Goal: Information Seeking & Learning: Learn about a topic

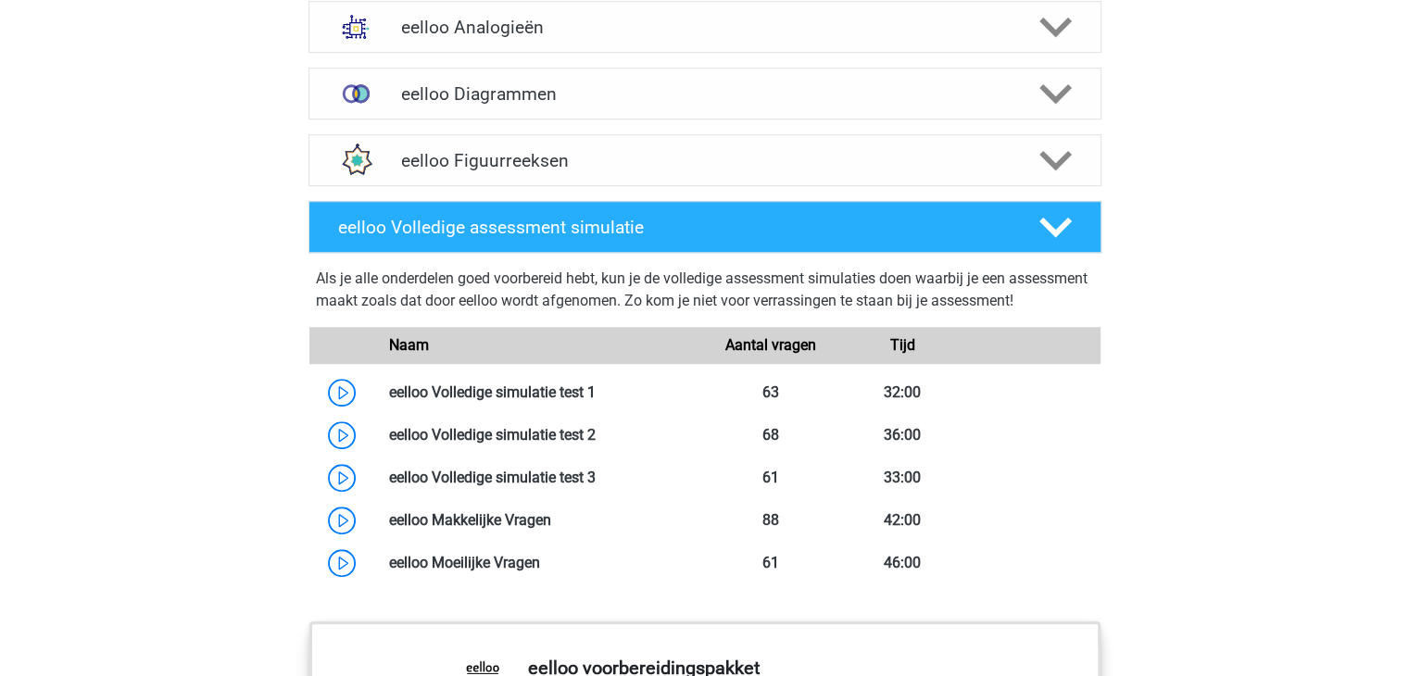
scroll to position [1019, 0]
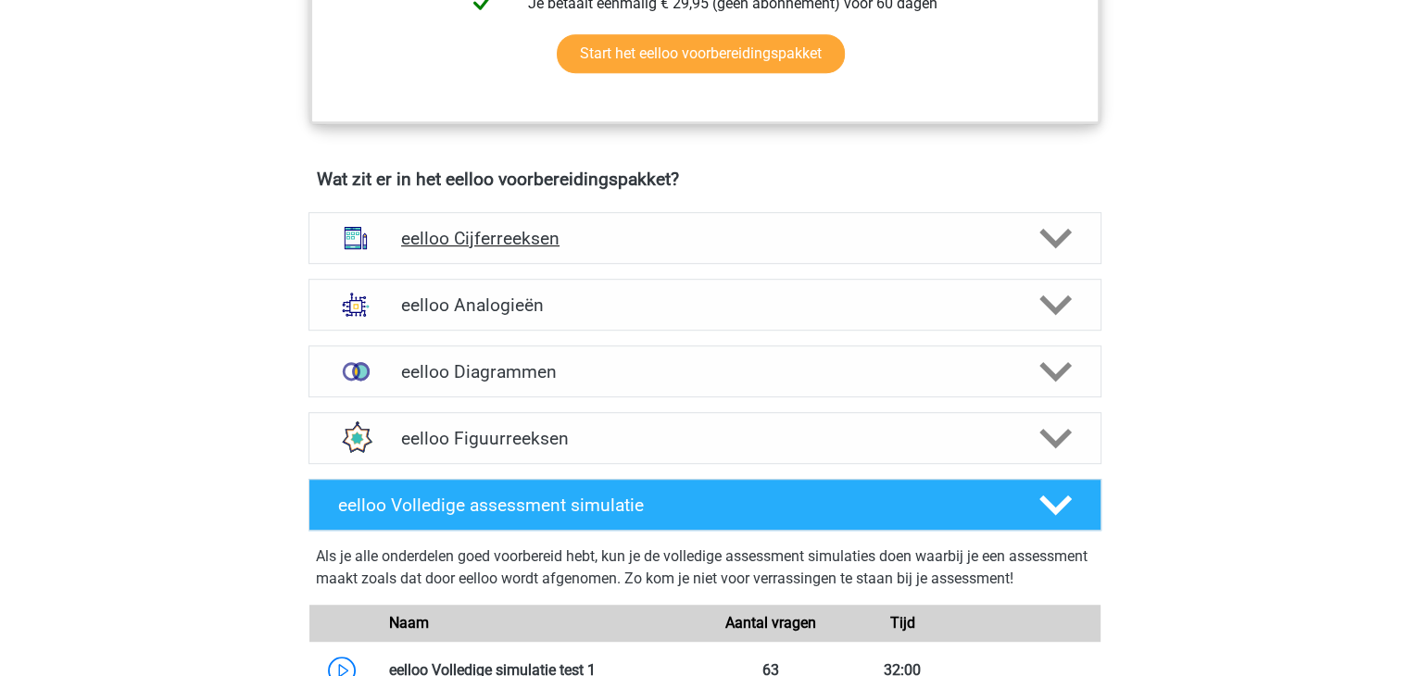
click at [593, 264] on div "eelloo Cijferreeksen" at bounding box center [705, 238] width 793 height 52
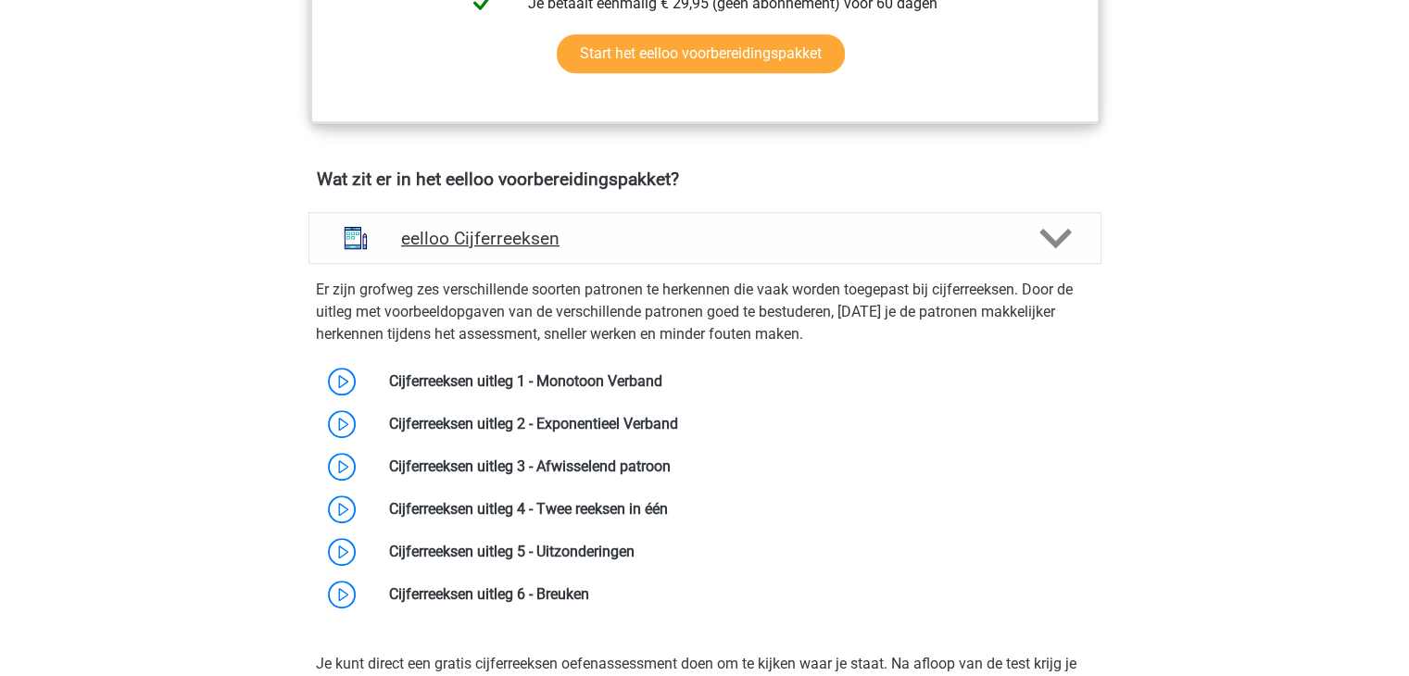
click at [593, 259] on div "eelloo Cijferreeksen" at bounding box center [705, 238] width 793 height 52
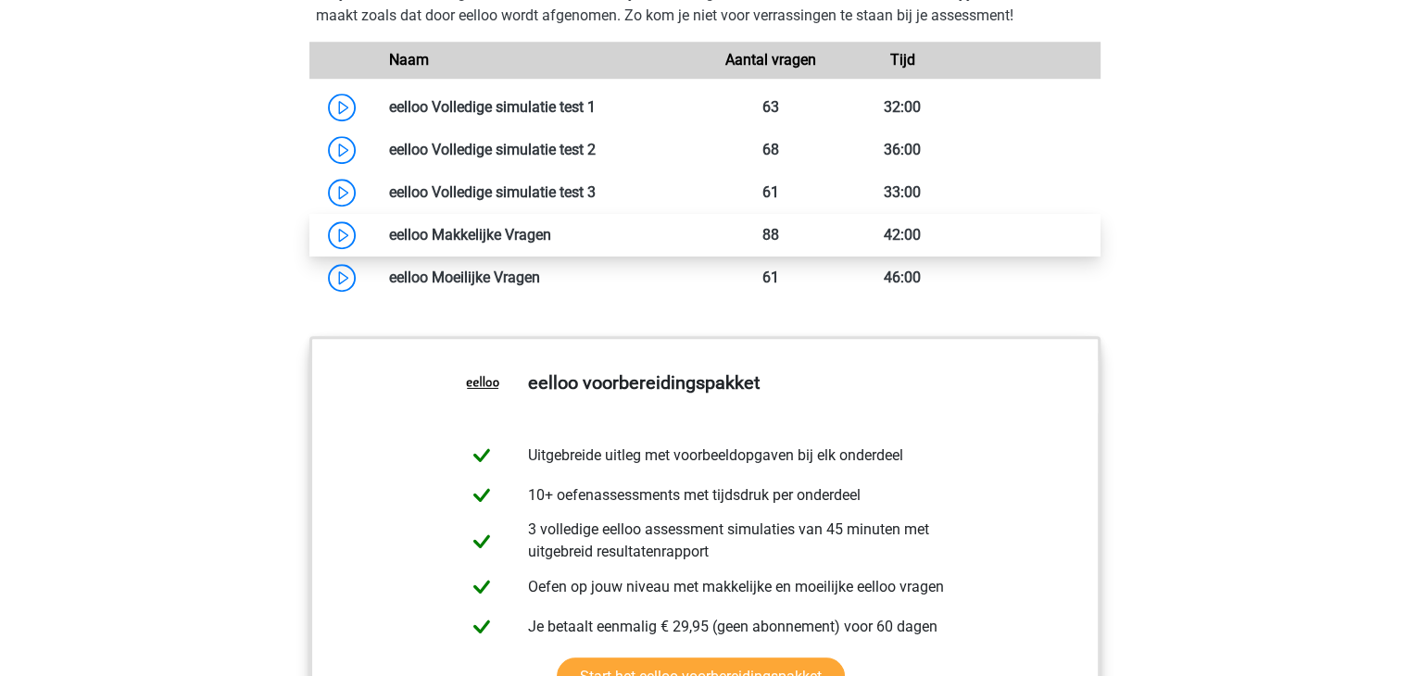
scroll to position [1212, 0]
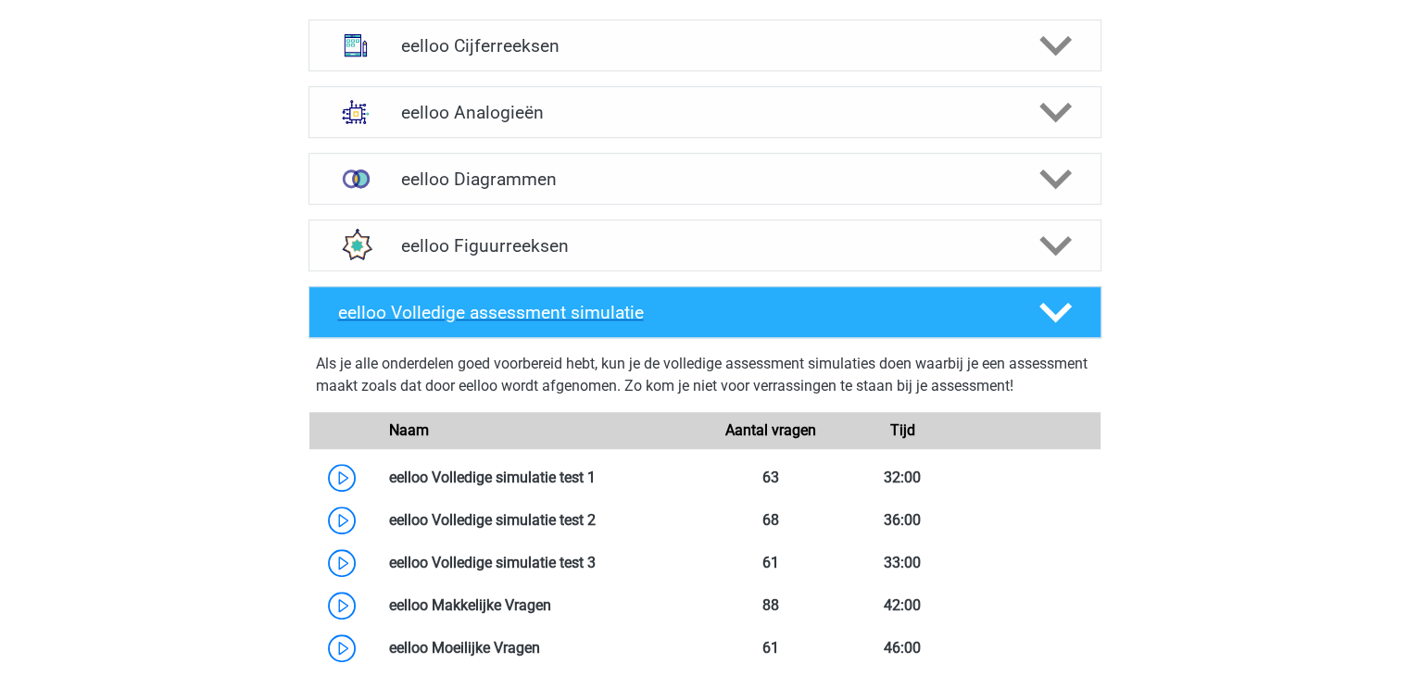
click at [676, 314] on h4 "eelloo Volledige assessment simulatie" at bounding box center [673, 312] width 671 height 21
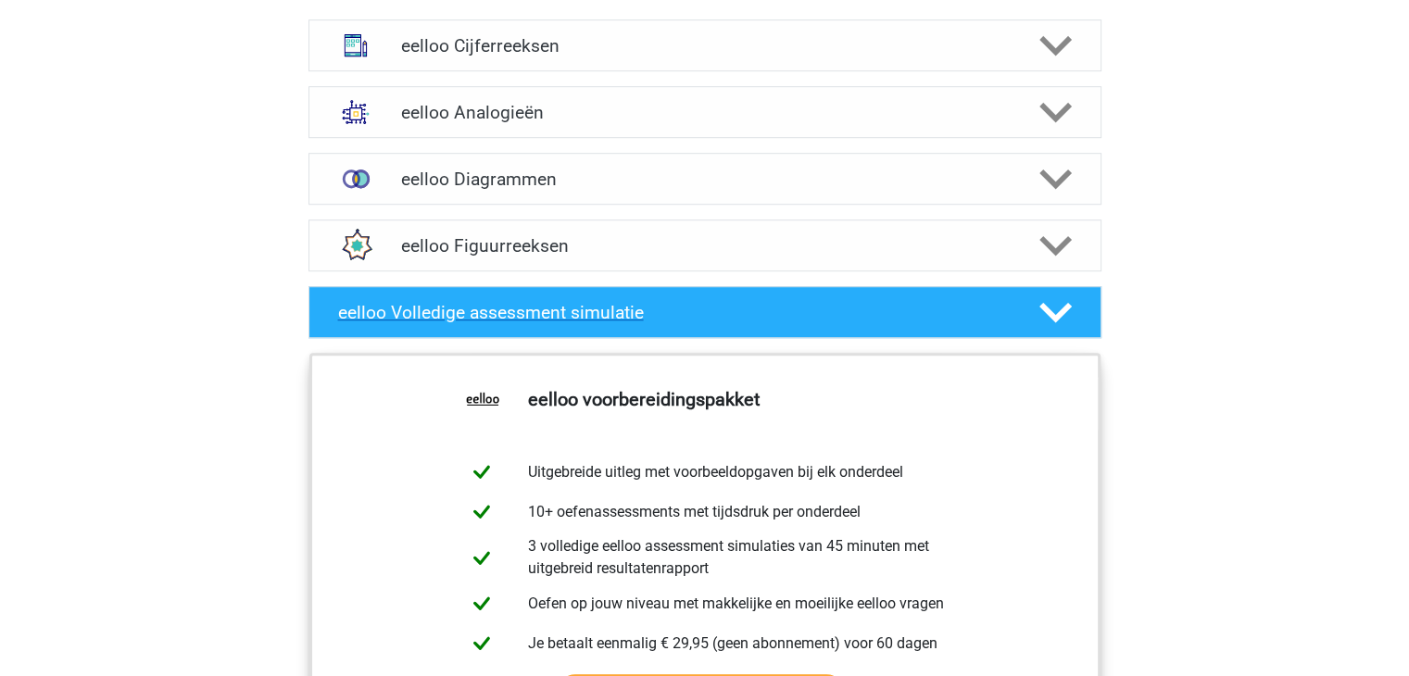
click at [676, 314] on h4 "eelloo Volledige assessment simulatie" at bounding box center [673, 312] width 671 height 21
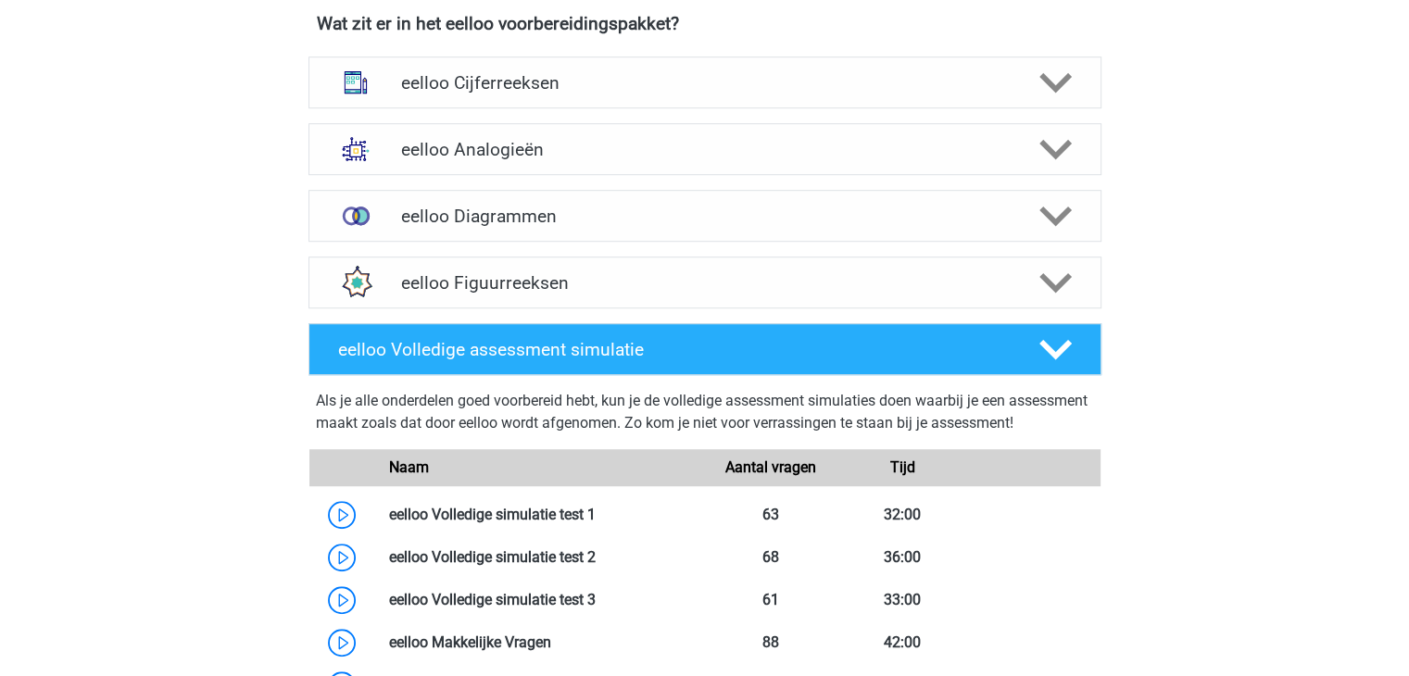
scroll to position [1027, 0]
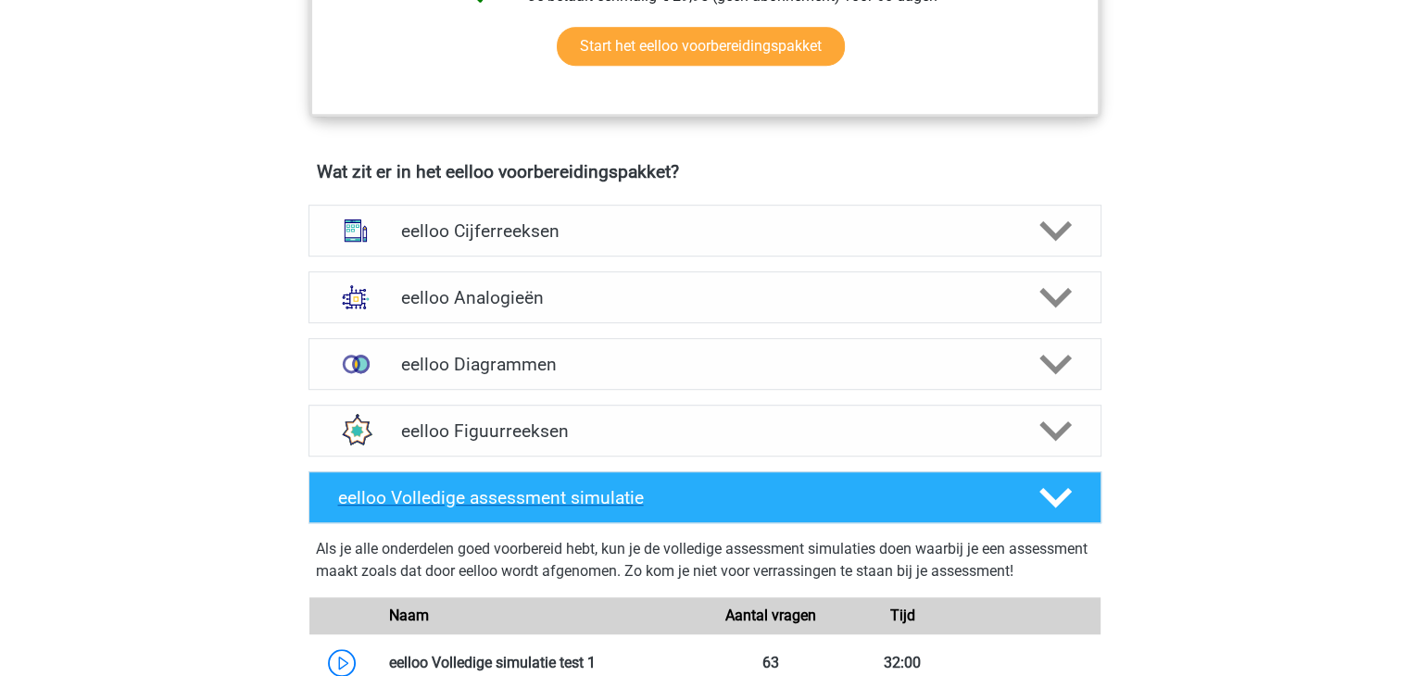
click at [612, 507] on h4 "eelloo Volledige assessment simulatie" at bounding box center [673, 497] width 671 height 21
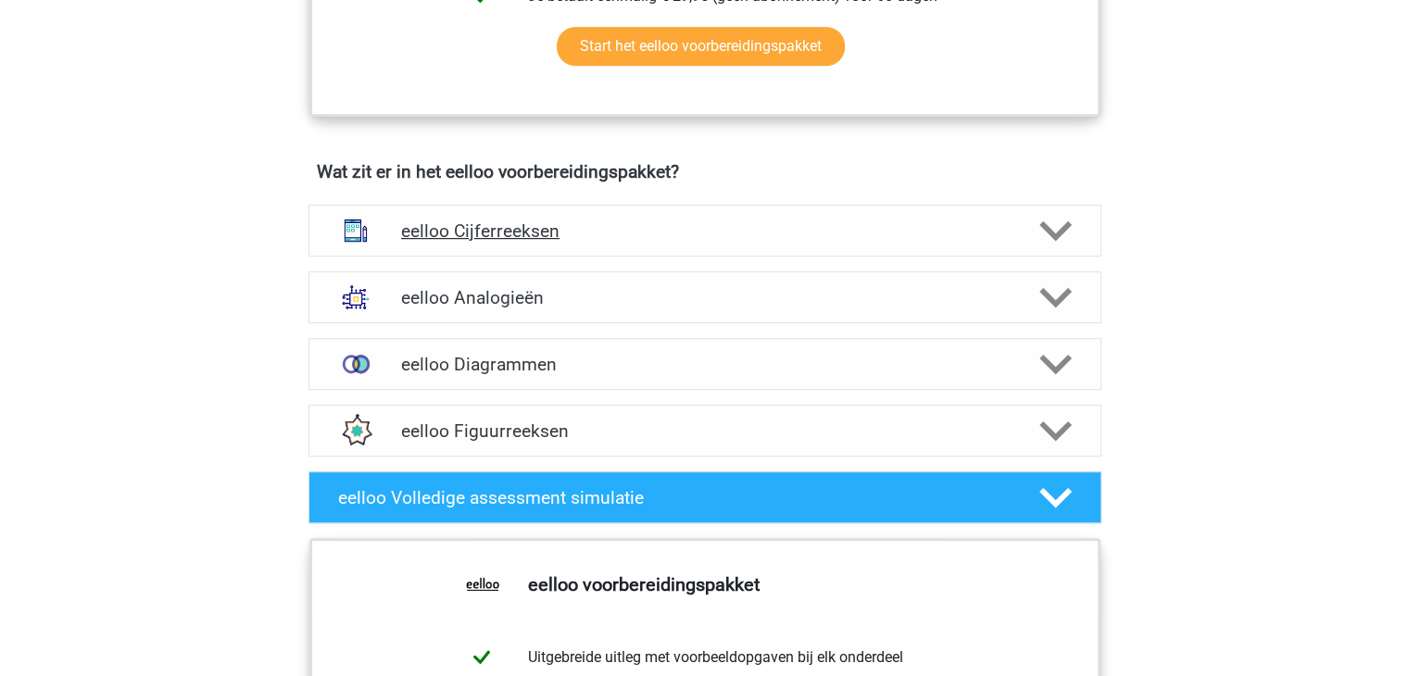
click at [557, 238] on h4 "eelloo Cijferreeksen" at bounding box center [704, 231] width 607 height 21
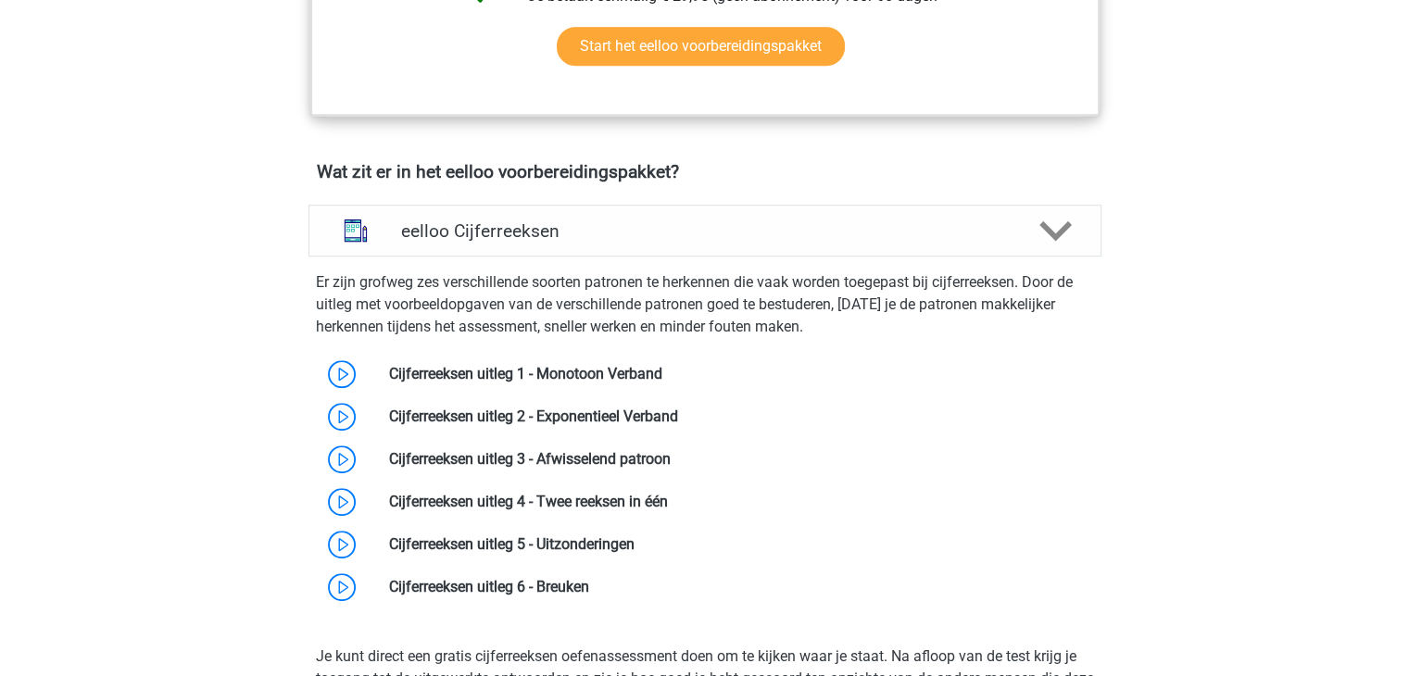
scroll to position [1119, 0]
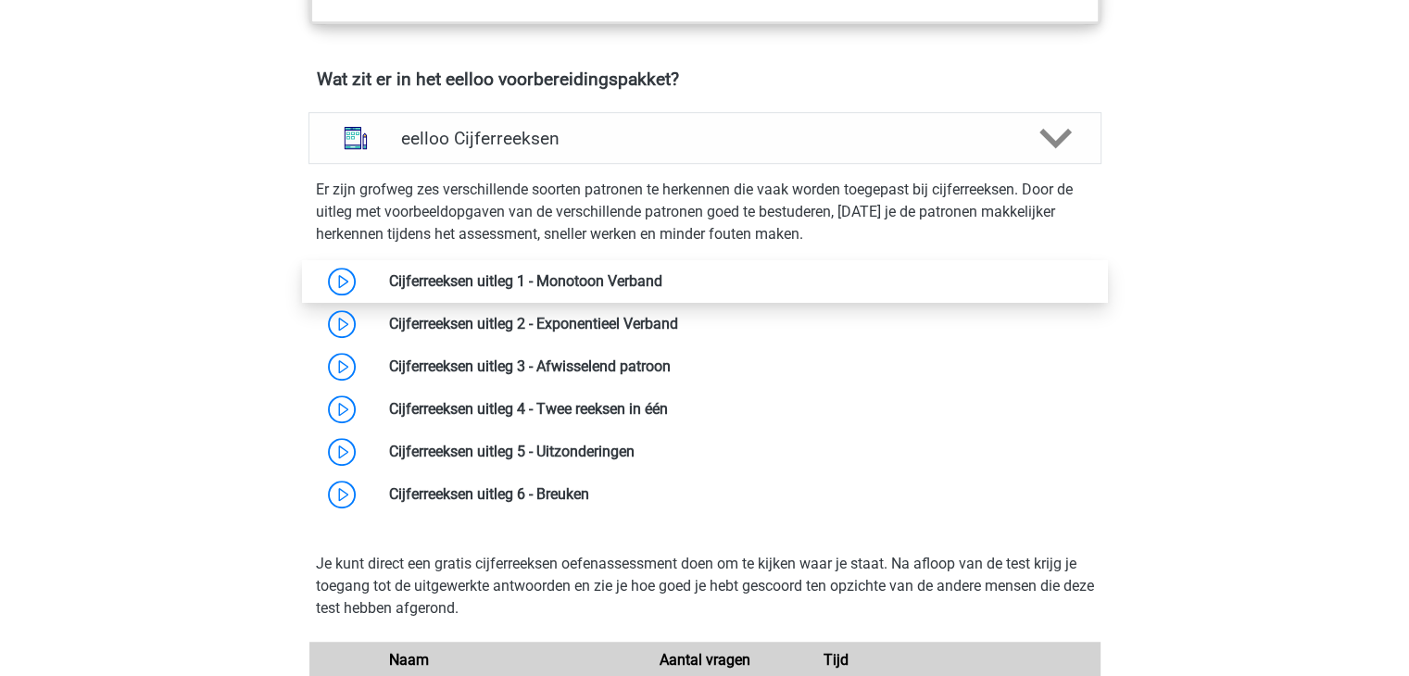
click at [662, 275] on link at bounding box center [662, 281] width 0 height 18
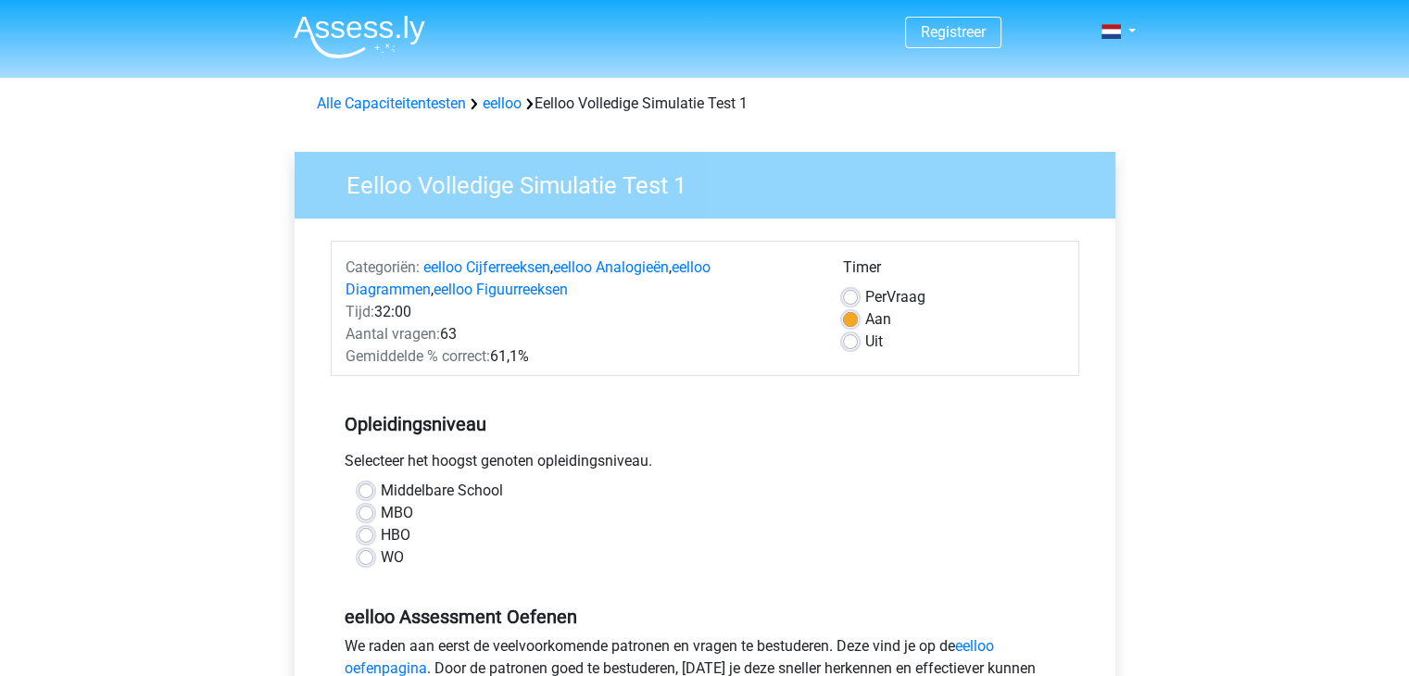
drag, startPoint x: 462, startPoint y: 359, endPoint x: 526, endPoint y: 359, distance: 63.9
click at [526, 359] on div "Gemiddelde % correct: 61,1%" at bounding box center [581, 357] width 498 height 22
click at [550, 347] on div "Gemiddelde % correct: 61,1%" at bounding box center [581, 357] width 498 height 22
click at [389, 557] on label "WO" at bounding box center [392, 558] width 23 height 22
click at [373, 557] on input "WO" at bounding box center [366, 556] width 15 height 19
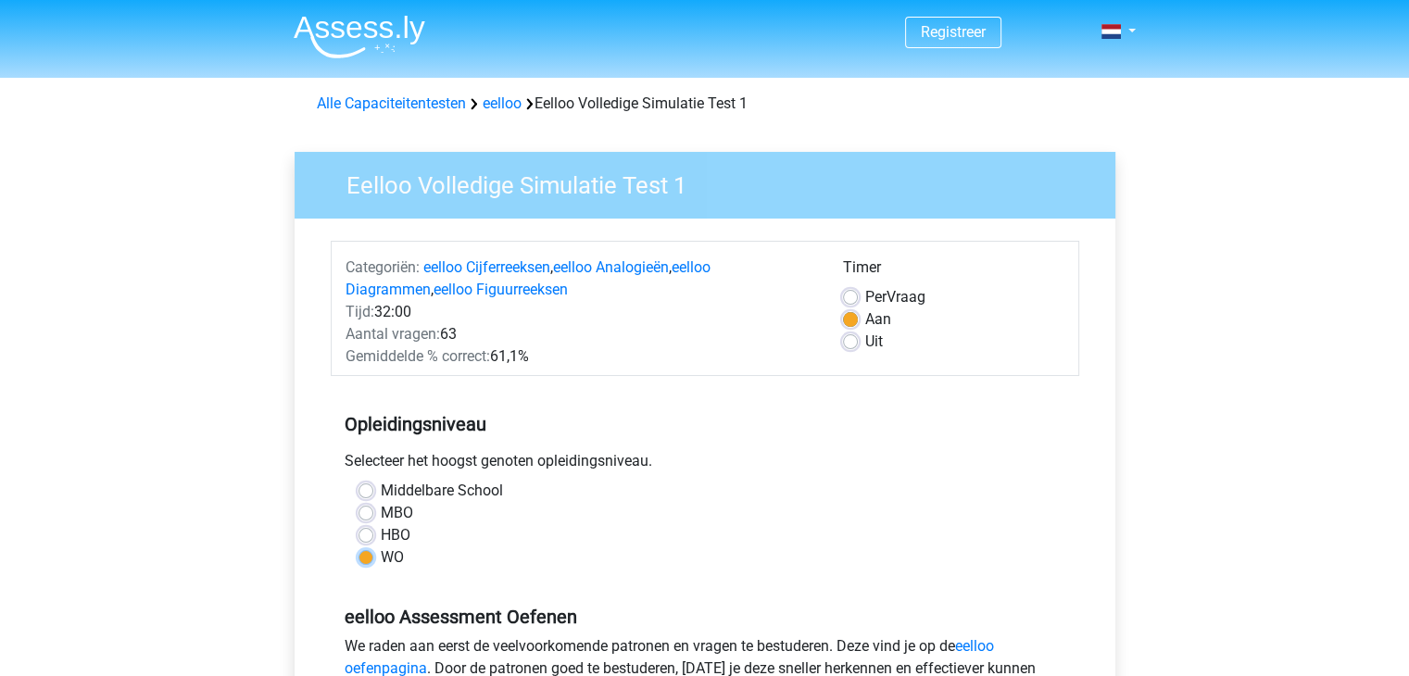
radio input "true"
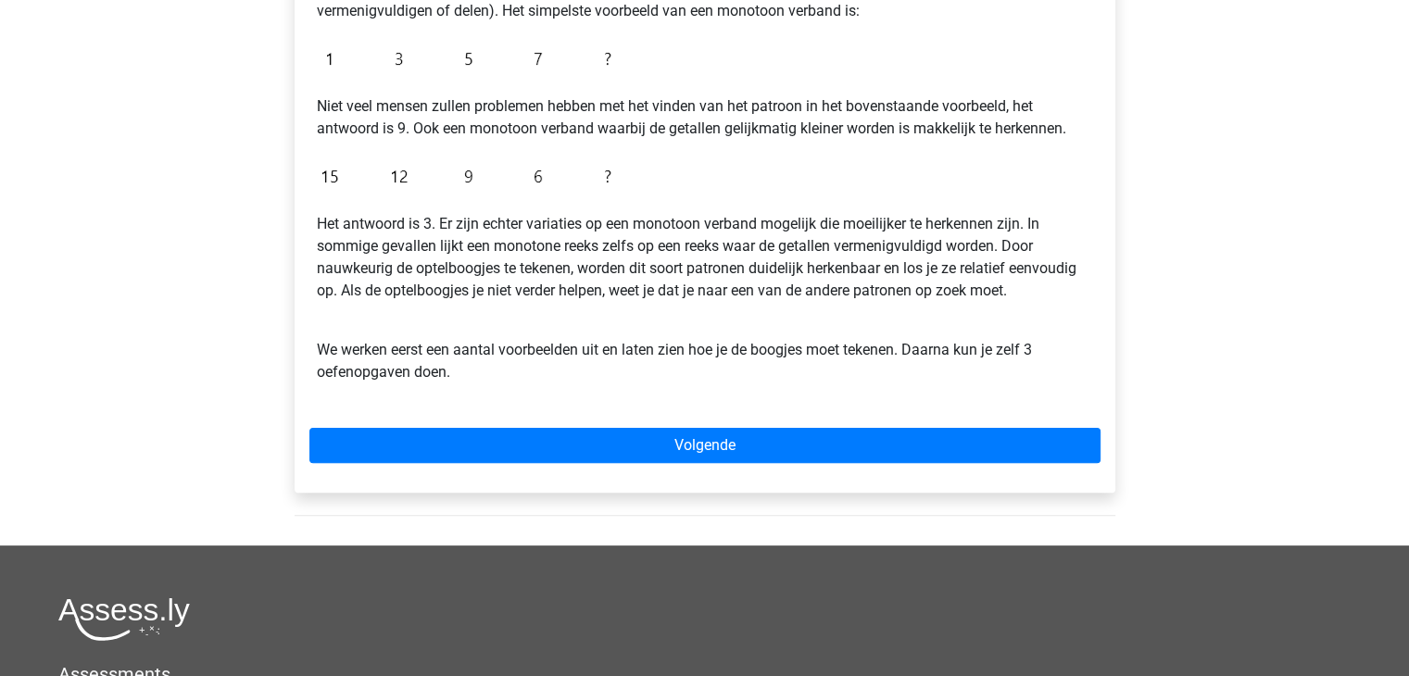
scroll to position [463, 0]
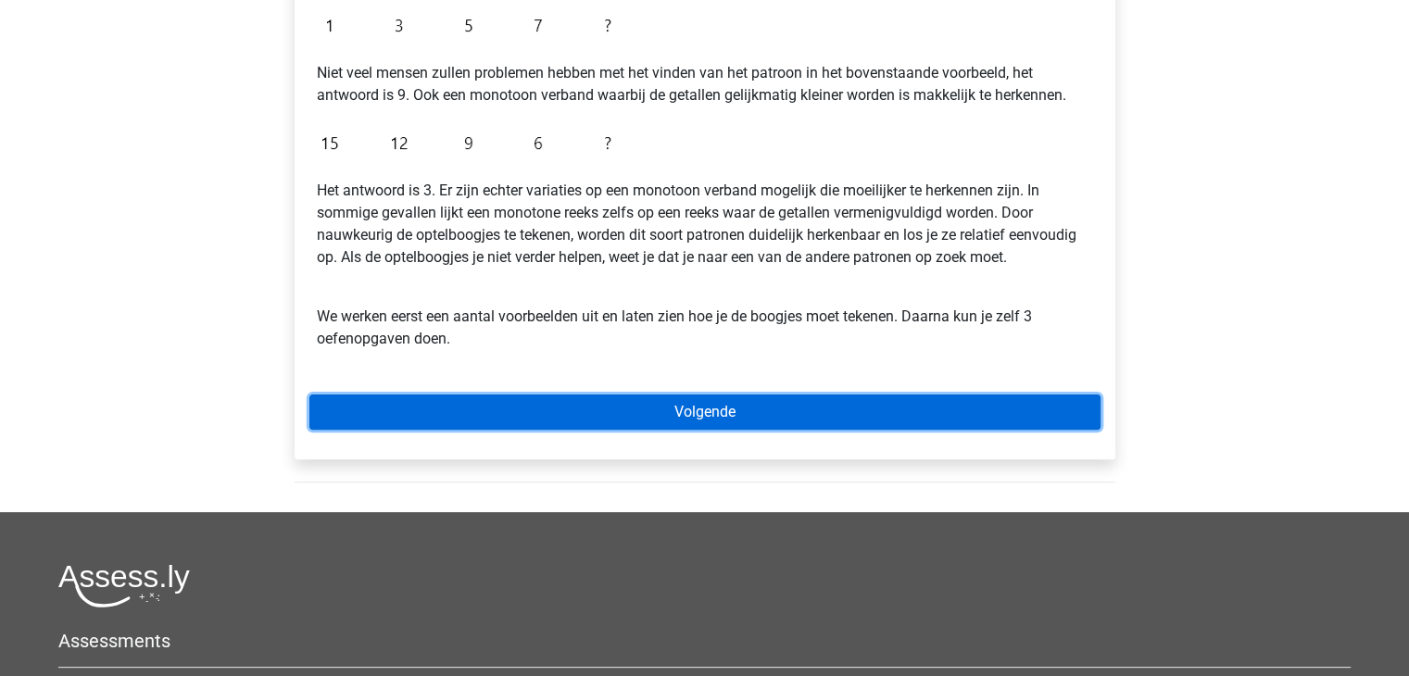
click at [816, 411] on link "Volgende" at bounding box center [704, 412] width 791 height 35
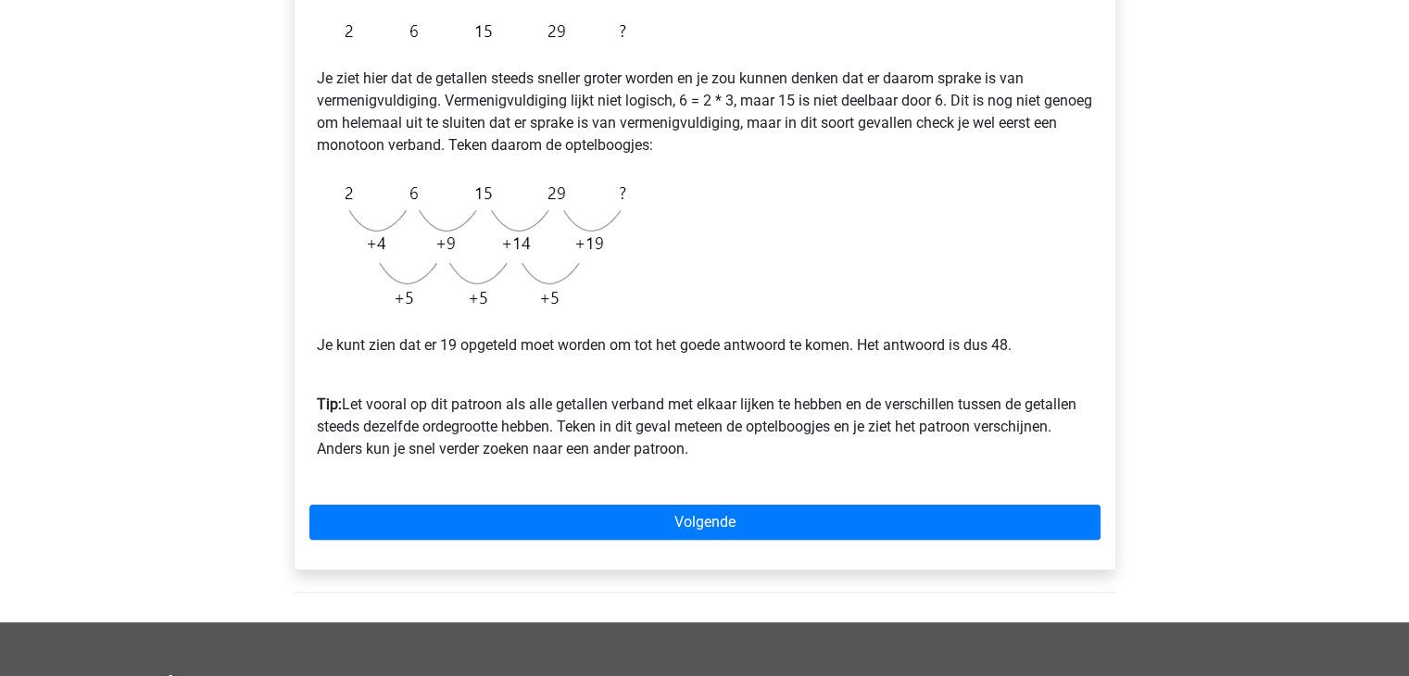
scroll to position [371, 0]
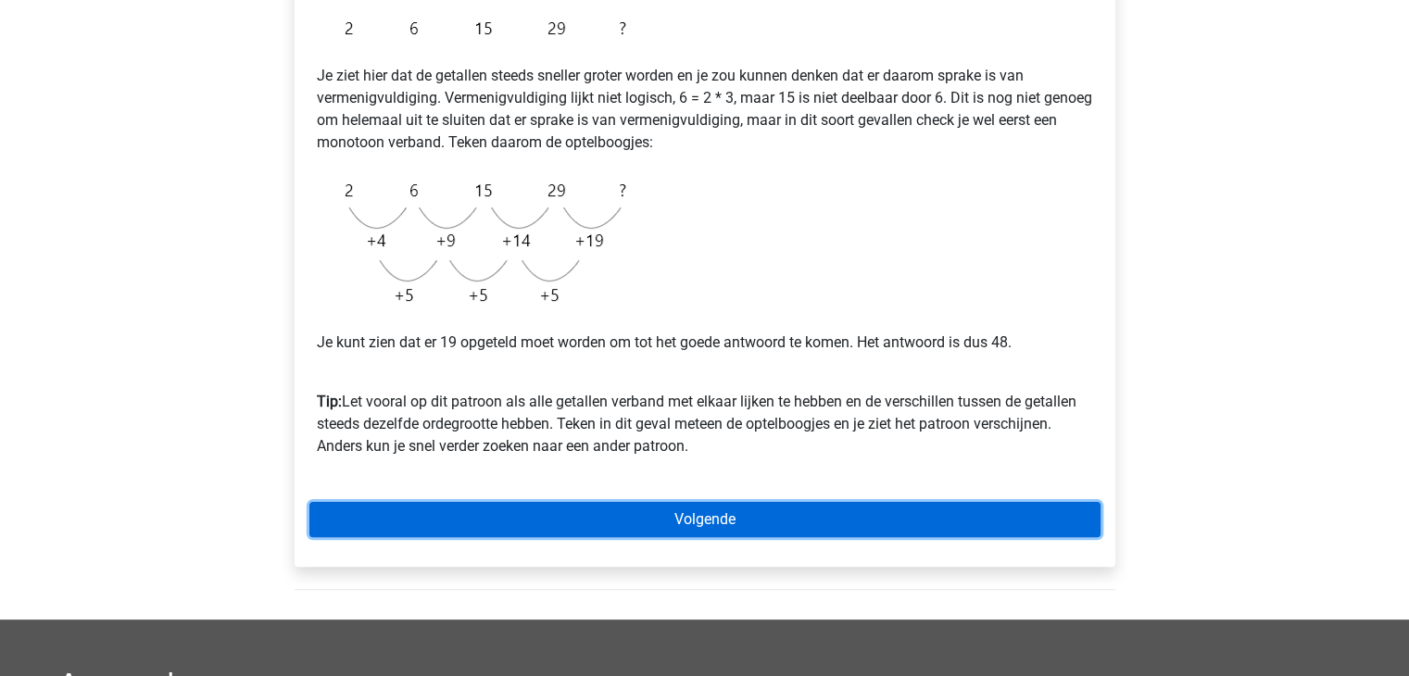
click at [809, 516] on link "Volgende" at bounding box center [704, 519] width 791 height 35
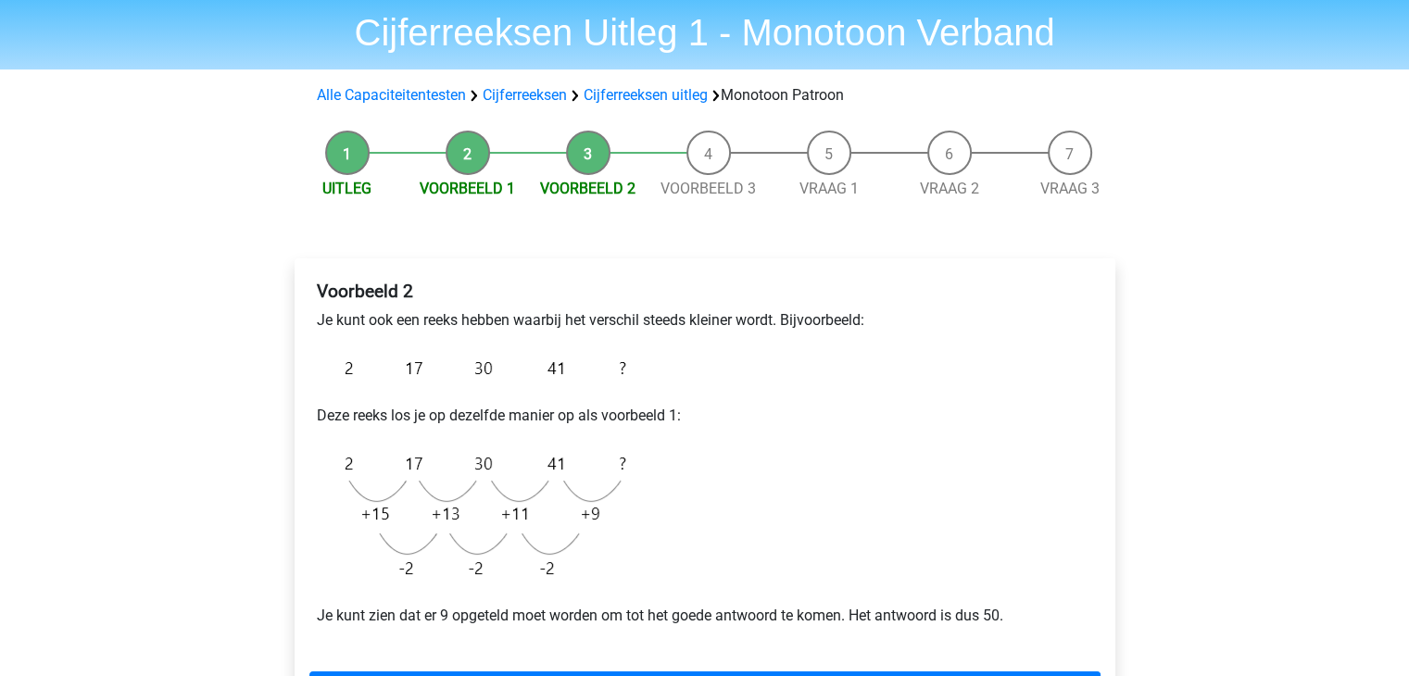
scroll to position [185, 0]
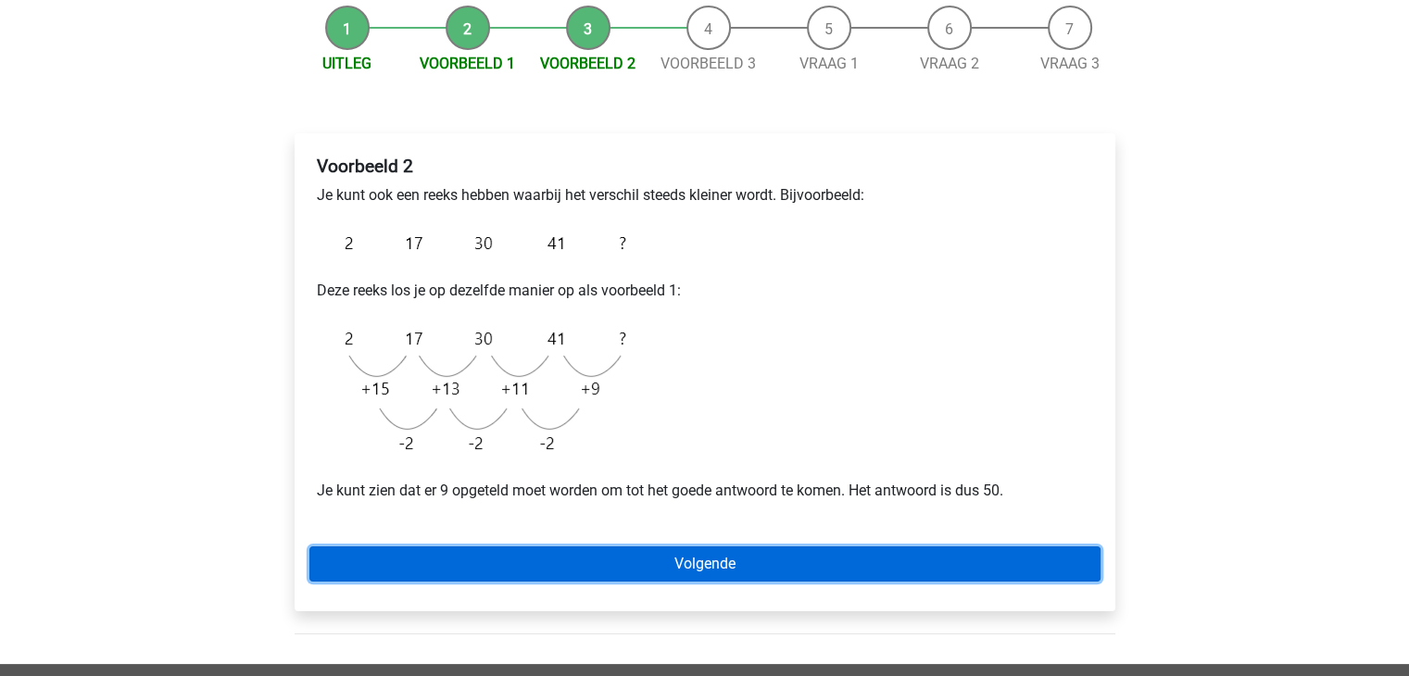
click at [772, 561] on link "Volgende" at bounding box center [704, 564] width 791 height 35
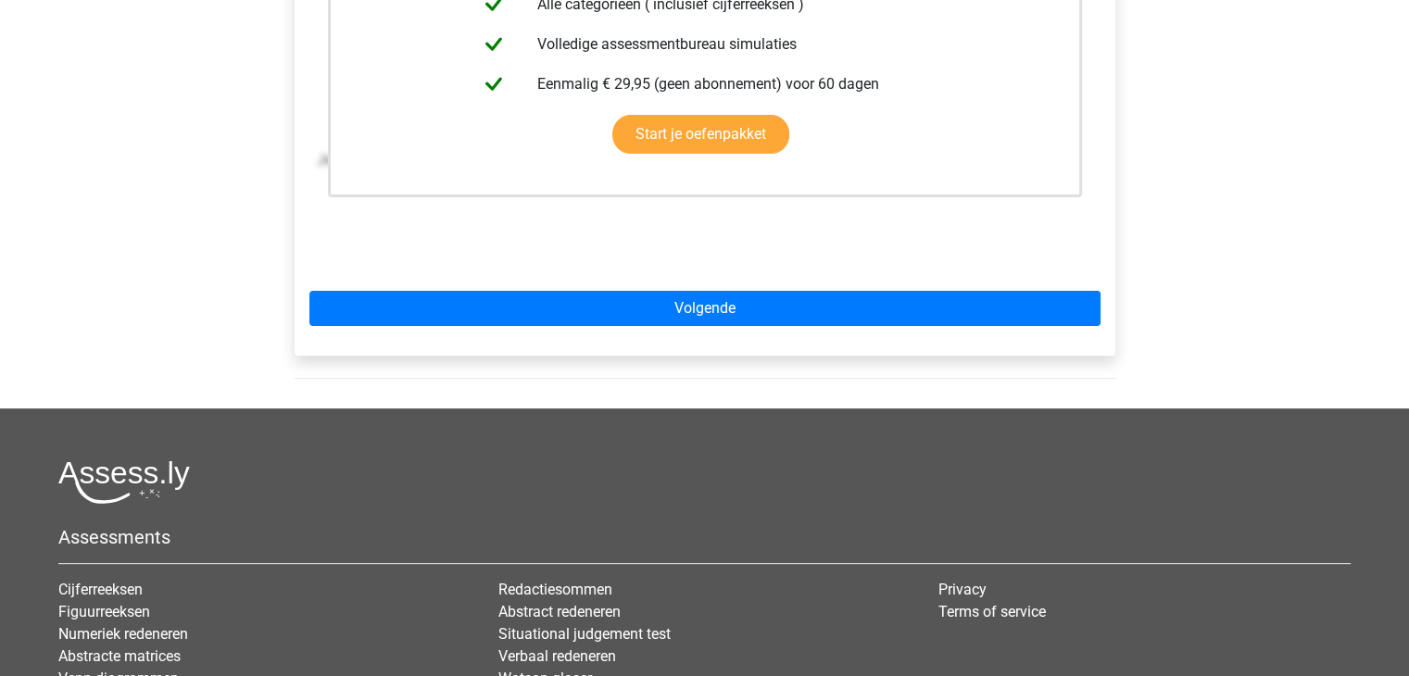
scroll to position [556, 0]
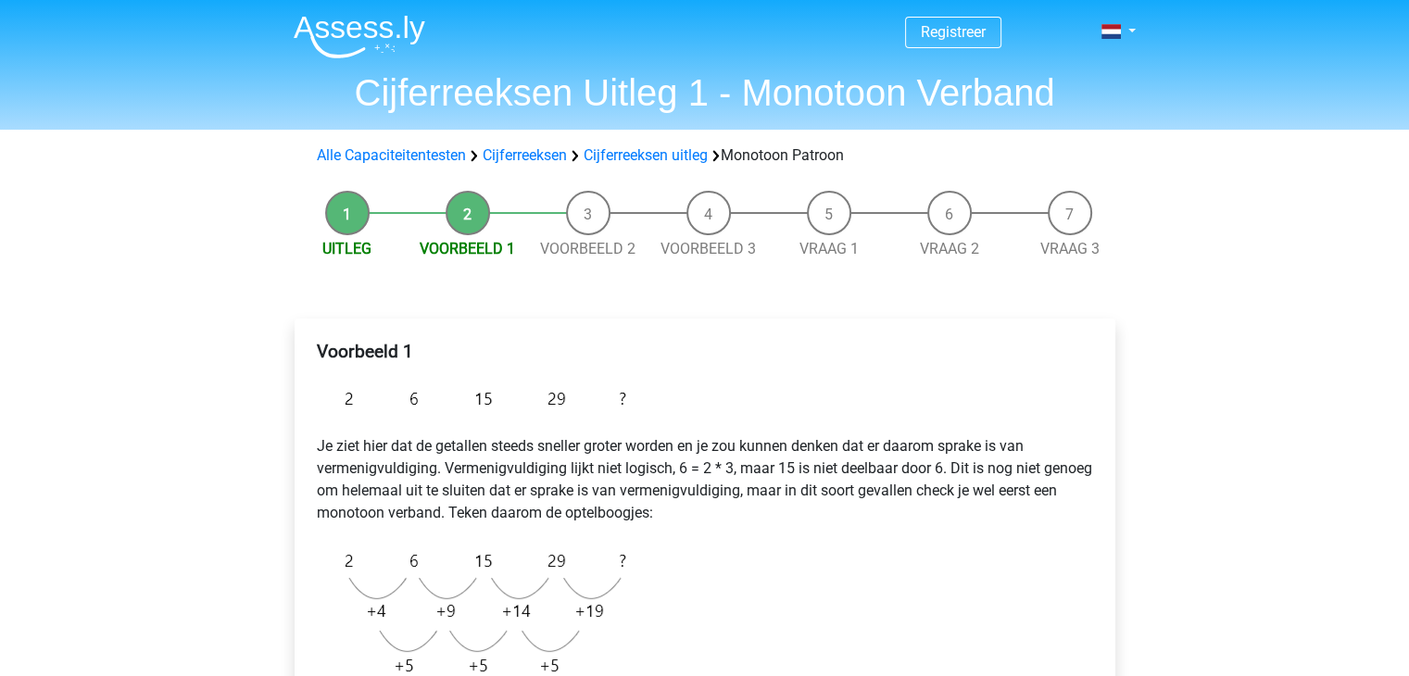
click at [576, 223] on li "Voorbeeld 2" at bounding box center [588, 225] width 120 height 69
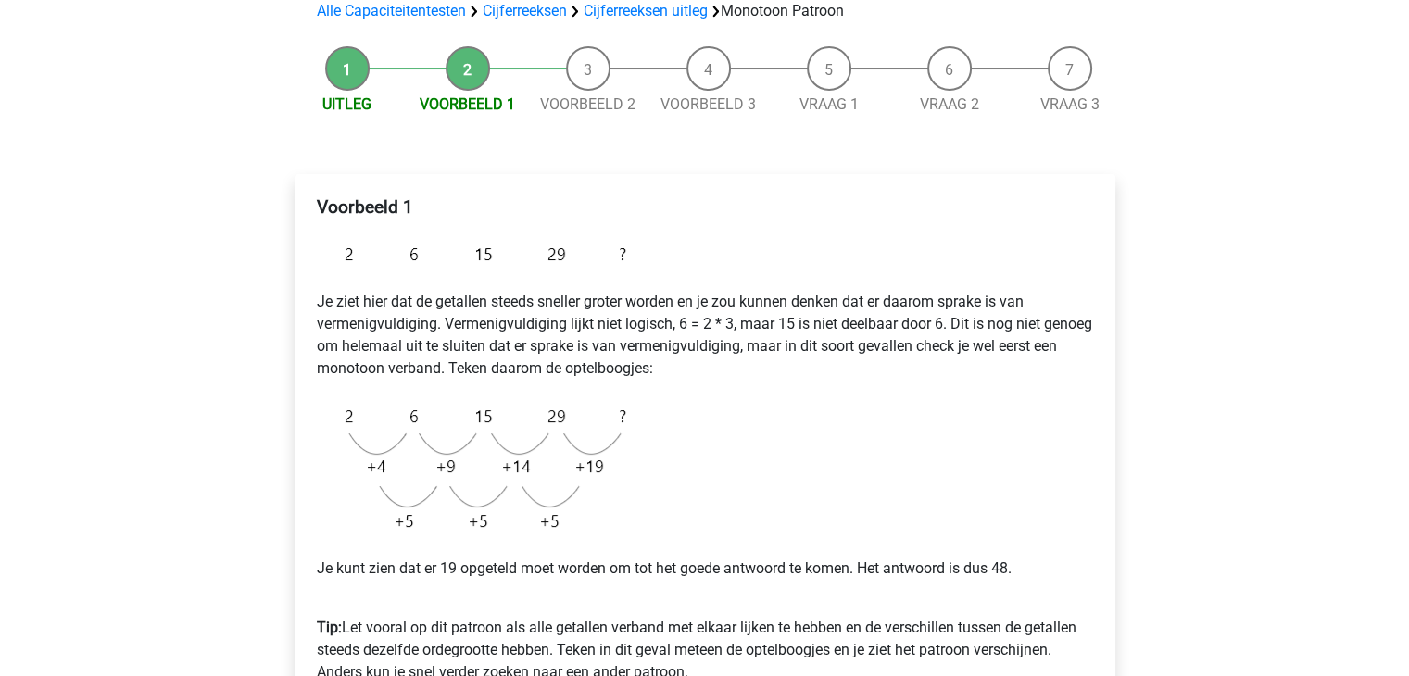
scroll to position [371, 0]
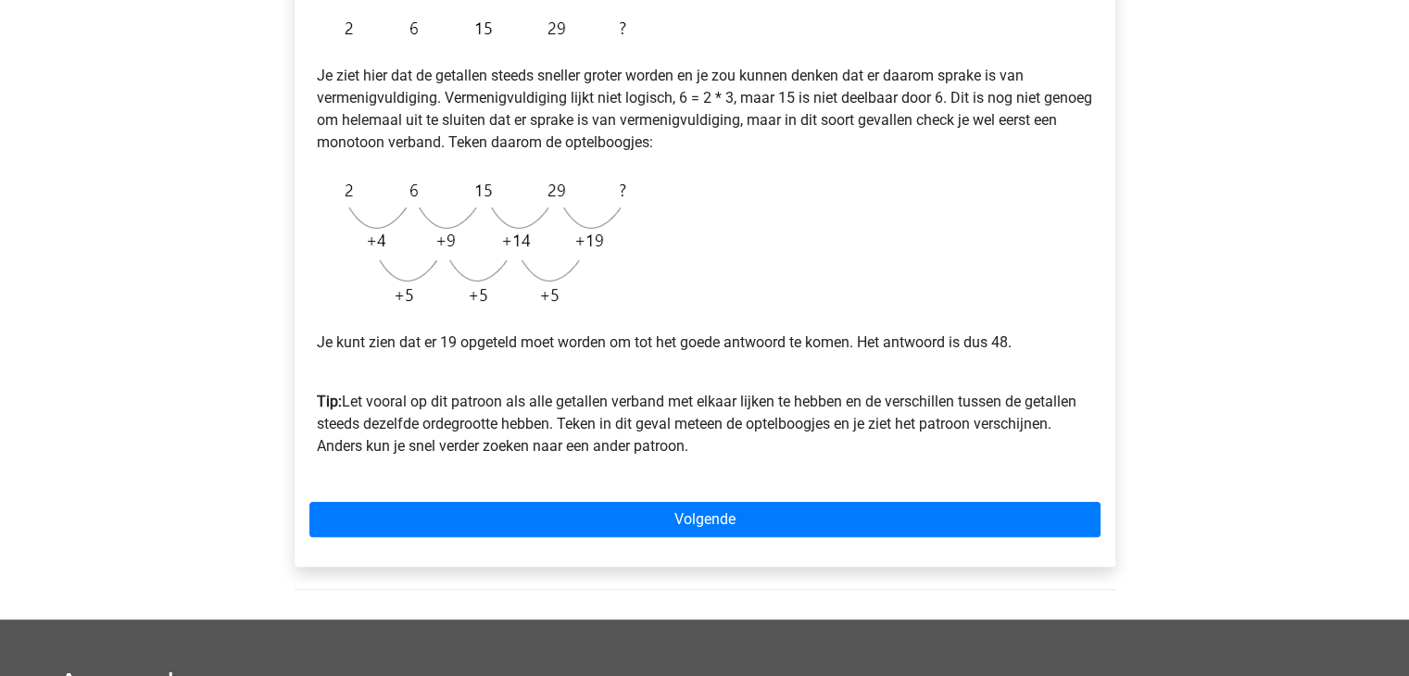
click at [691, 542] on div "Voorbeeld 1 Je ziet hier dat de getallen steeds sneller groter worden en je zou…" at bounding box center [705, 257] width 821 height 619
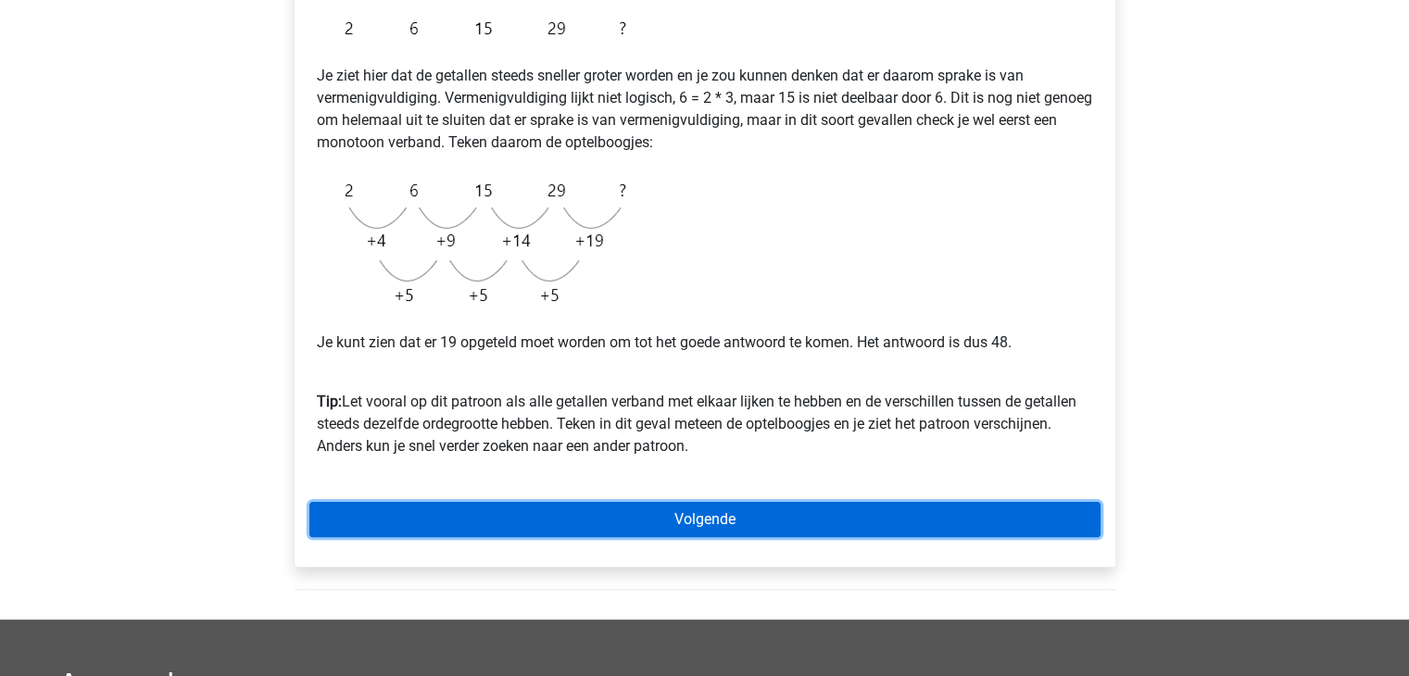
click at [691, 512] on link "Volgende" at bounding box center [704, 519] width 791 height 35
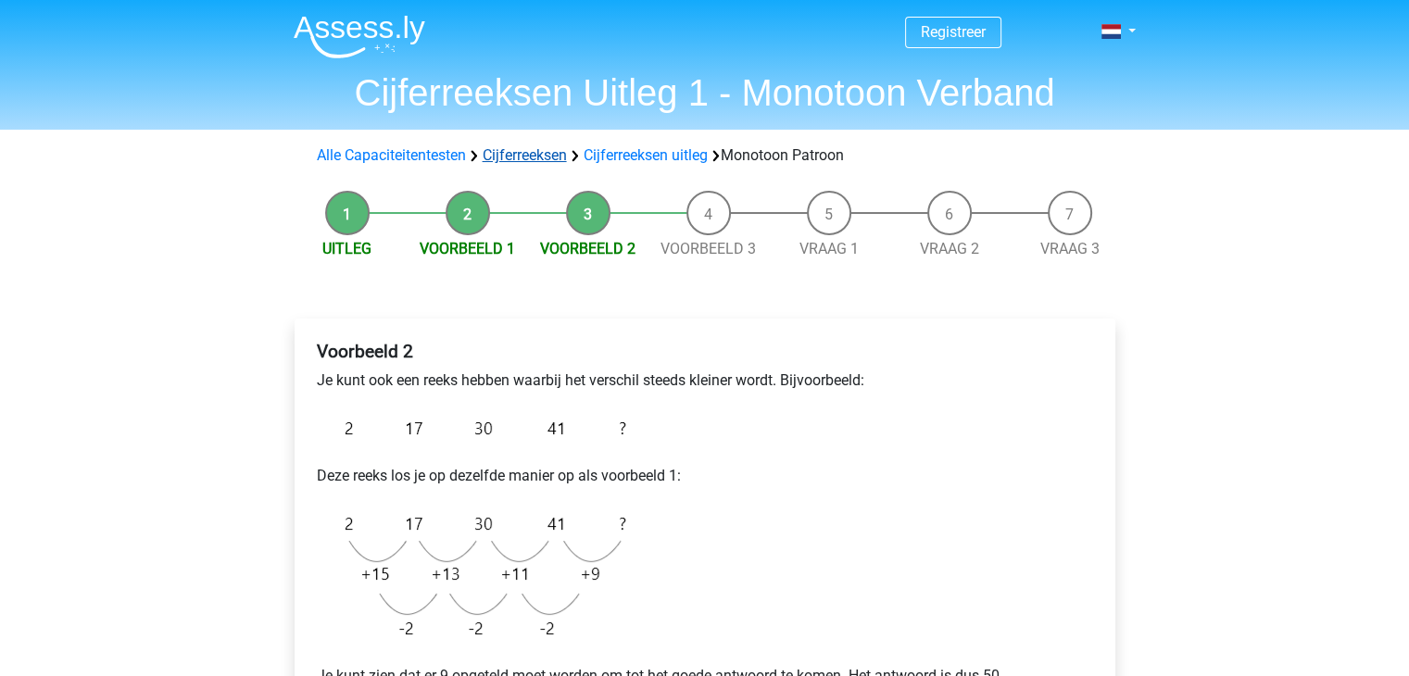
click at [536, 150] on link "Cijferreeksen" at bounding box center [525, 155] width 84 height 18
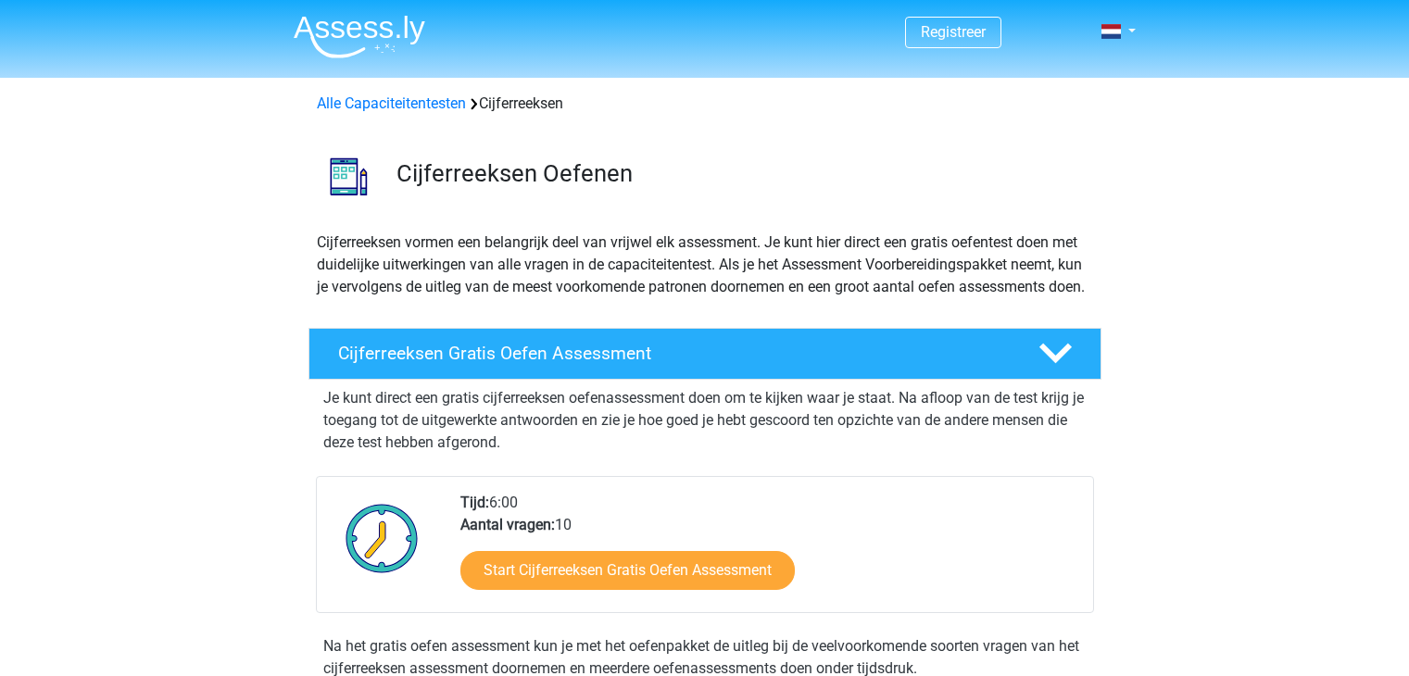
scroll to position [1019, 0]
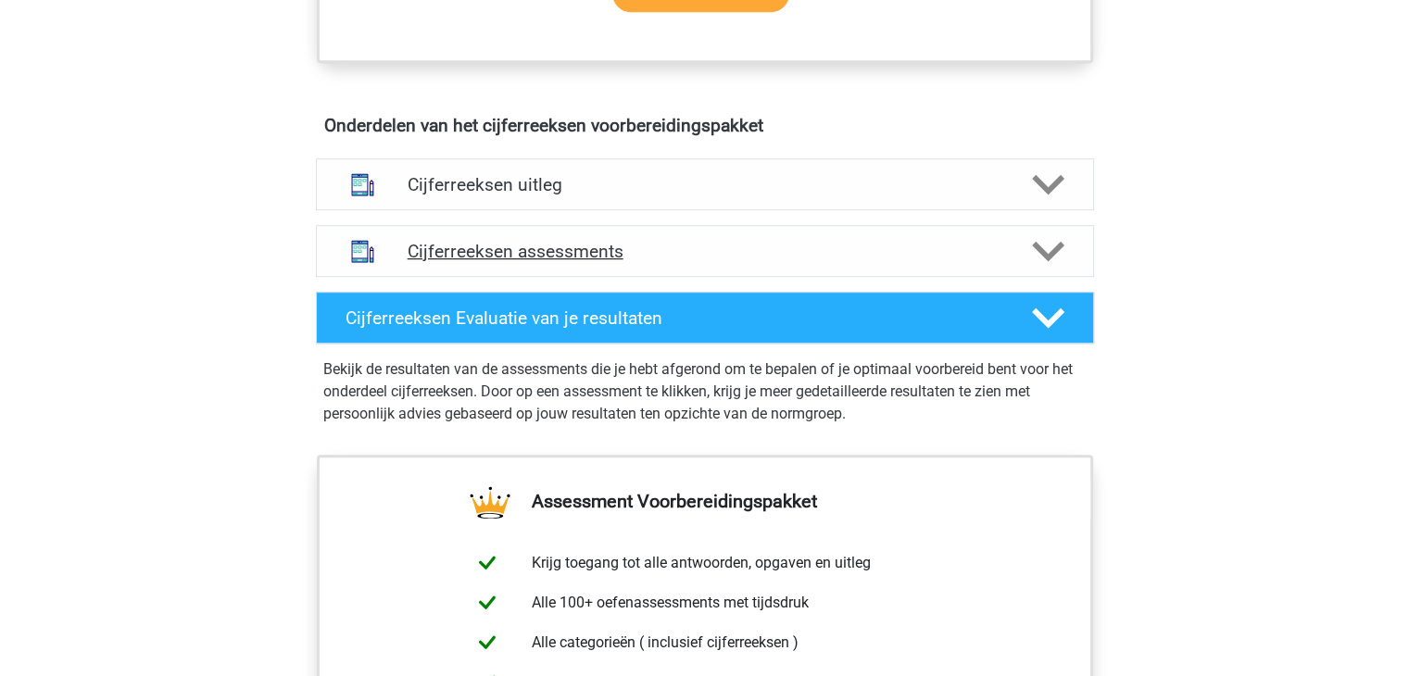
click at [664, 262] on h4 "Cijferreeksen assessments" at bounding box center [705, 251] width 595 height 21
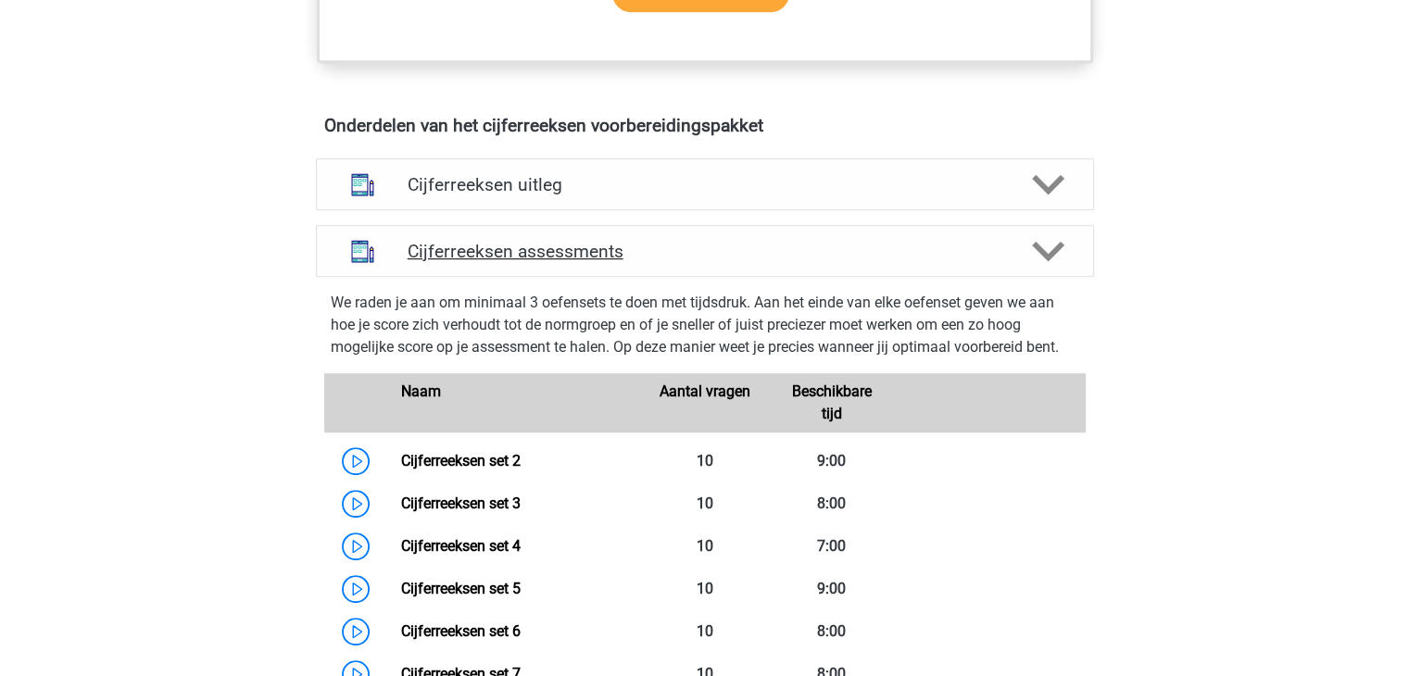
click at [527, 262] on h4 "Cijferreeksen assessments" at bounding box center [705, 251] width 595 height 21
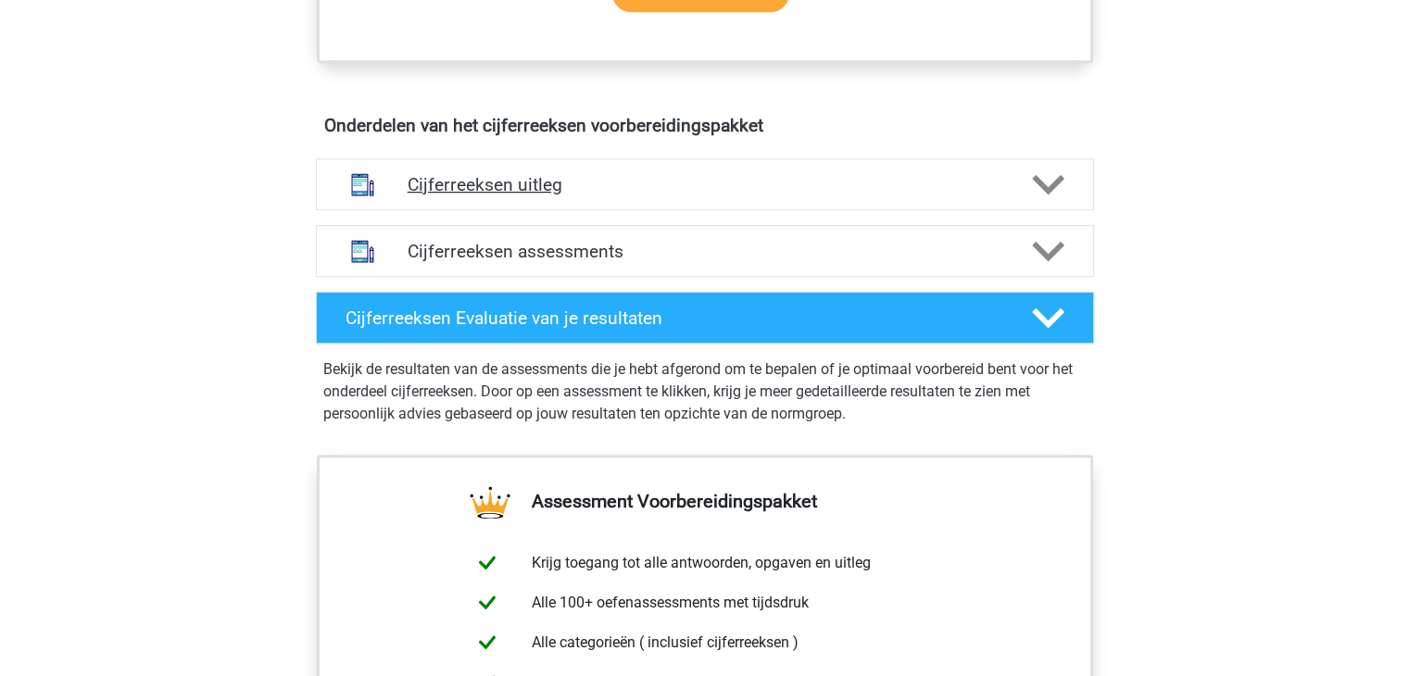
click at [589, 210] on div "Cijferreeksen uitleg" at bounding box center [705, 184] width 778 height 52
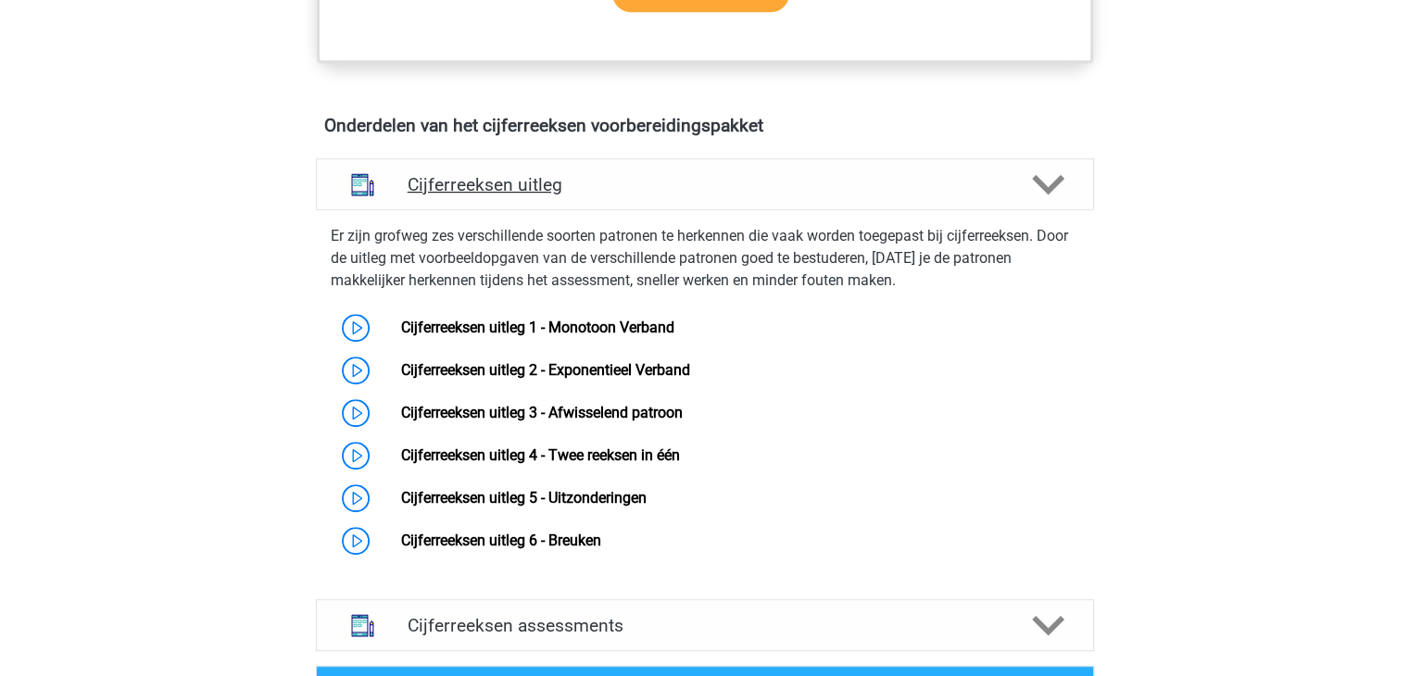
click at [589, 210] on div "Cijferreeksen uitleg" at bounding box center [705, 184] width 778 height 52
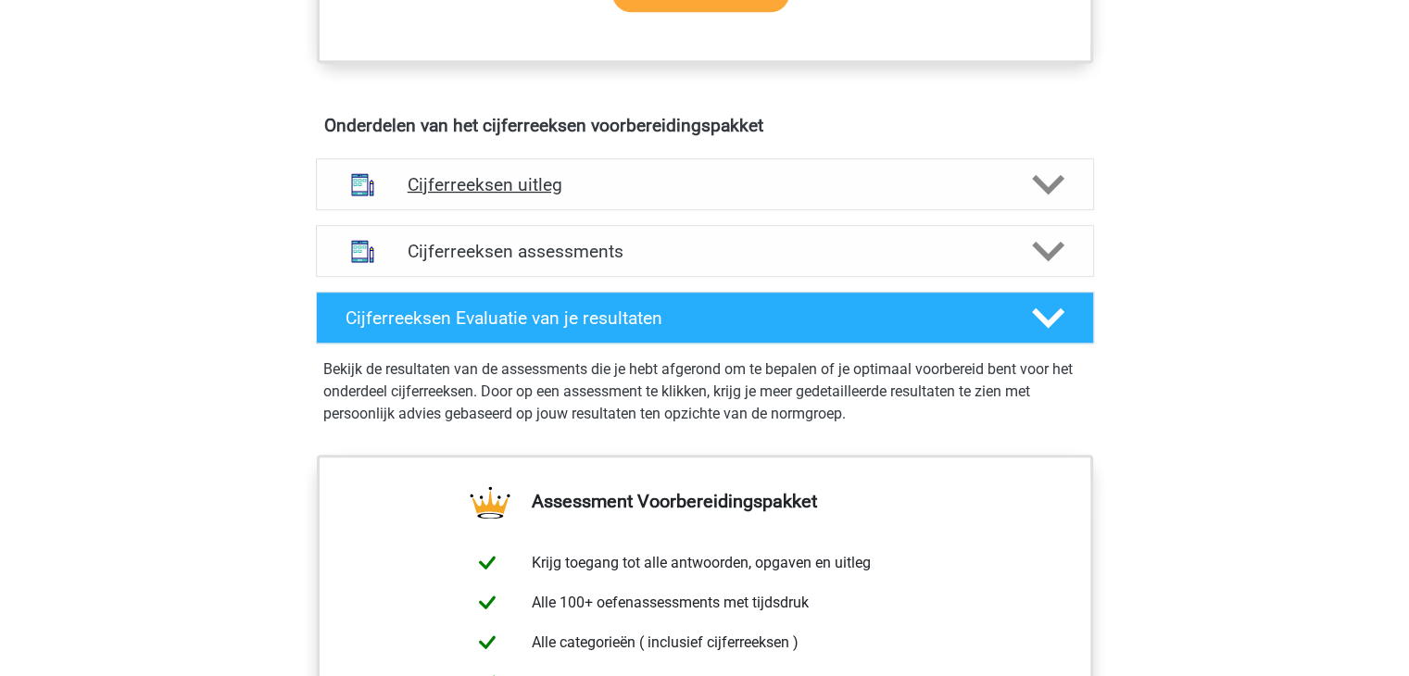
click at [589, 210] on div "Cijferreeksen uitleg" at bounding box center [705, 184] width 778 height 52
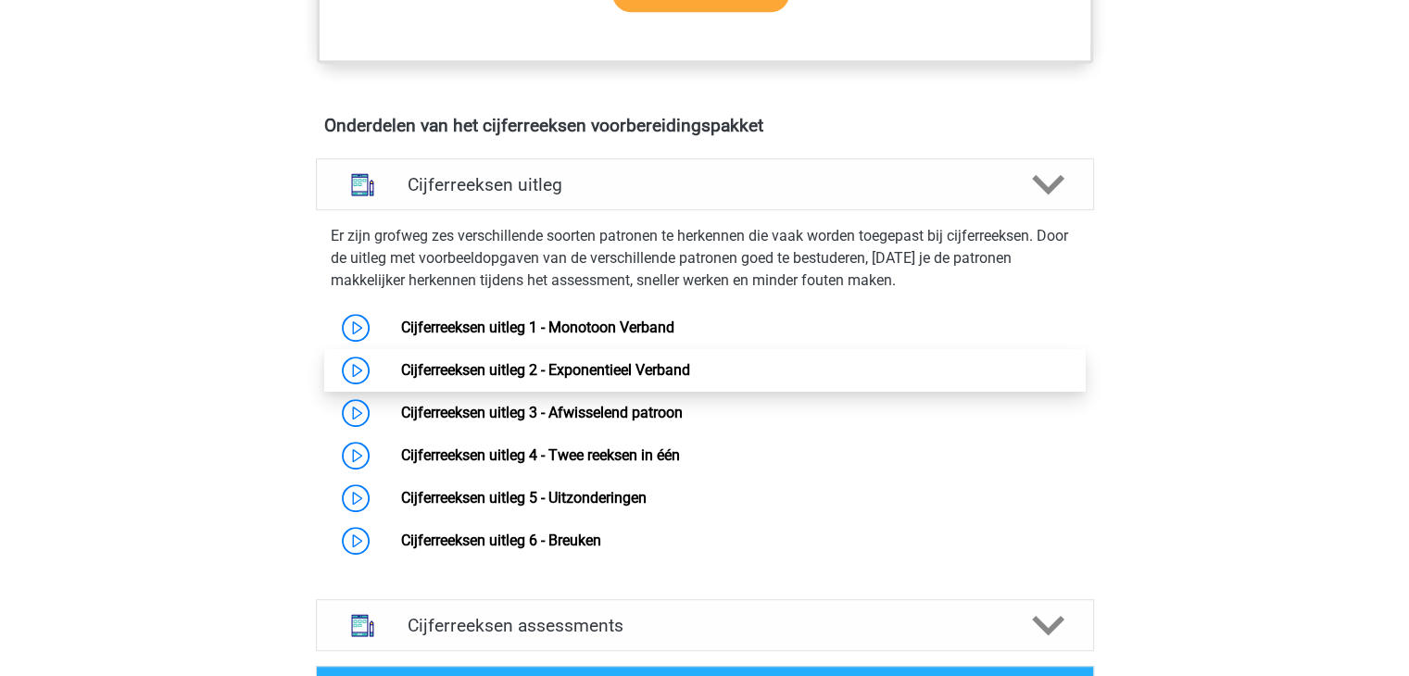
click at [401, 379] on link "Cijferreeksen uitleg 2 - Exponentieel Verband" at bounding box center [545, 370] width 289 height 18
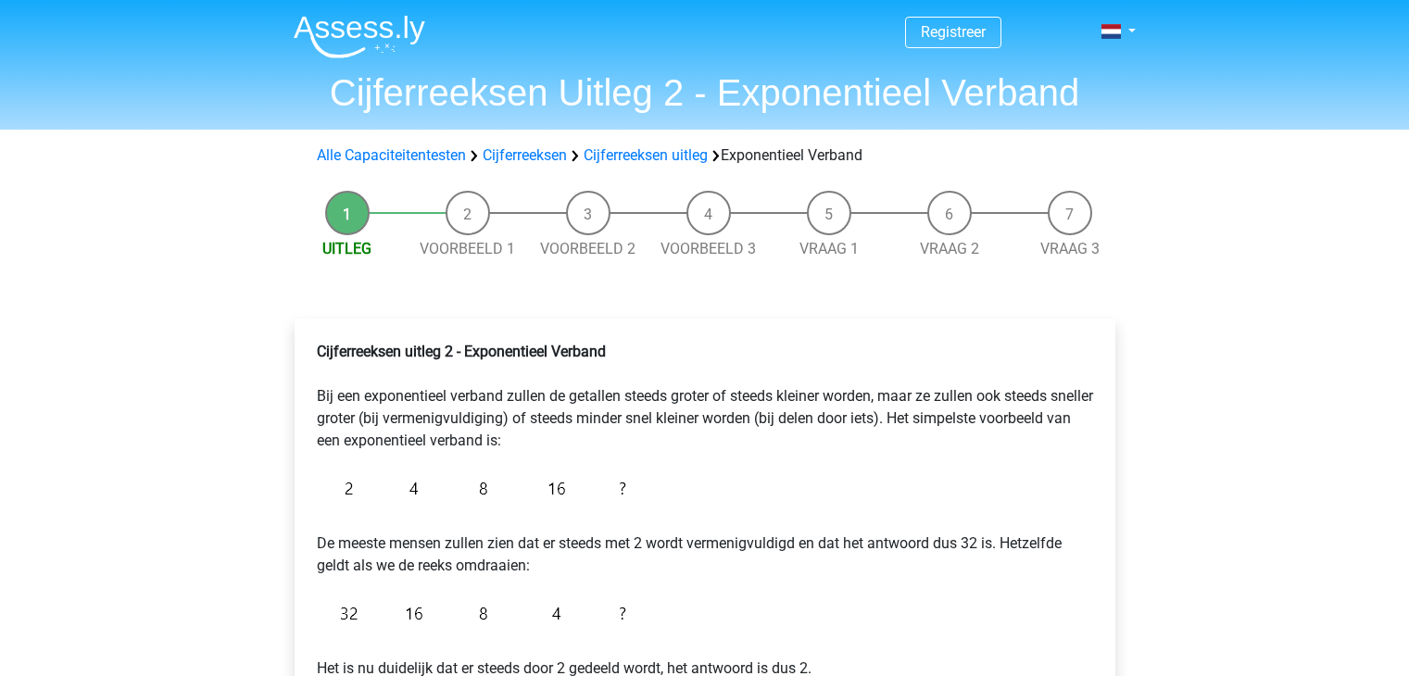
scroll to position [185, 0]
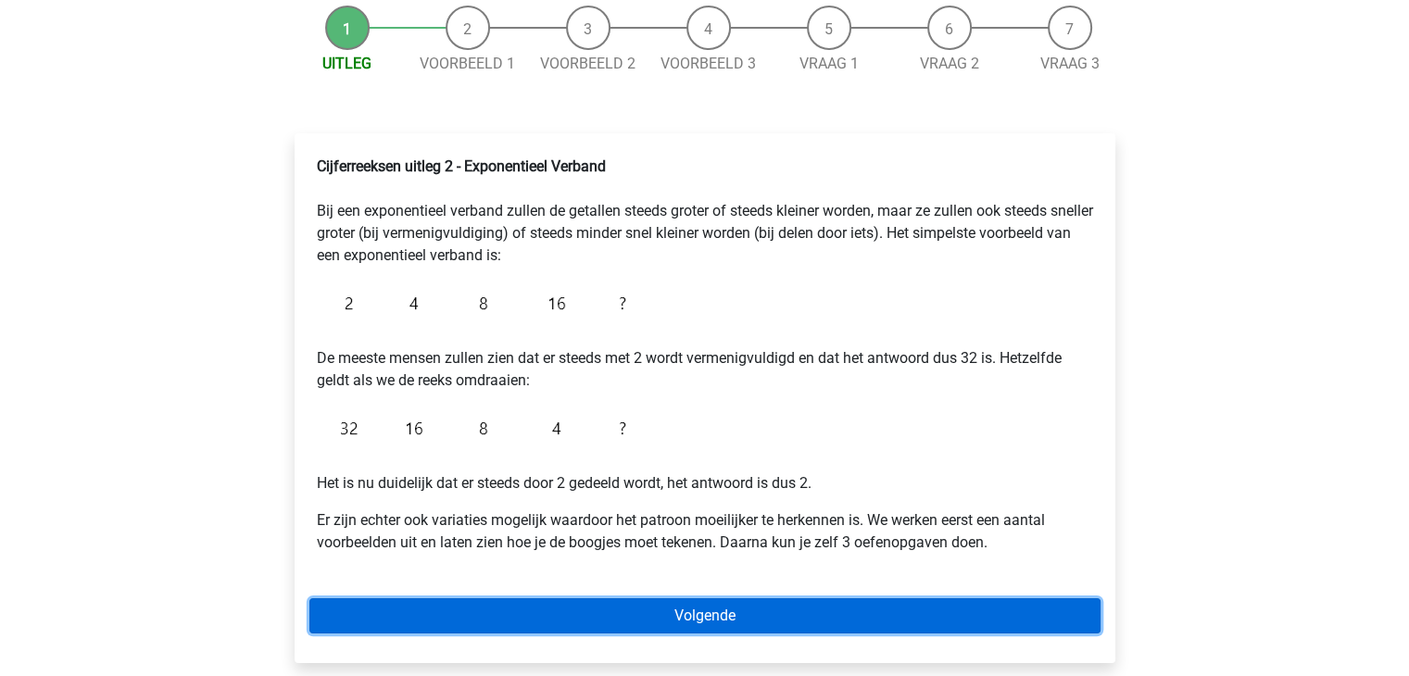
click at [473, 606] on link "Volgende" at bounding box center [704, 616] width 791 height 35
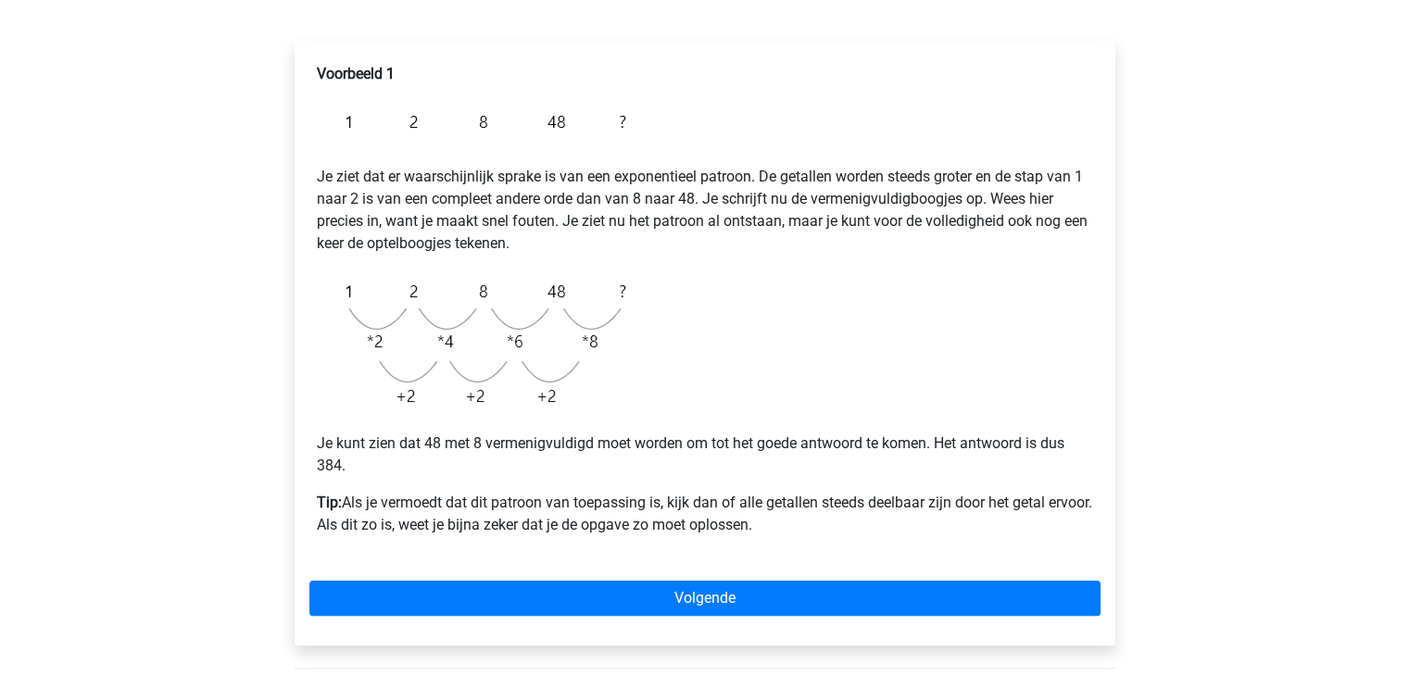
scroll to position [371, 0]
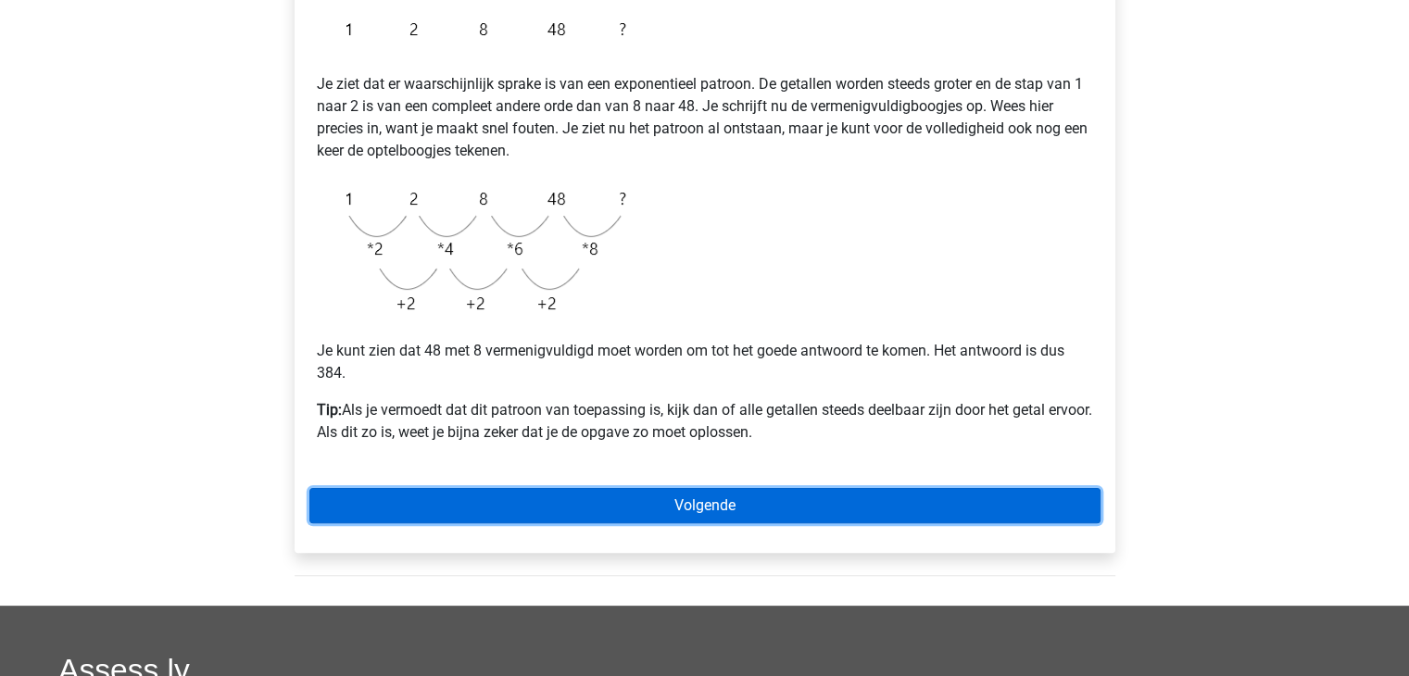
click at [508, 511] on link "Volgende" at bounding box center [704, 505] width 791 height 35
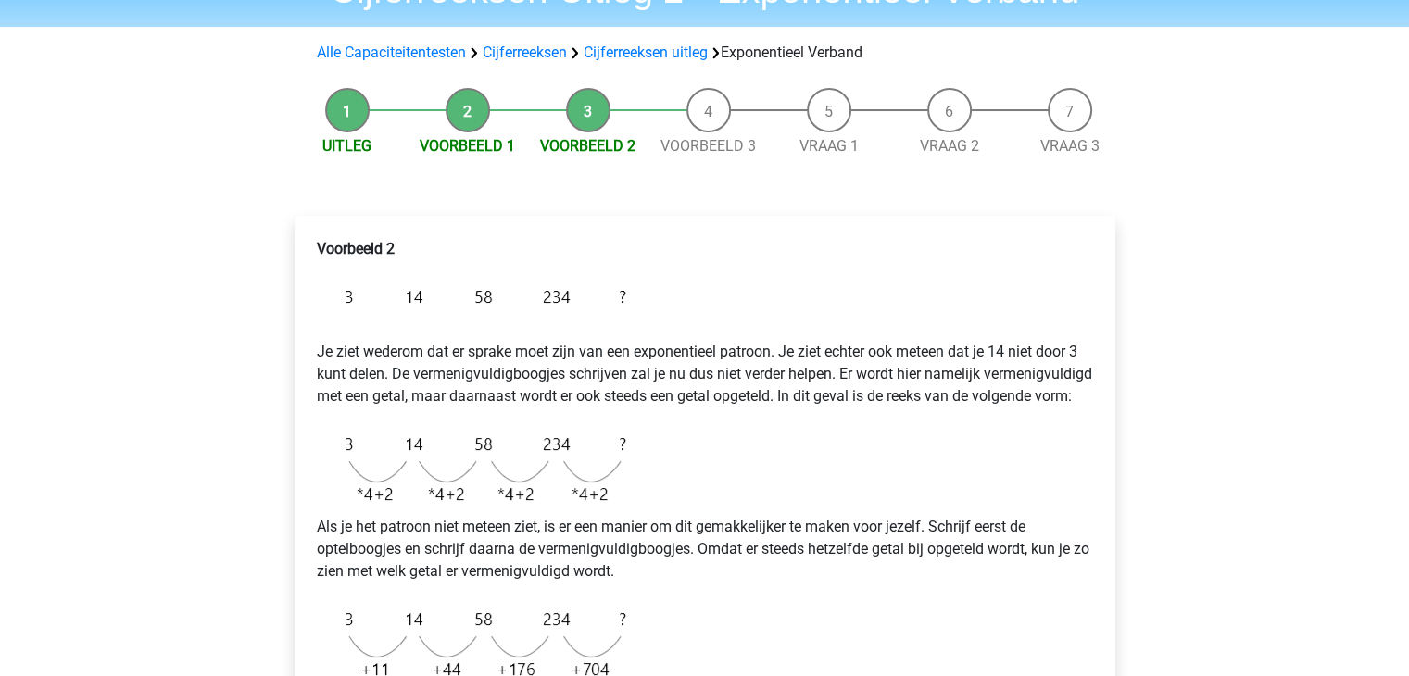
scroll to position [93, 0]
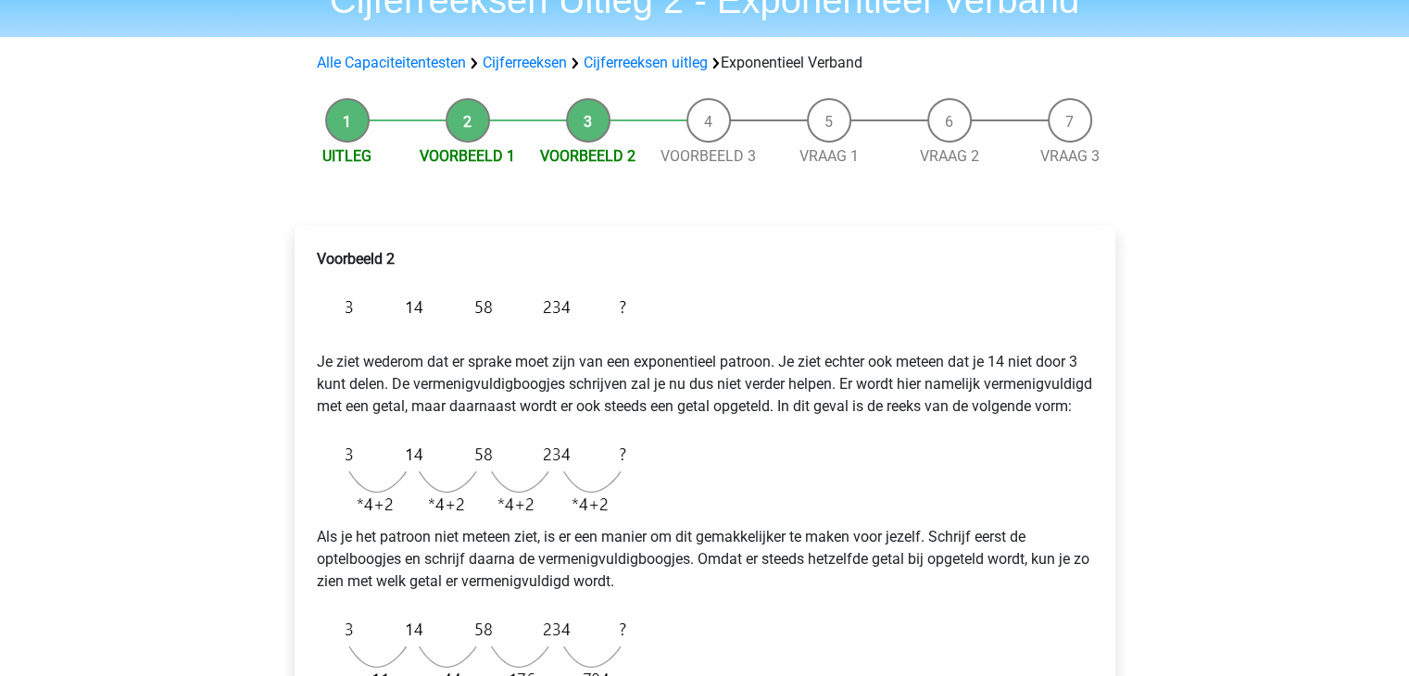
click at [454, 112] on li "Voorbeeld 1" at bounding box center [468, 132] width 120 height 69
click at [464, 133] on li "Voorbeeld 1" at bounding box center [468, 132] width 120 height 69
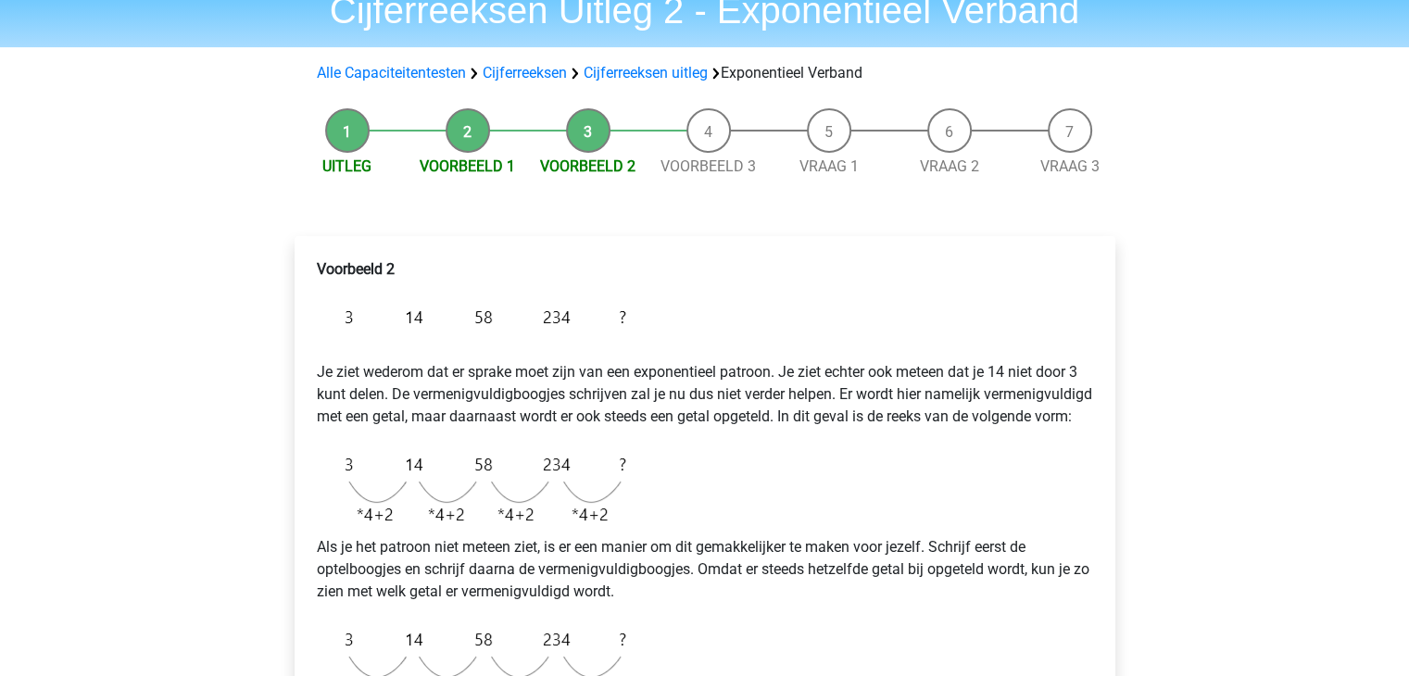
scroll to position [56, 0]
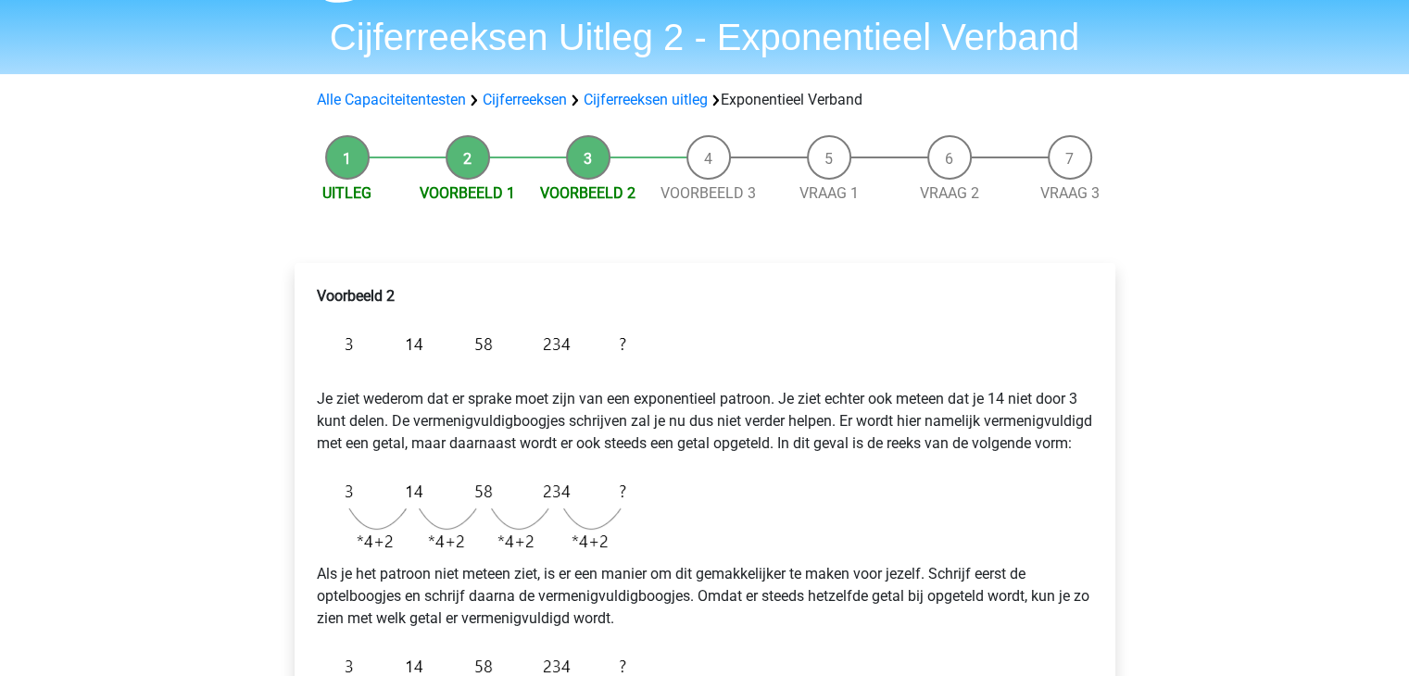
click at [452, 128] on div "Uitleg Voorbeeld 1 Voorbeeld 2 Voorbeeld 3 Vraag 1 Vraag 2 Vraag 3" at bounding box center [705, 154] width 851 height 56
click at [460, 205] on div "Uitleg Voorbeeld 1 Voorbeeld 2 Voorbeeld 3 Vraag 1 Vraag 2 Vraag 3 Voorbeeld 2 …" at bounding box center [705, 563] width 880 height 874
click at [460, 196] on link "Voorbeeld 1" at bounding box center [467, 193] width 95 height 18
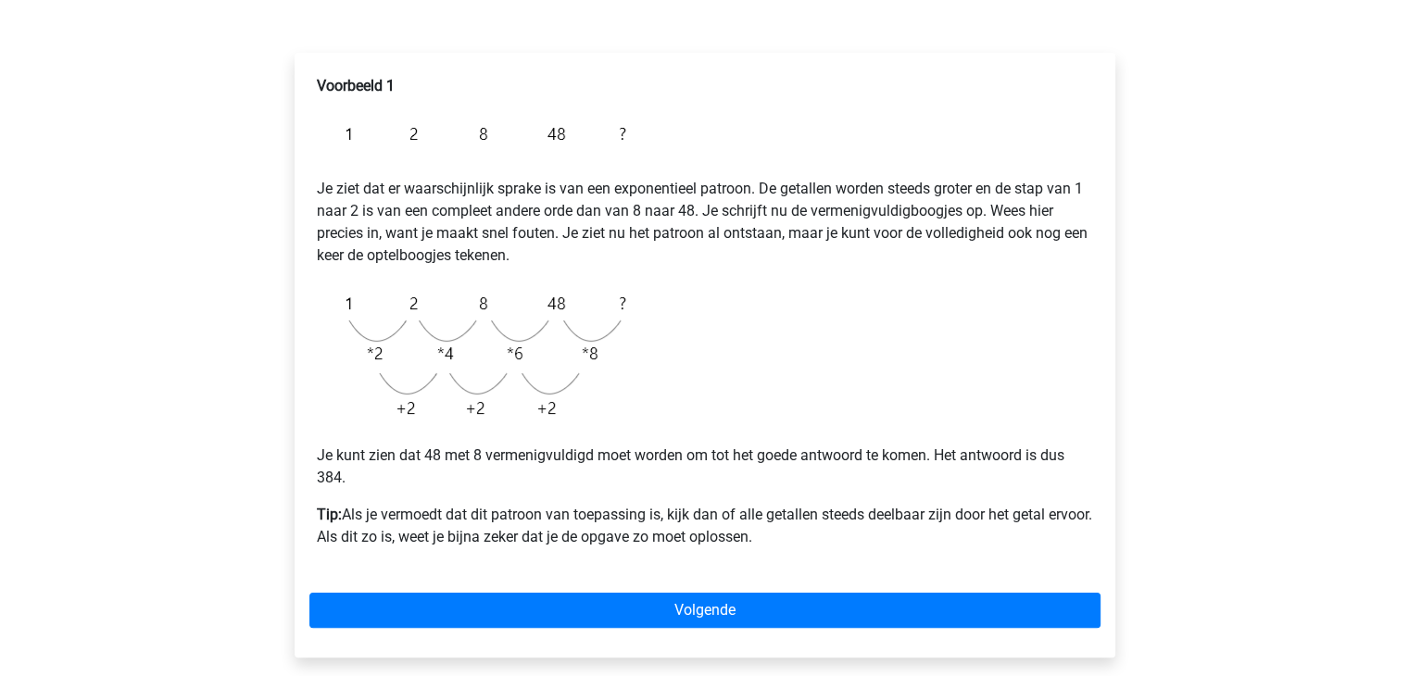
scroll to position [278, 0]
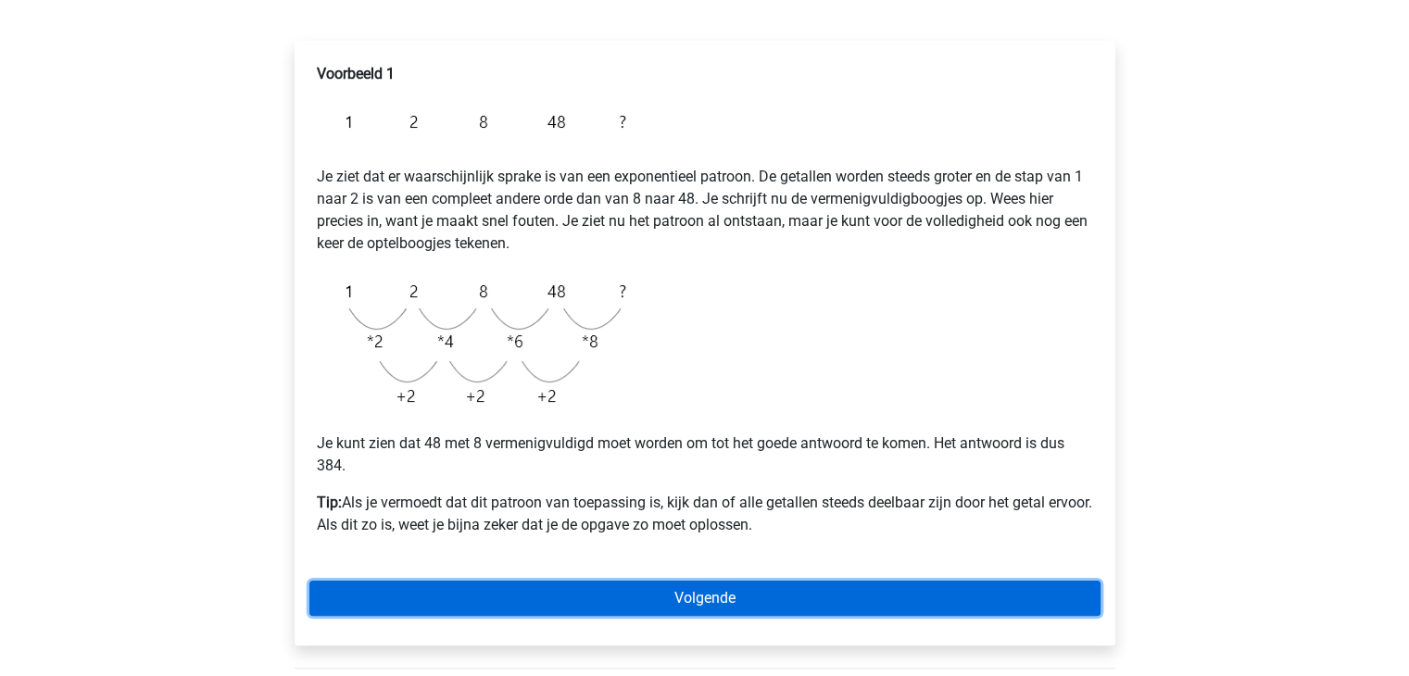
click at [724, 597] on link "Volgende" at bounding box center [704, 598] width 791 height 35
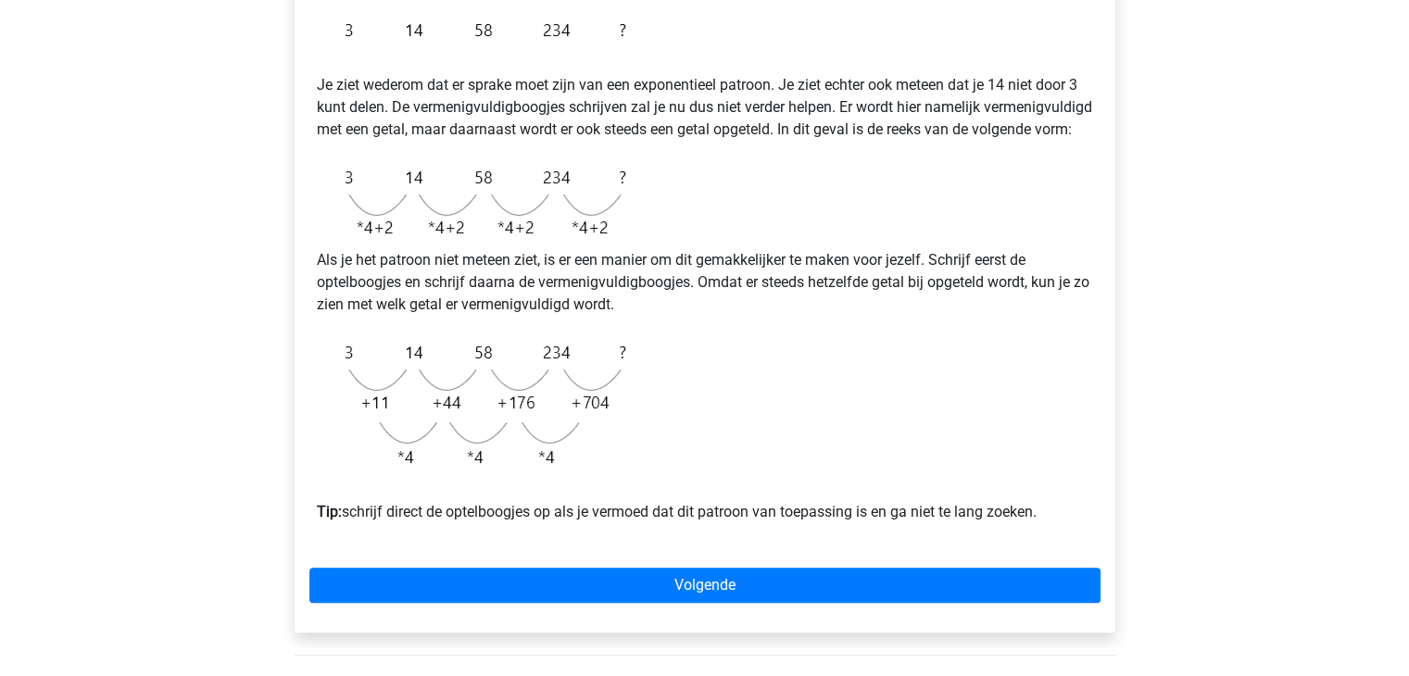
scroll to position [371, 0]
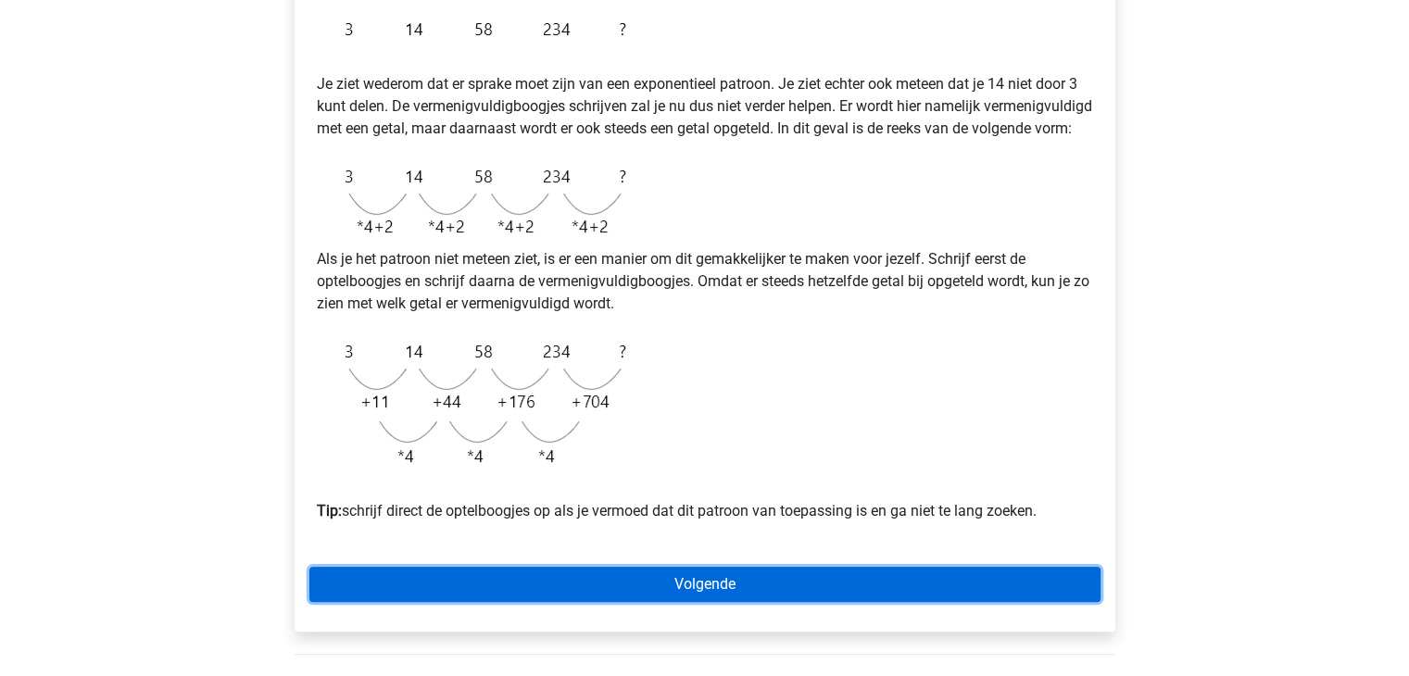
click at [819, 602] on link "Volgende" at bounding box center [704, 584] width 791 height 35
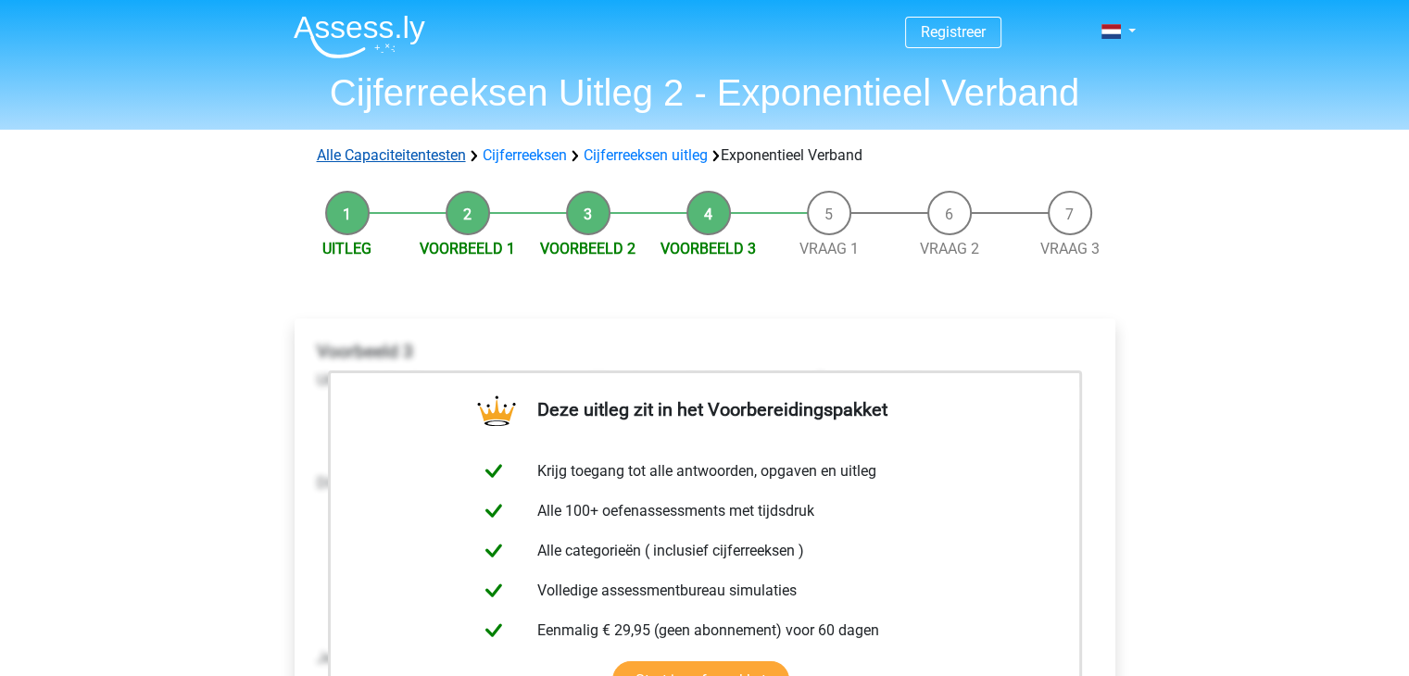
click at [413, 155] on link "Alle Capaciteitentesten" at bounding box center [391, 155] width 149 height 18
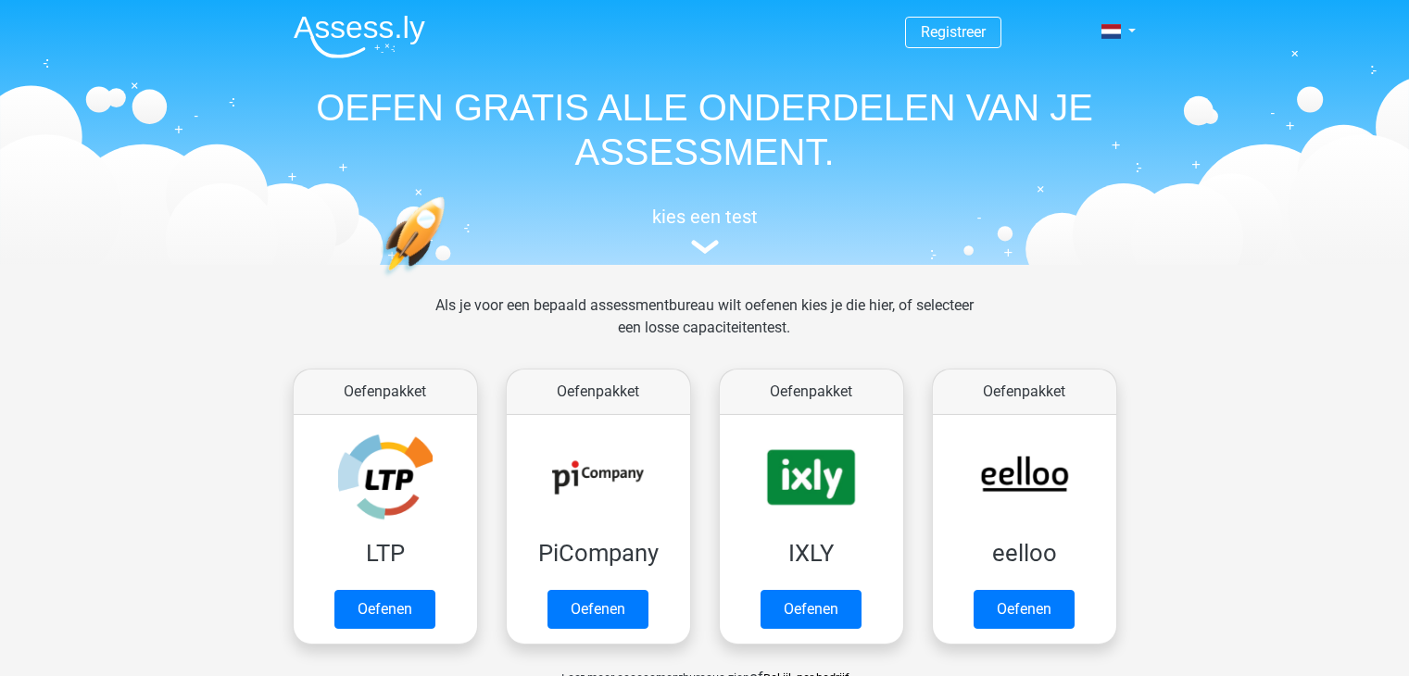
scroll to position [786, 0]
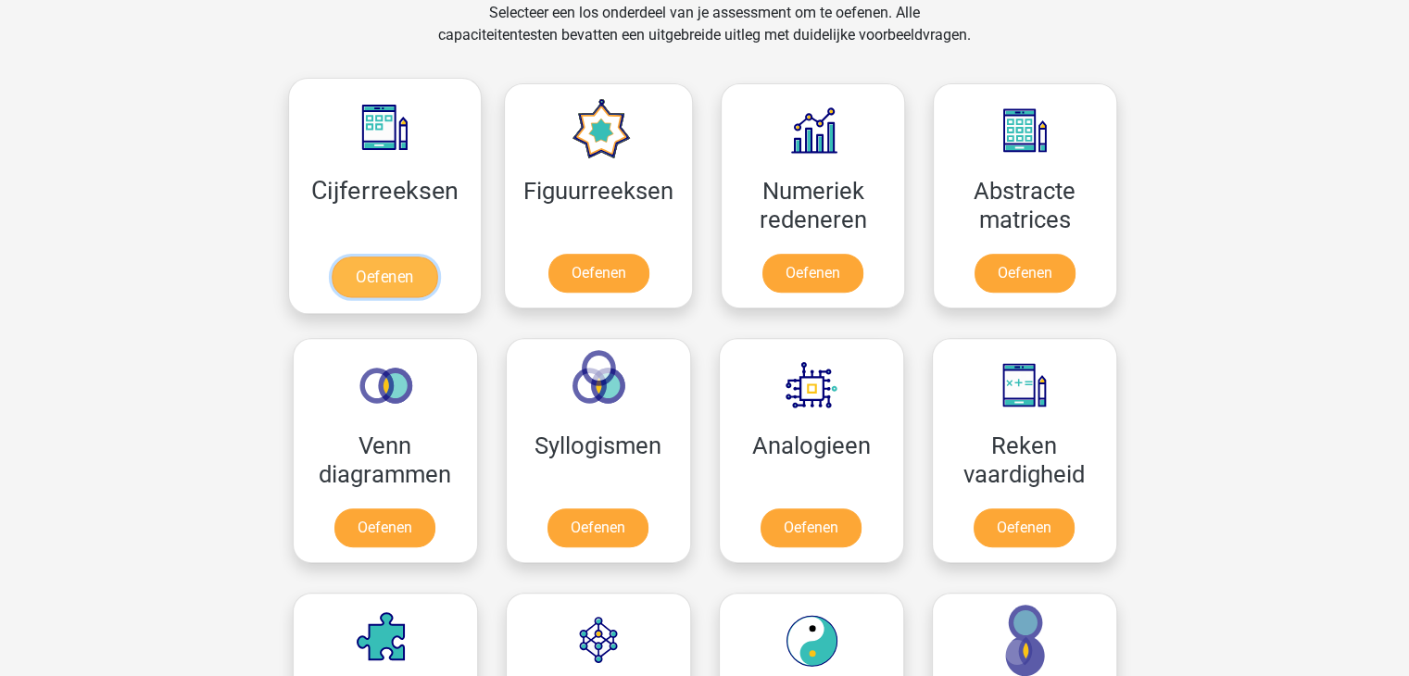
click at [380, 257] on link "Oefenen" at bounding box center [385, 277] width 106 height 41
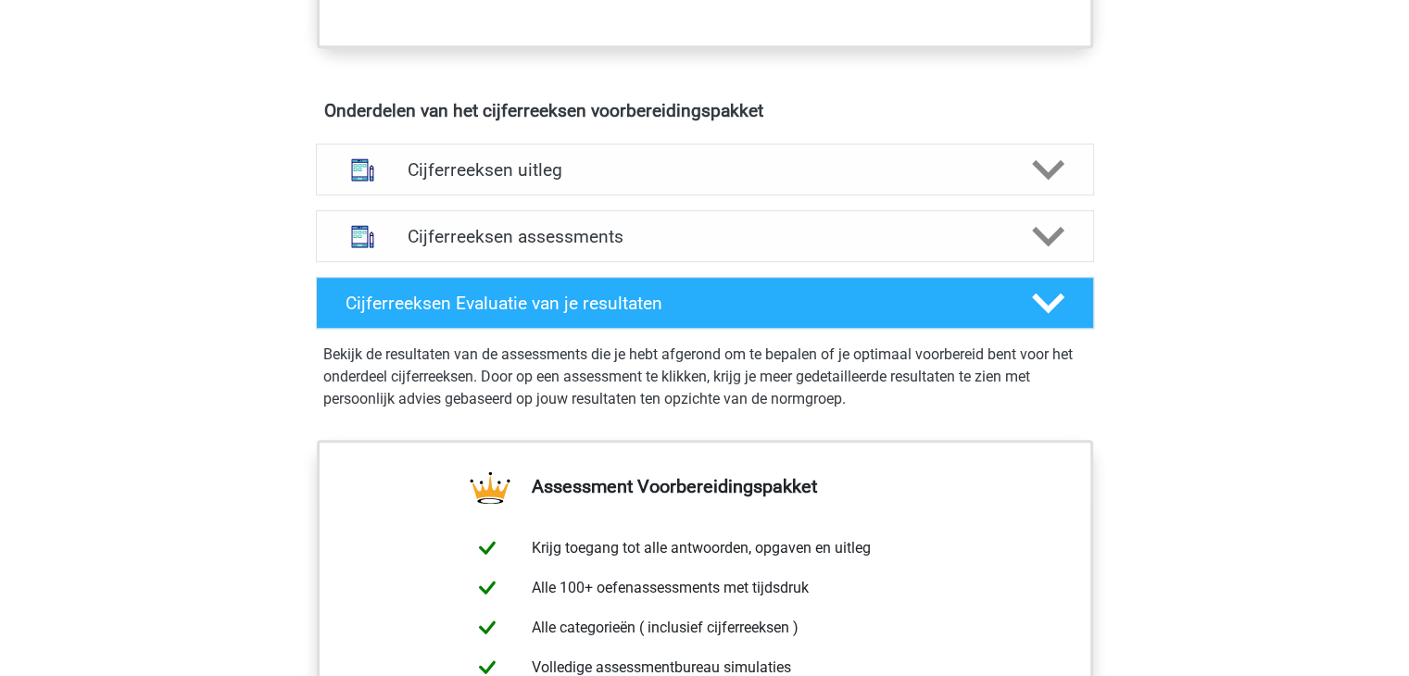
scroll to position [1112, 0]
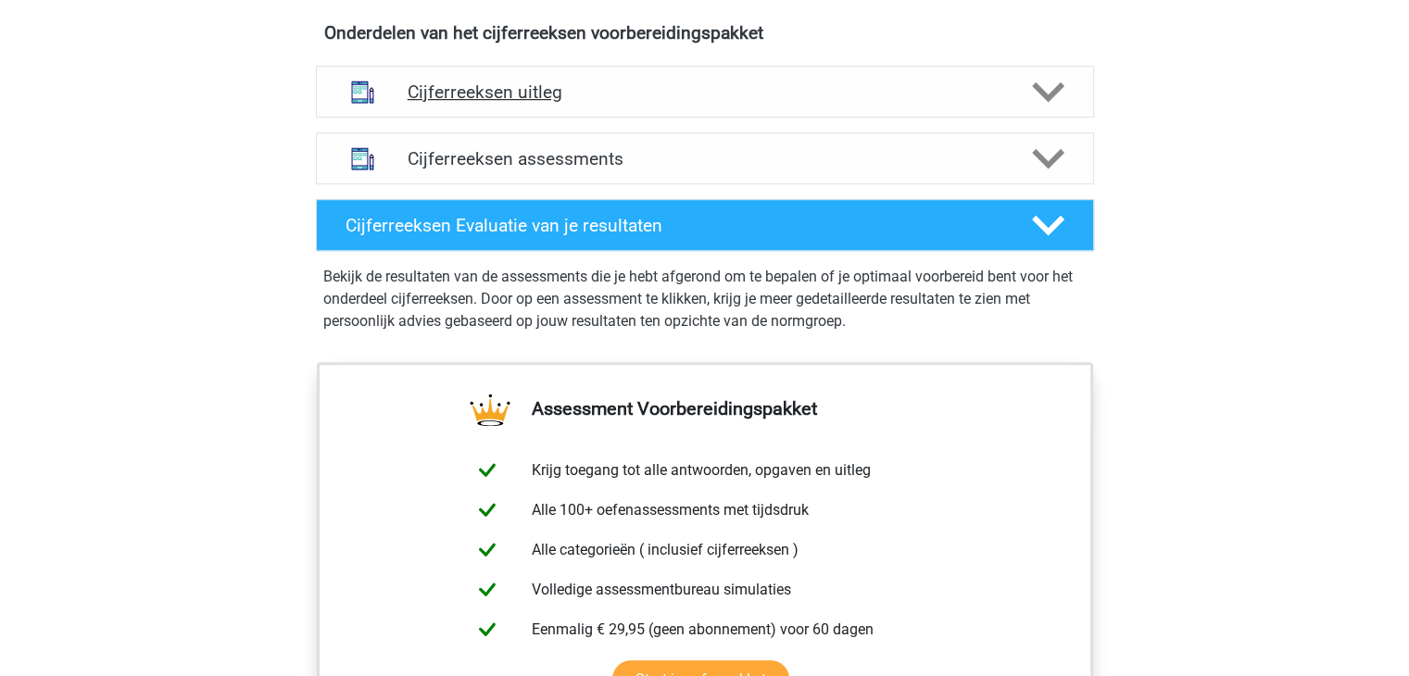
click at [522, 103] on h4 "Cijferreeksen uitleg" at bounding box center [705, 92] width 595 height 21
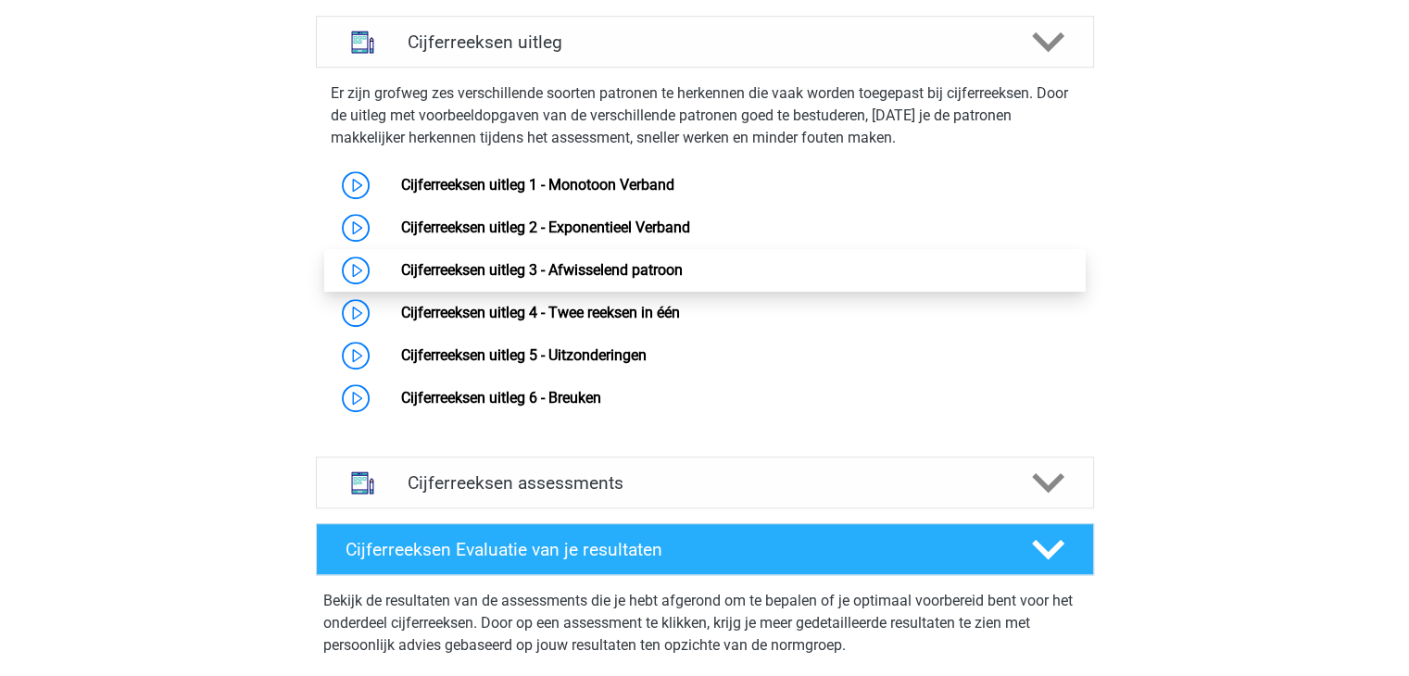
scroll to position [1204, 0]
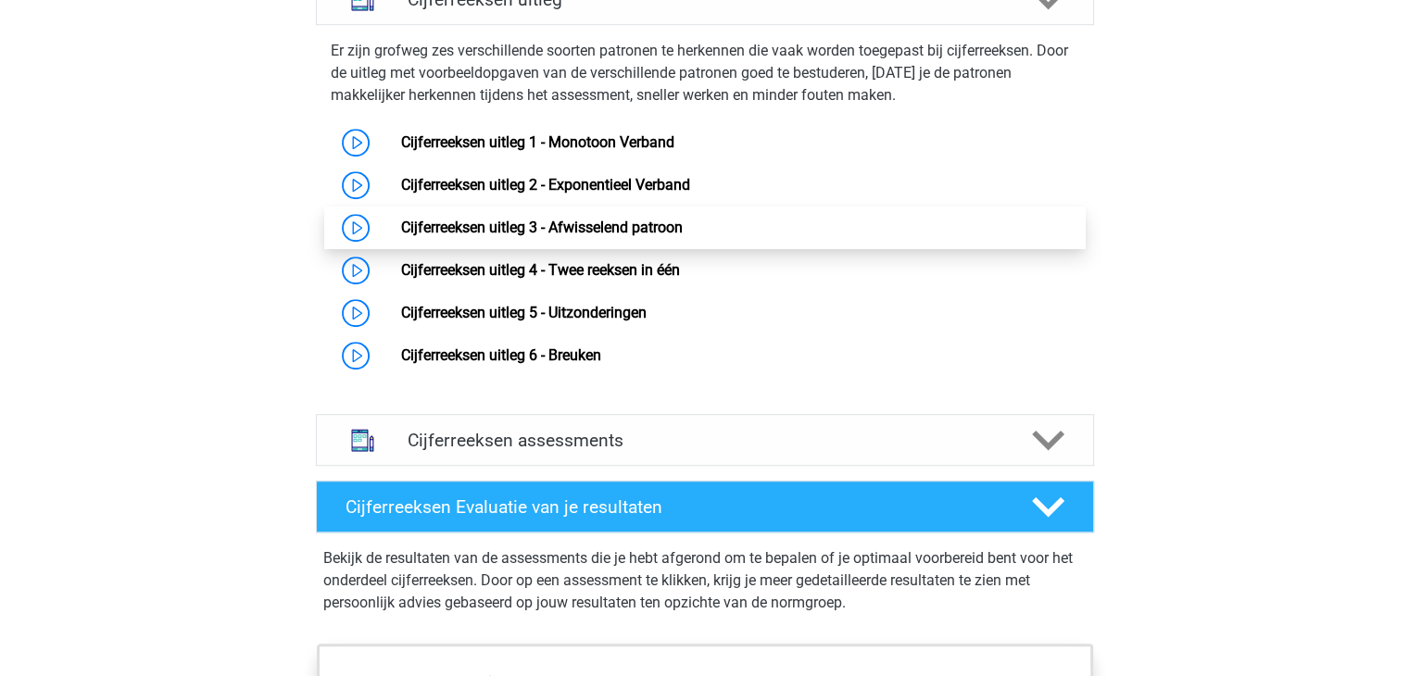
click at [501, 236] on link "Cijferreeksen uitleg 3 - Afwisselend patroon" at bounding box center [542, 228] width 282 height 18
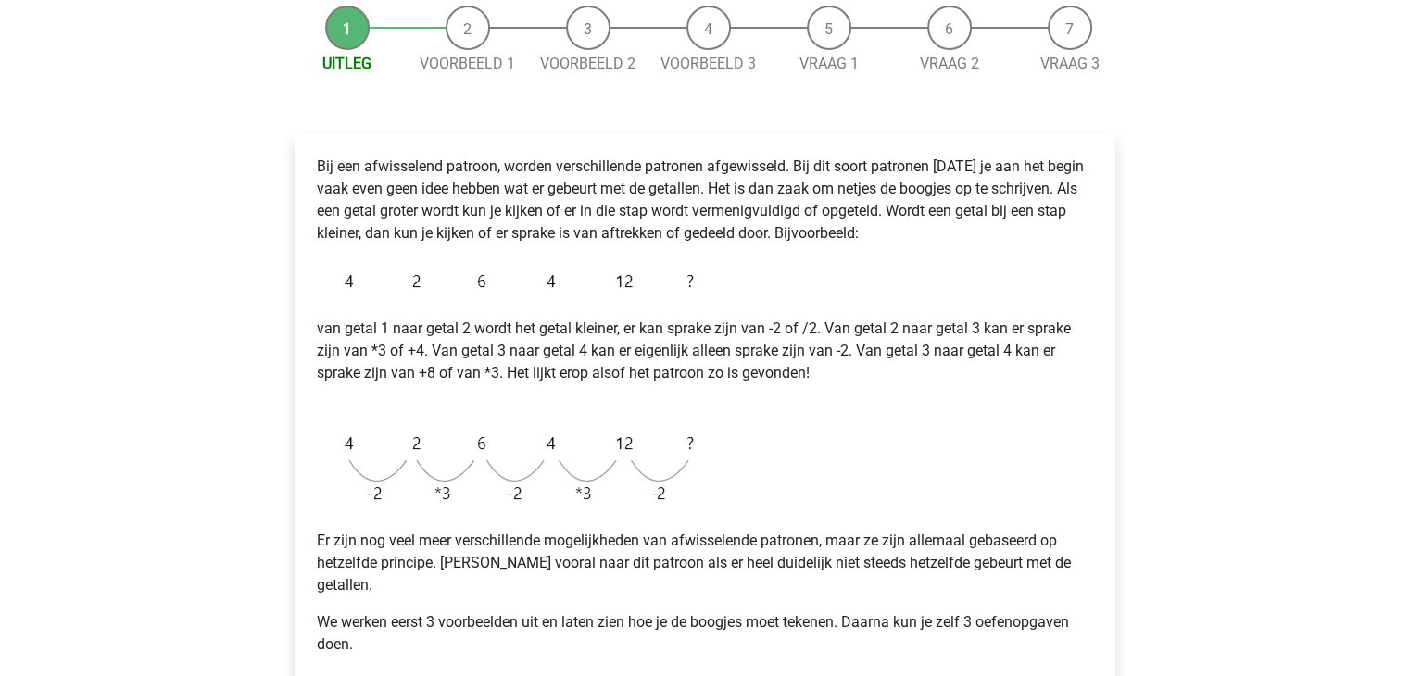
scroll to position [278, 0]
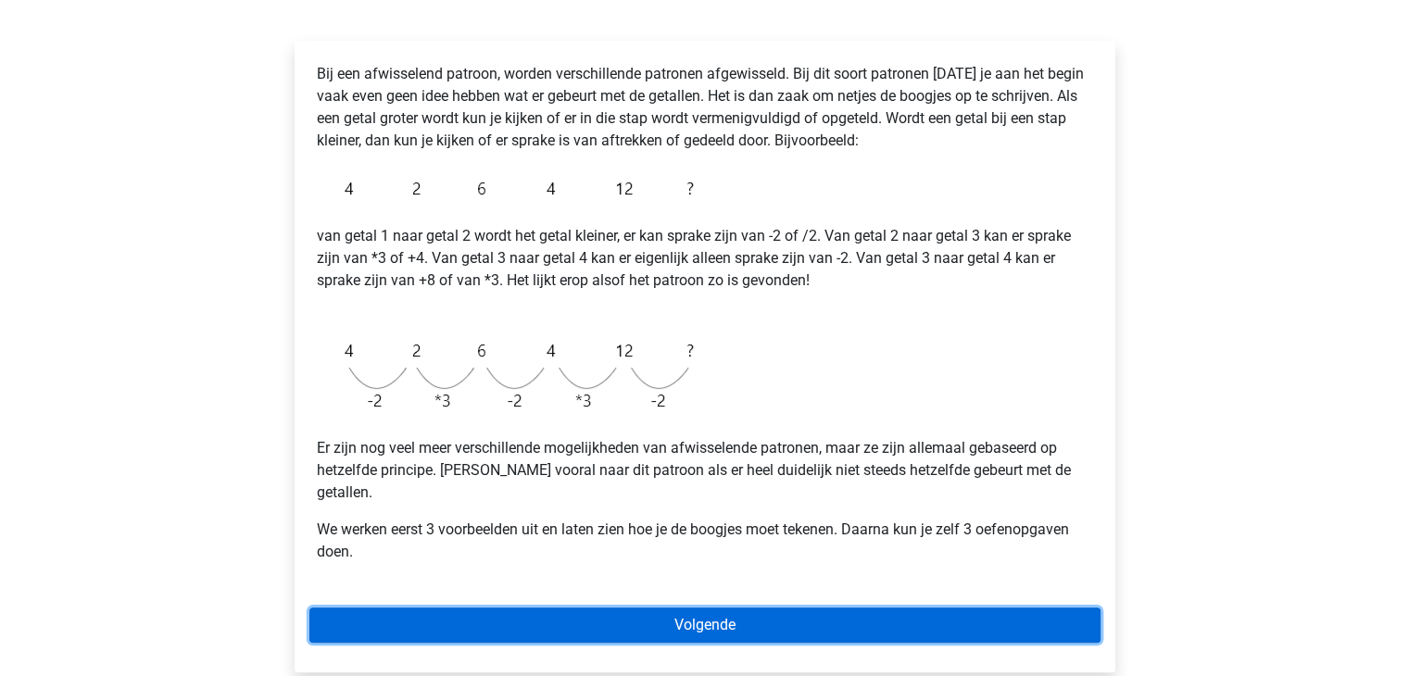
click at [539, 608] on link "Volgende" at bounding box center [704, 625] width 791 height 35
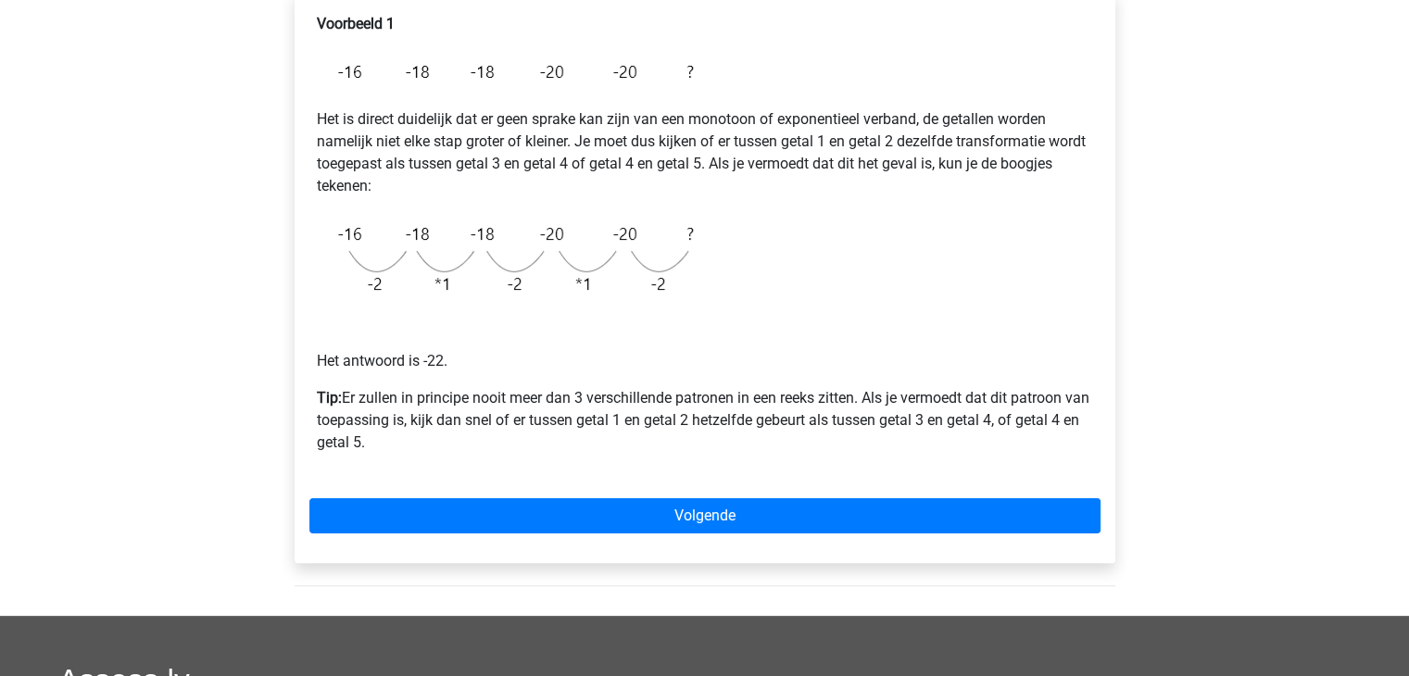
scroll to position [371, 0]
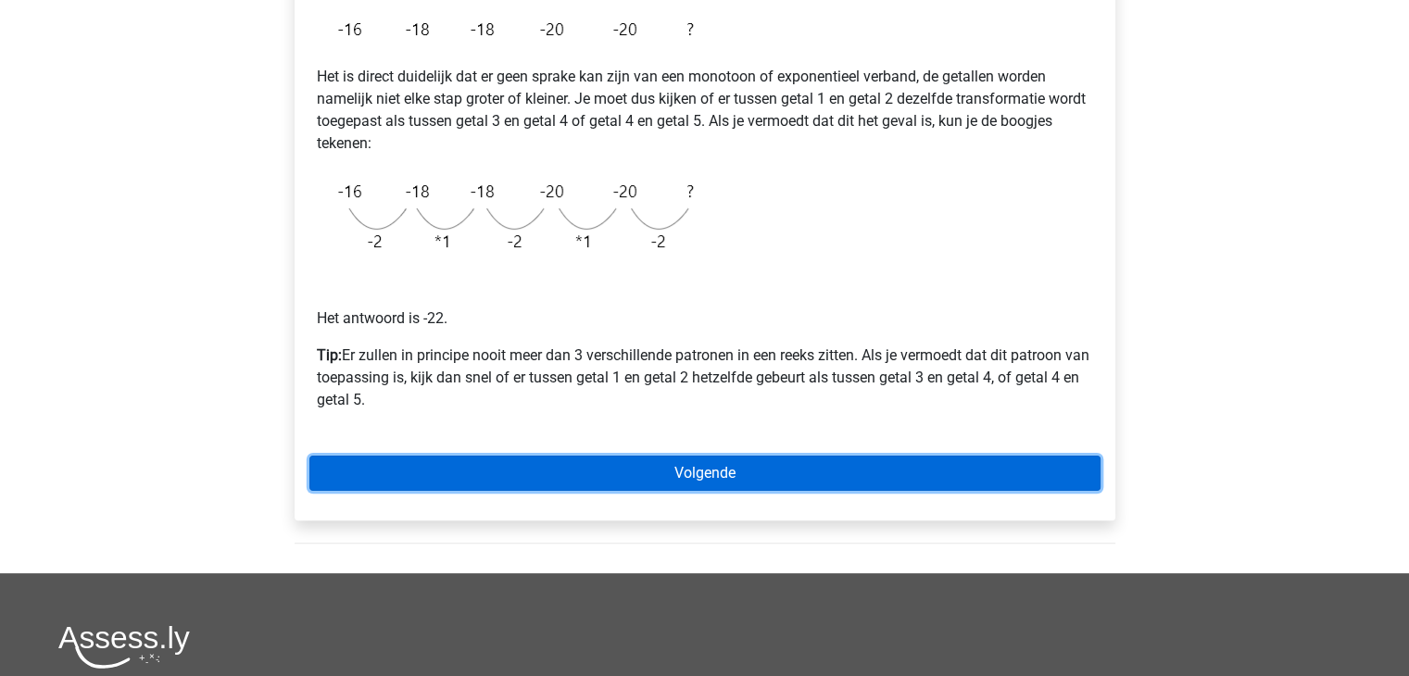
click at [707, 474] on link "Volgende" at bounding box center [704, 473] width 791 height 35
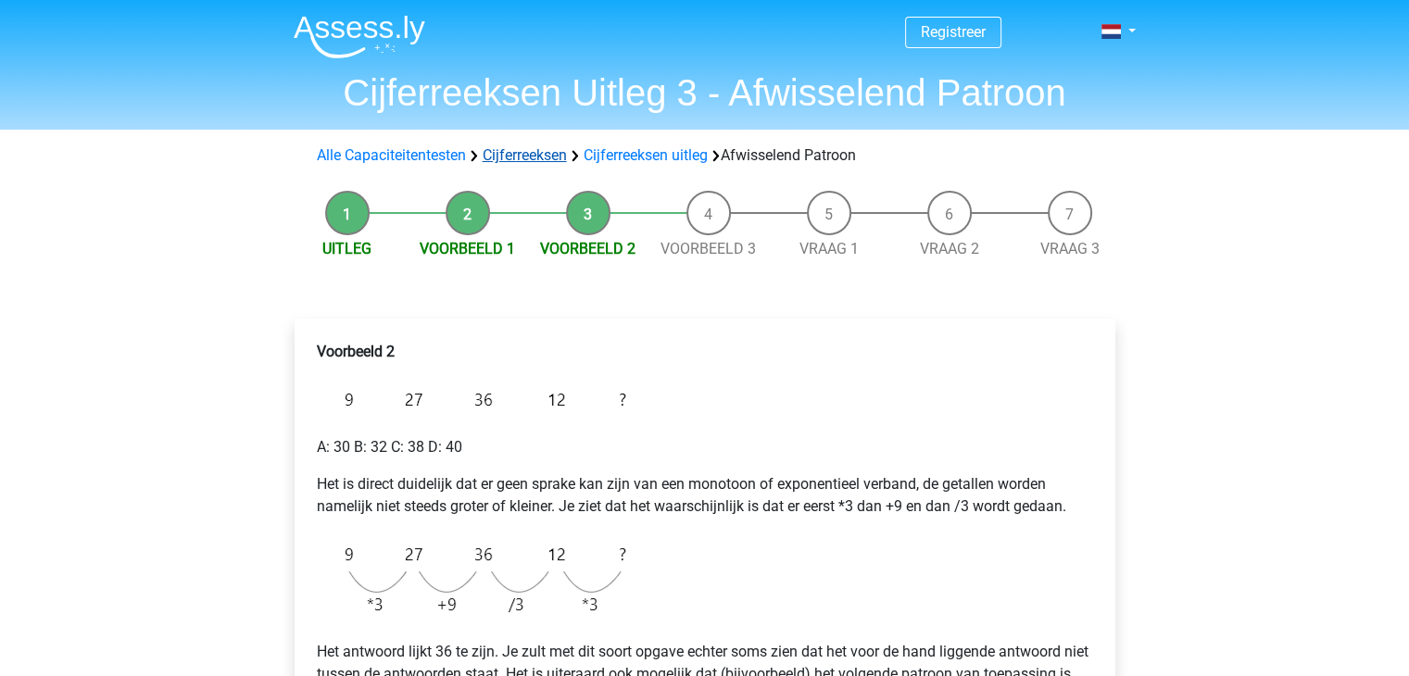
click at [549, 160] on link "Cijferreeksen" at bounding box center [525, 155] width 84 height 18
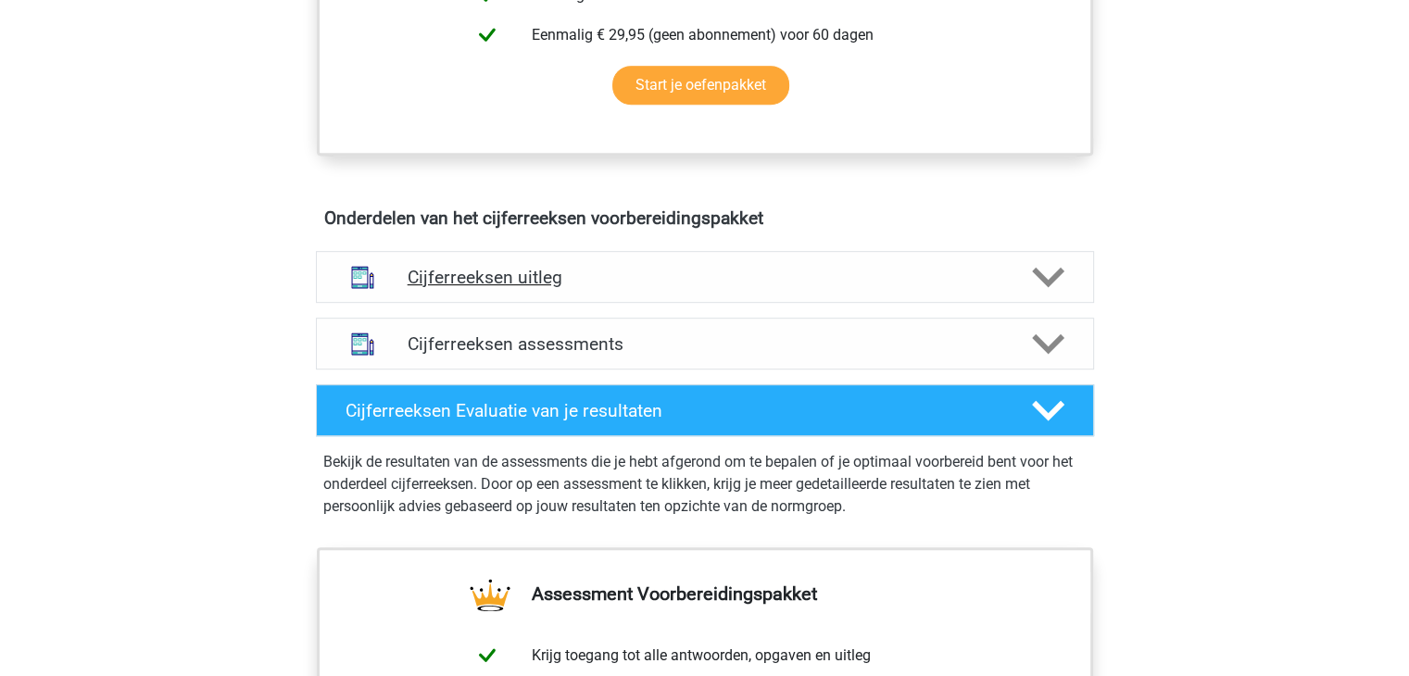
click at [521, 288] on h4 "Cijferreeksen uitleg" at bounding box center [705, 277] width 595 height 21
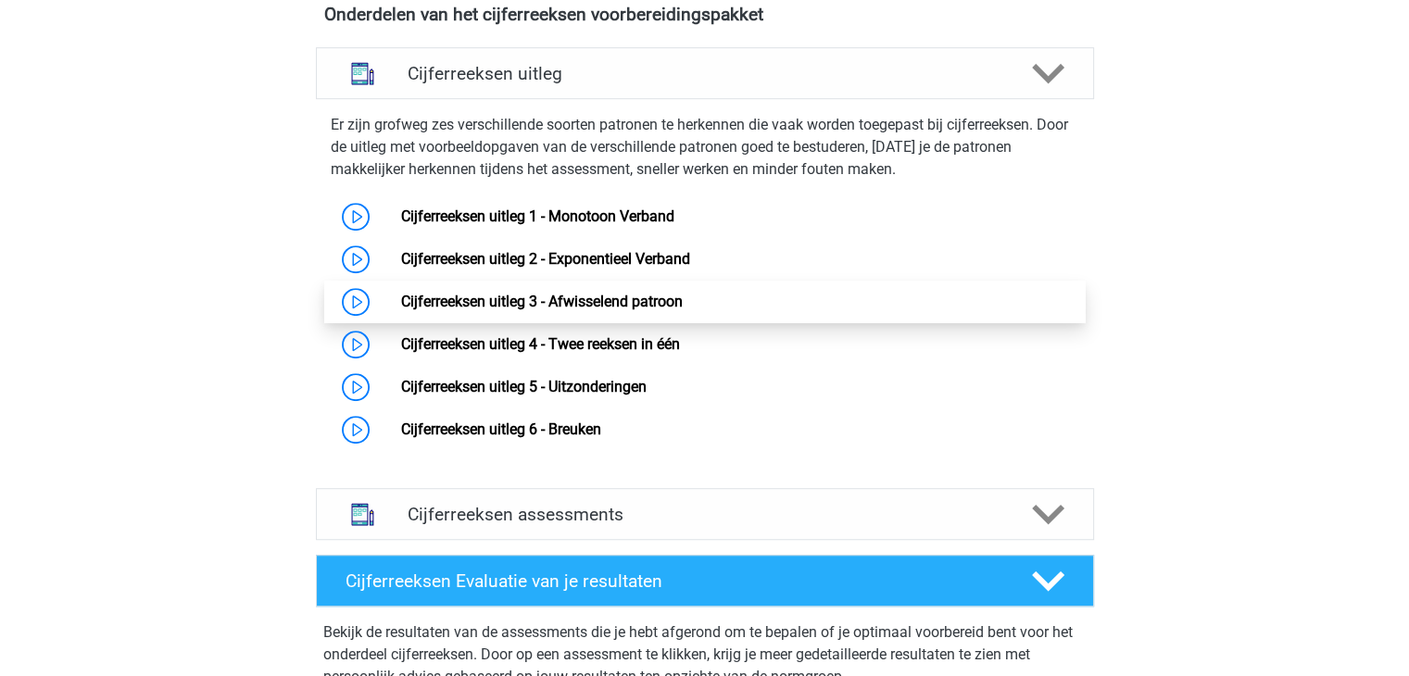
scroll to position [1204, 0]
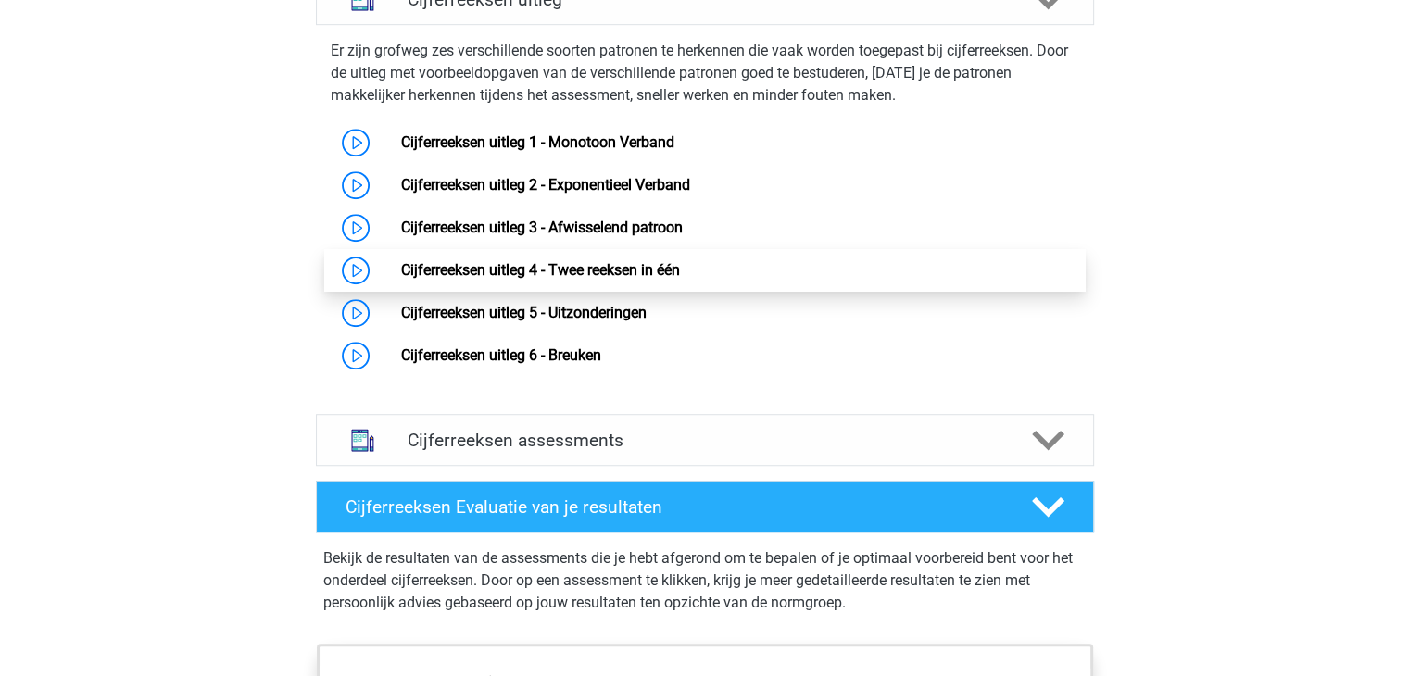
click at [401, 279] on link "Cijferreeksen uitleg 4 - Twee reeksen in één" at bounding box center [540, 270] width 279 height 18
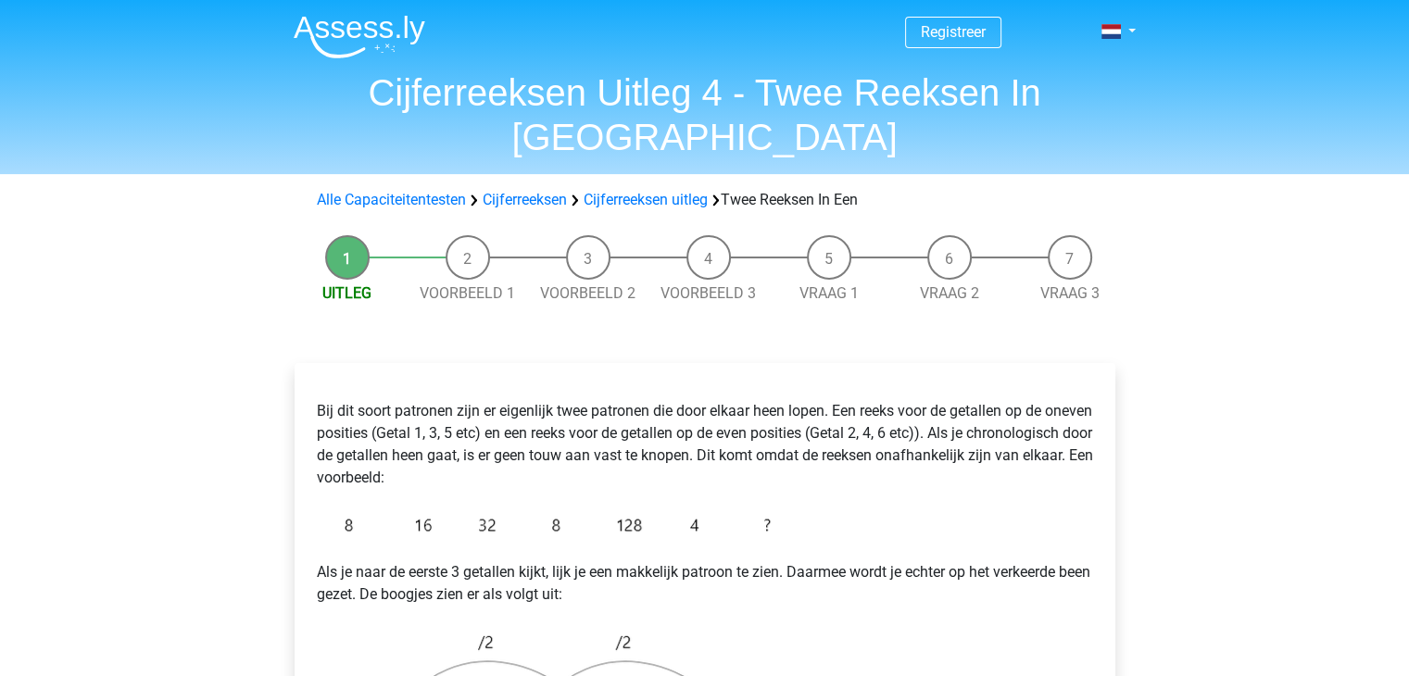
click at [463, 235] on li "Voorbeeld 1" at bounding box center [468, 269] width 120 height 69
click at [468, 284] on link "Voorbeeld 1" at bounding box center [467, 293] width 95 height 18
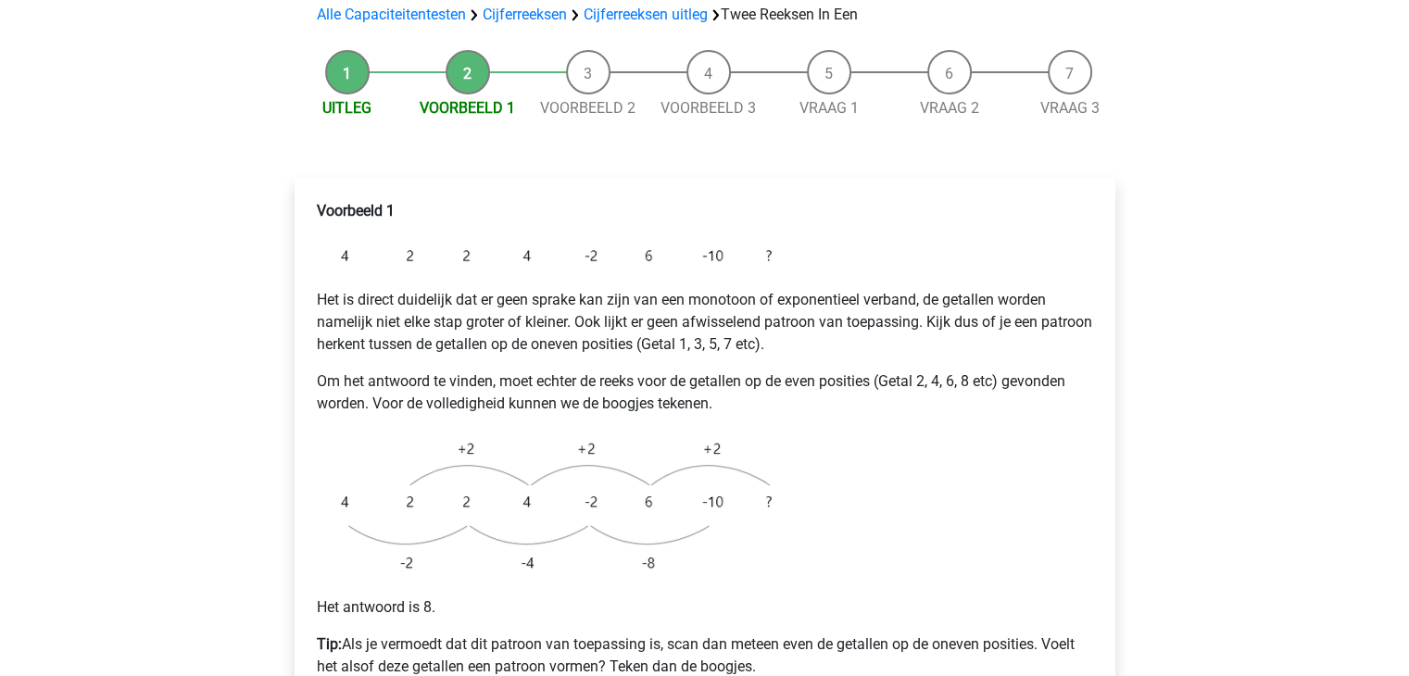
scroll to position [278, 0]
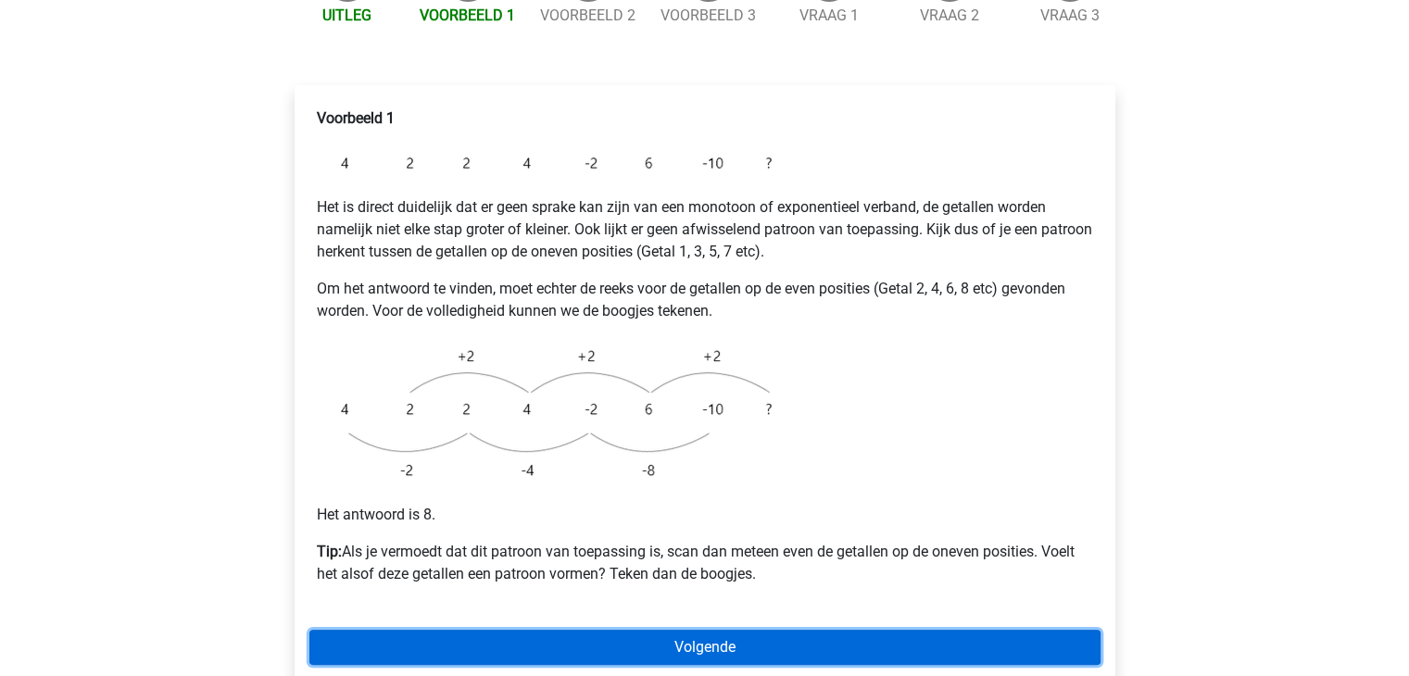
click at [667, 630] on link "Volgende" at bounding box center [704, 647] width 791 height 35
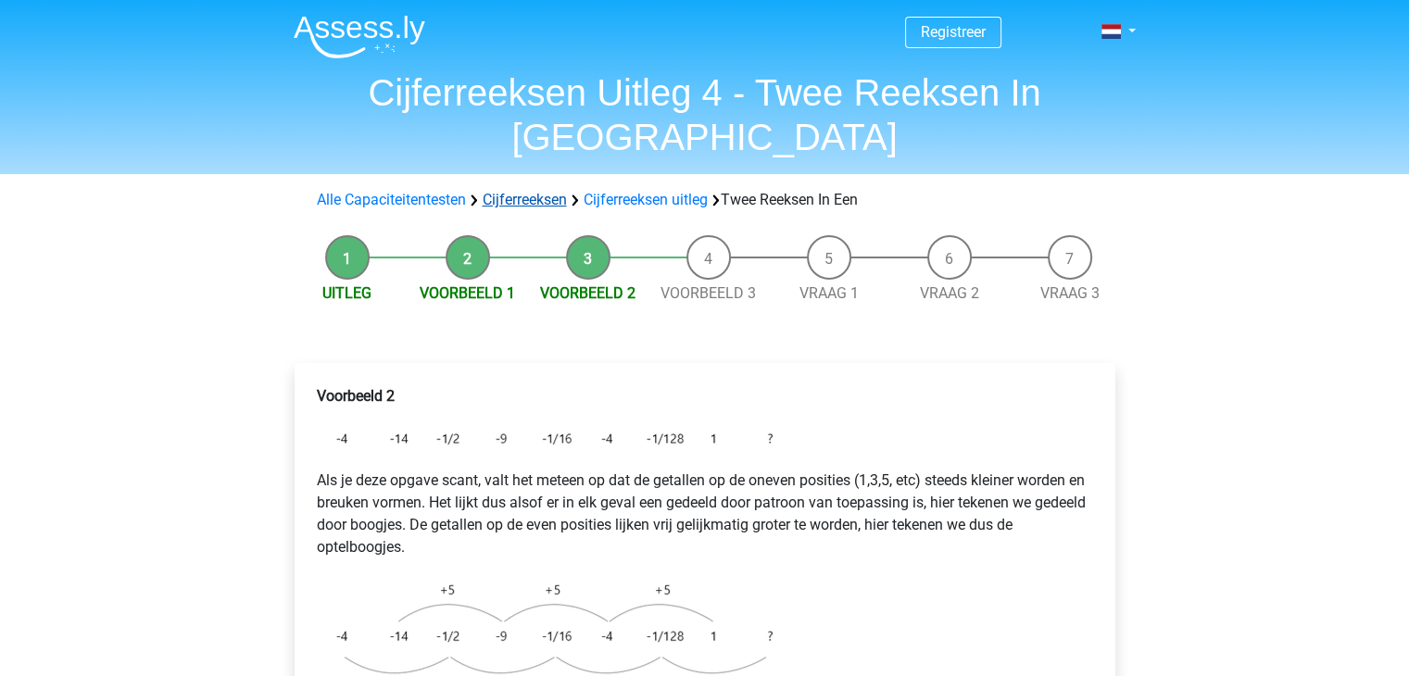
click at [534, 191] on link "Cijferreeksen" at bounding box center [525, 200] width 84 height 18
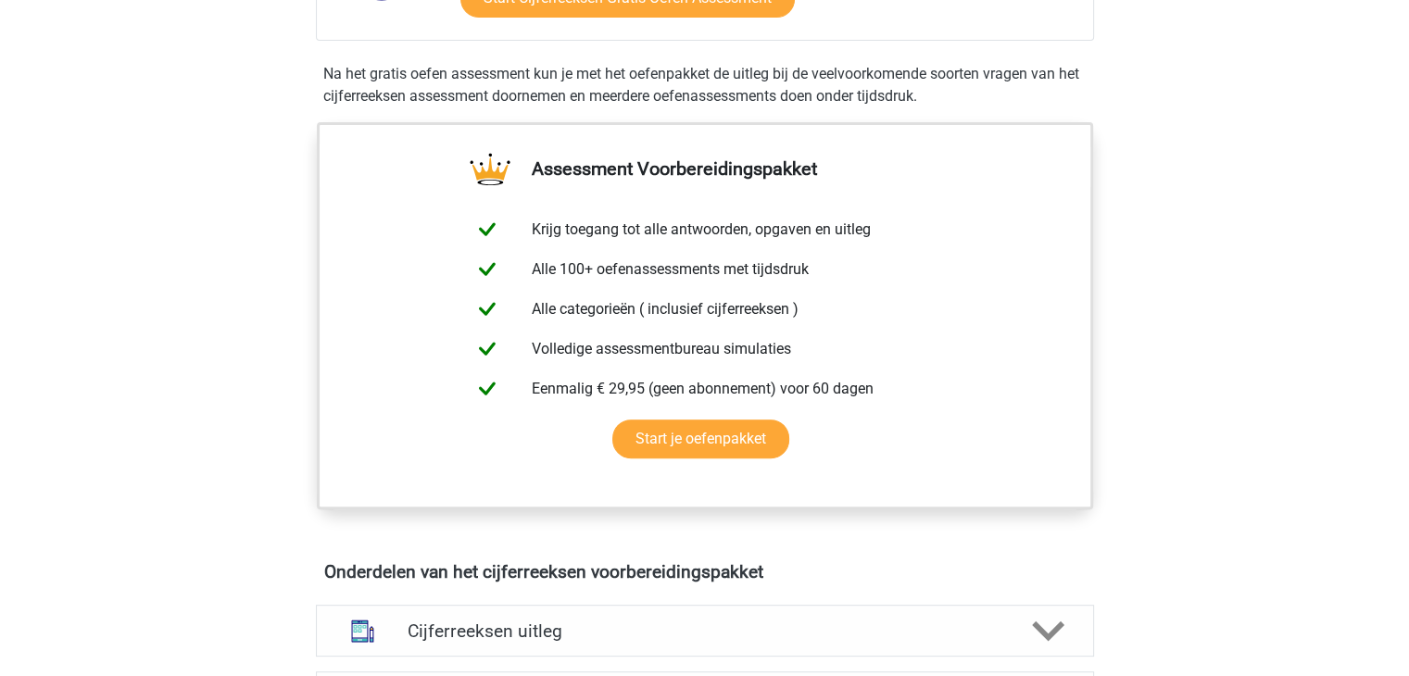
scroll to position [1019, 0]
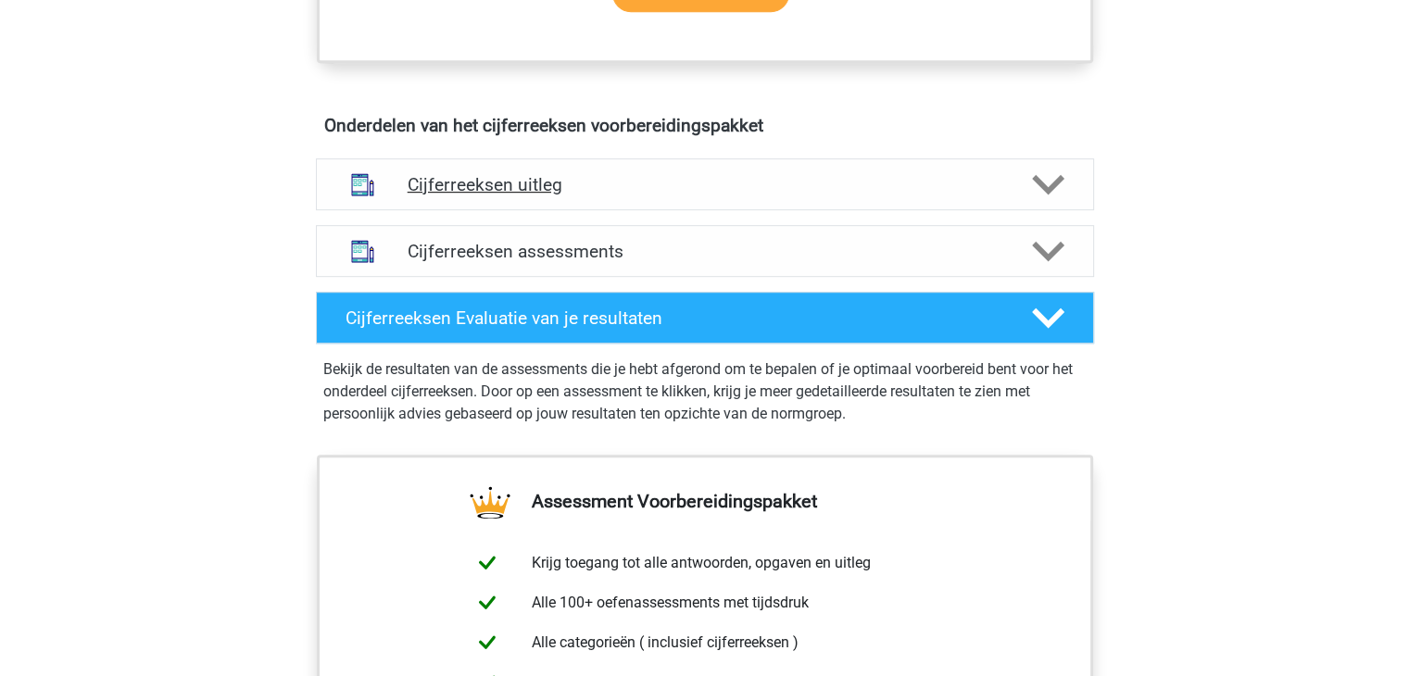
click at [534, 195] on h4 "Cijferreeksen uitleg" at bounding box center [705, 184] width 595 height 21
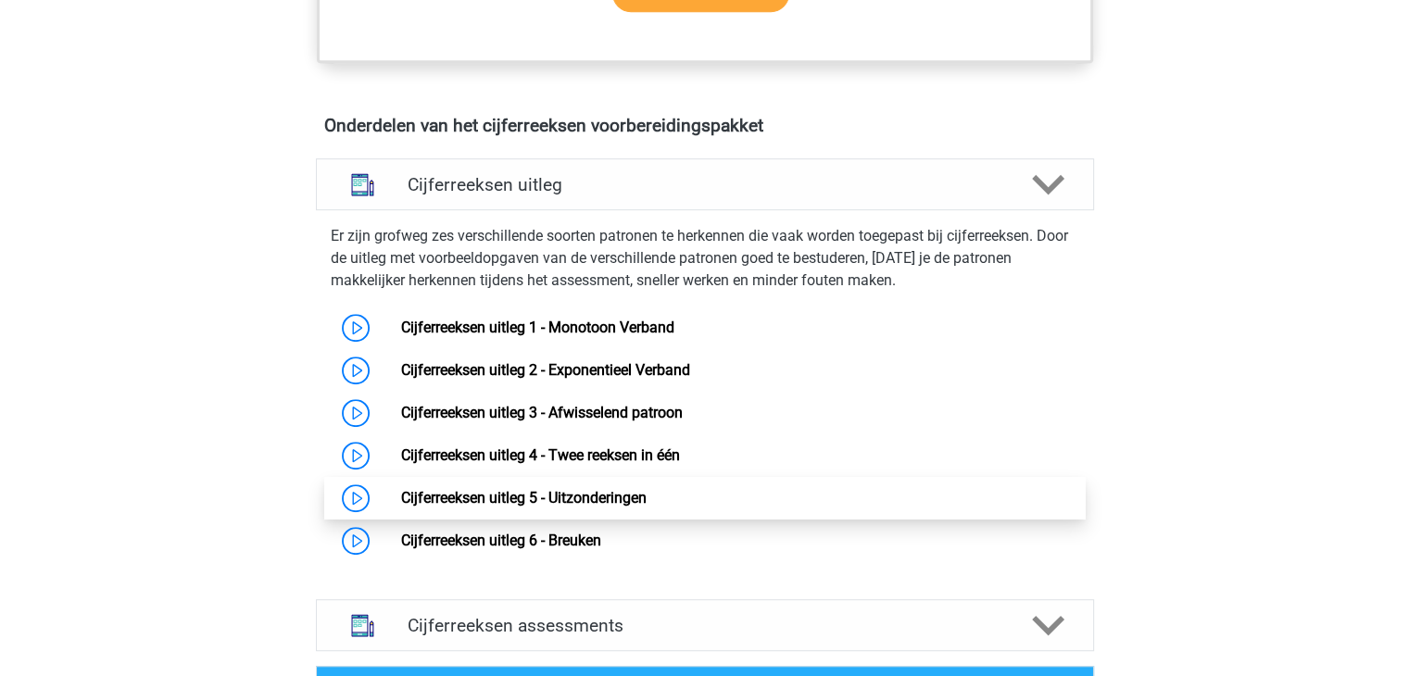
click at [612, 507] on link "Cijferreeksen uitleg 5 - Uitzonderingen" at bounding box center [524, 498] width 246 height 18
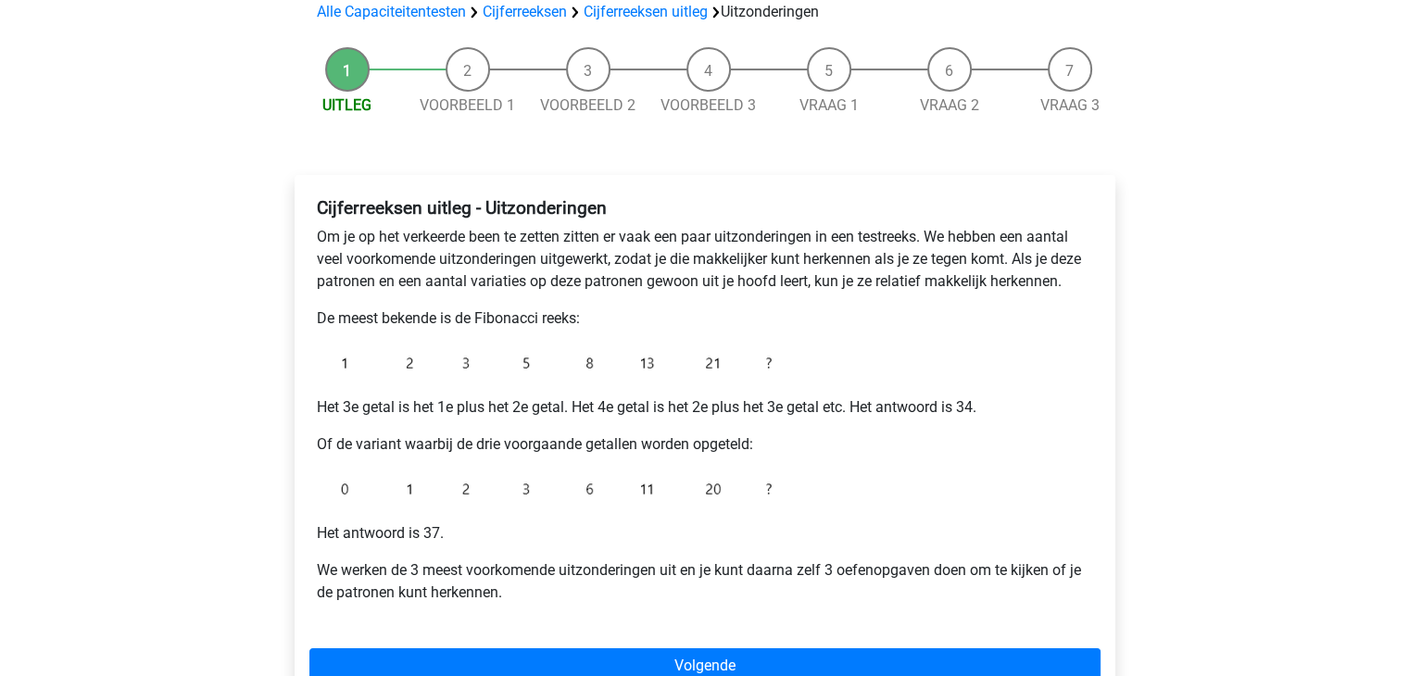
scroll to position [185, 0]
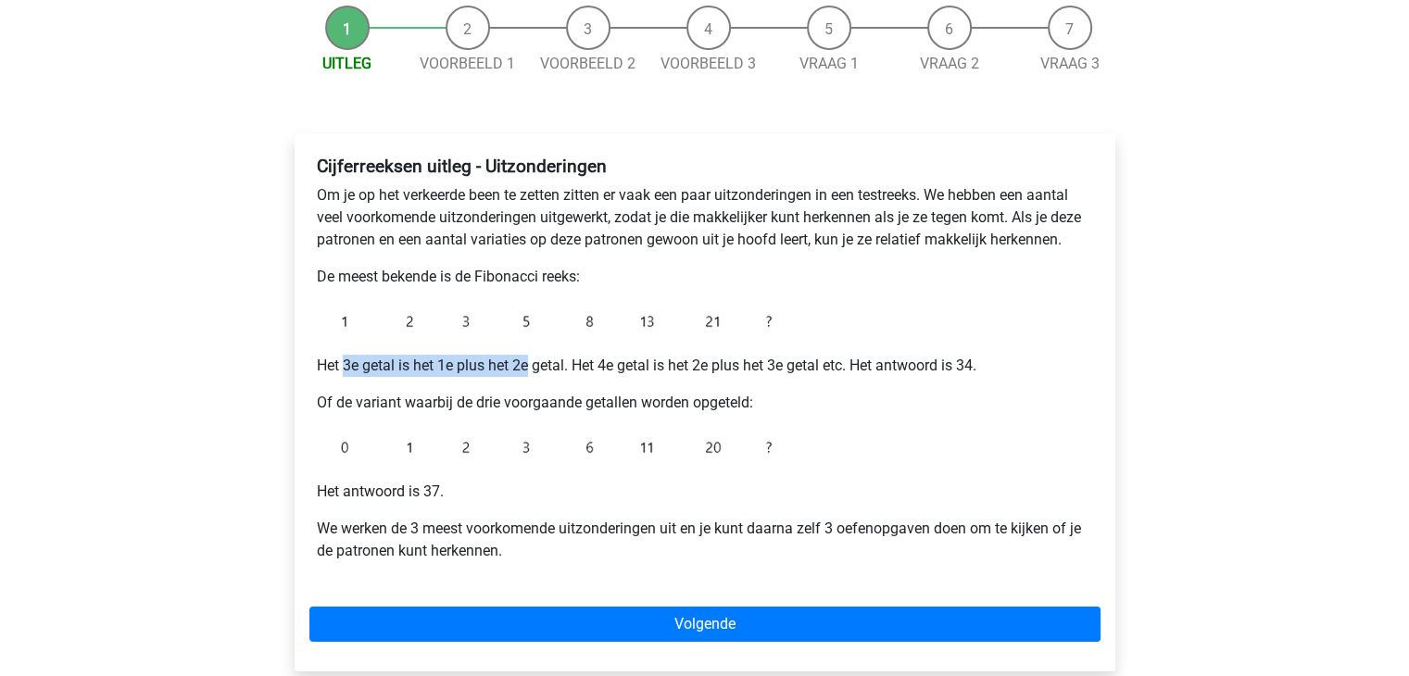
drag, startPoint x: 345, startPoint y: 370, endPoint x: 529, endPoint y: 366, distance: 184.4
click at [529, 366] on p "Het 3e getal is het 1e plus het 2e getal. Het 4e getal is het 2e plus het 3e ge…" at bounding box center [705, 366] width 776 height 22
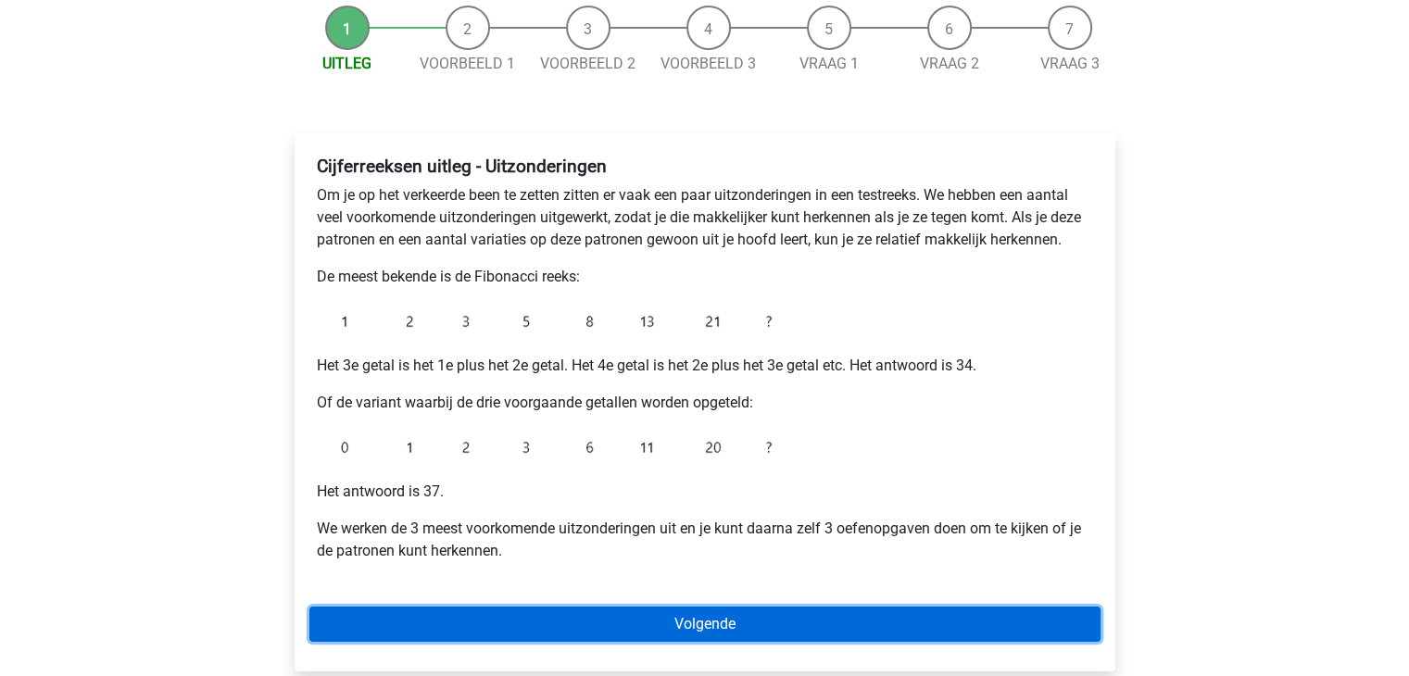
click at [607, 623] on link "Volgende" at bounding box center [704, 624] width 791 height 35
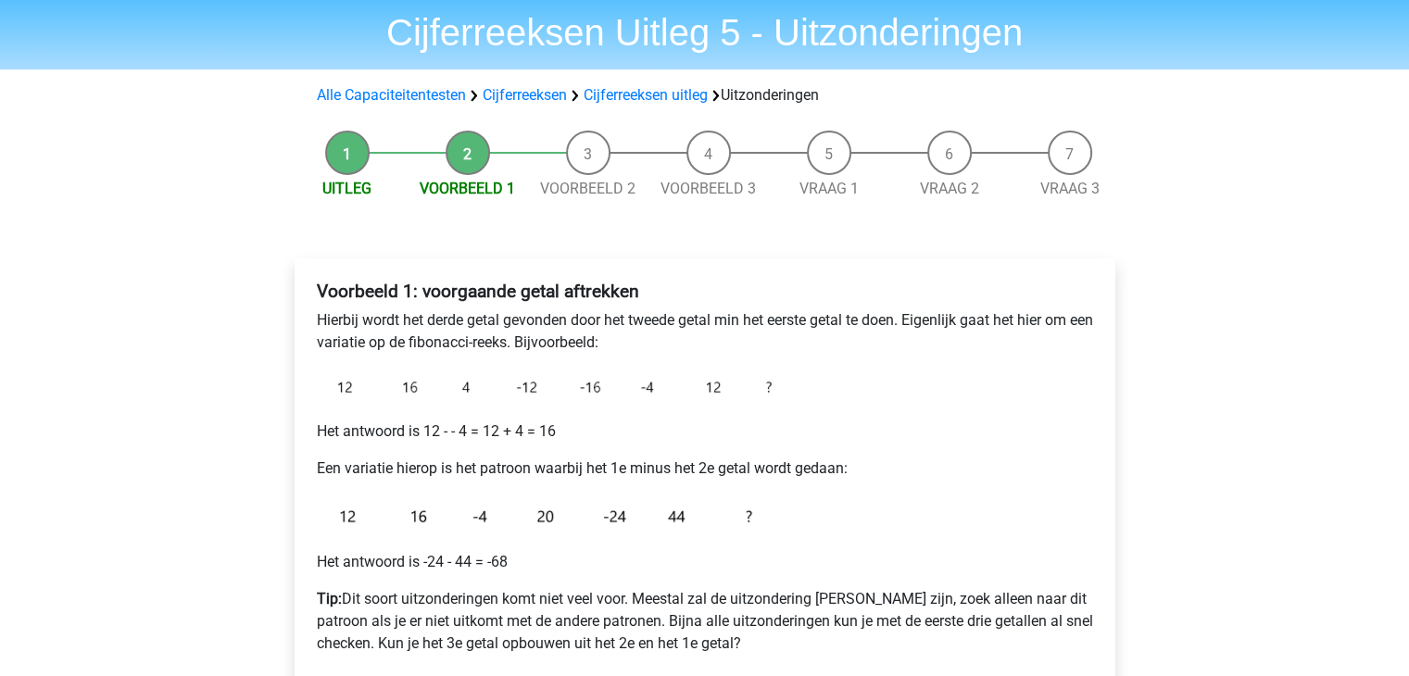
scroll to position [93, 0]
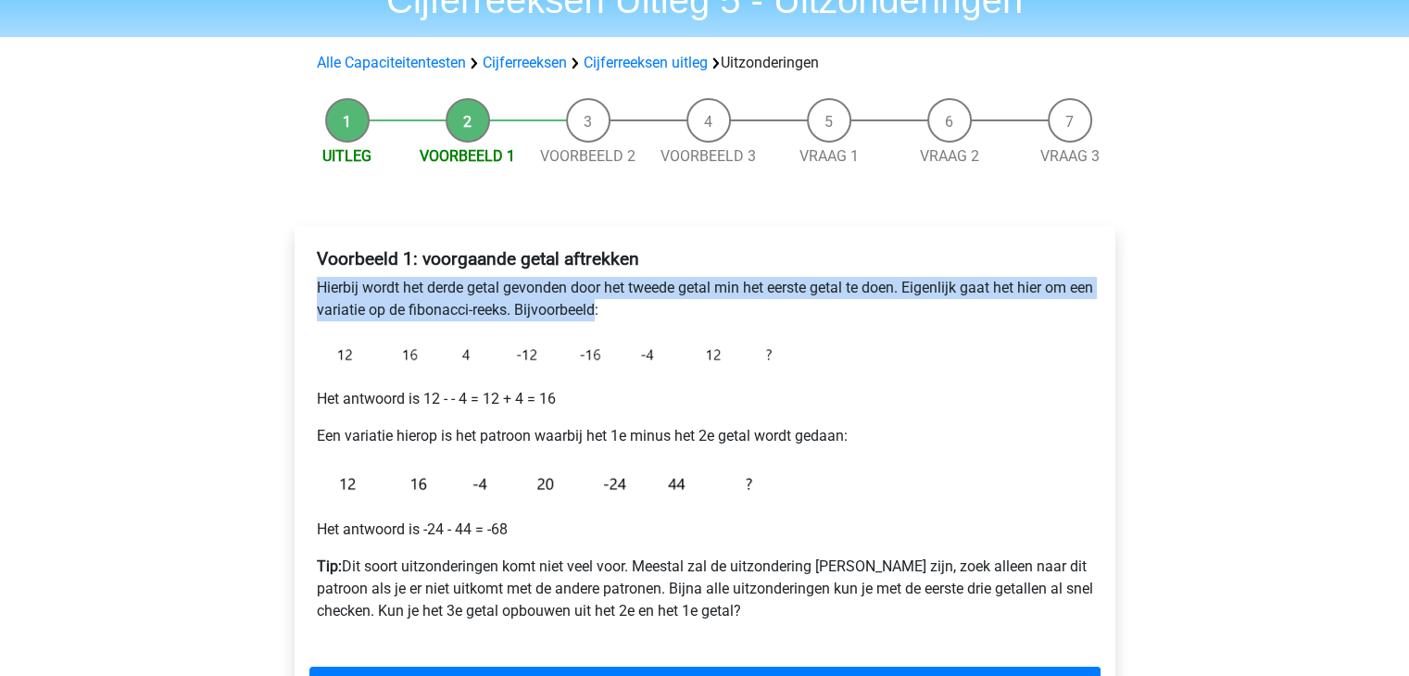
drag, startPoint x: 319, startPoint y: 291, endPoint x: 624, endPoint y: 314, distance: 305.7
click at [624, 314] on p "Hierbij wordt het derde getal gevonden door het tweede getal min het eerste get…" at bounding box center [705, 299] width 776 height 44
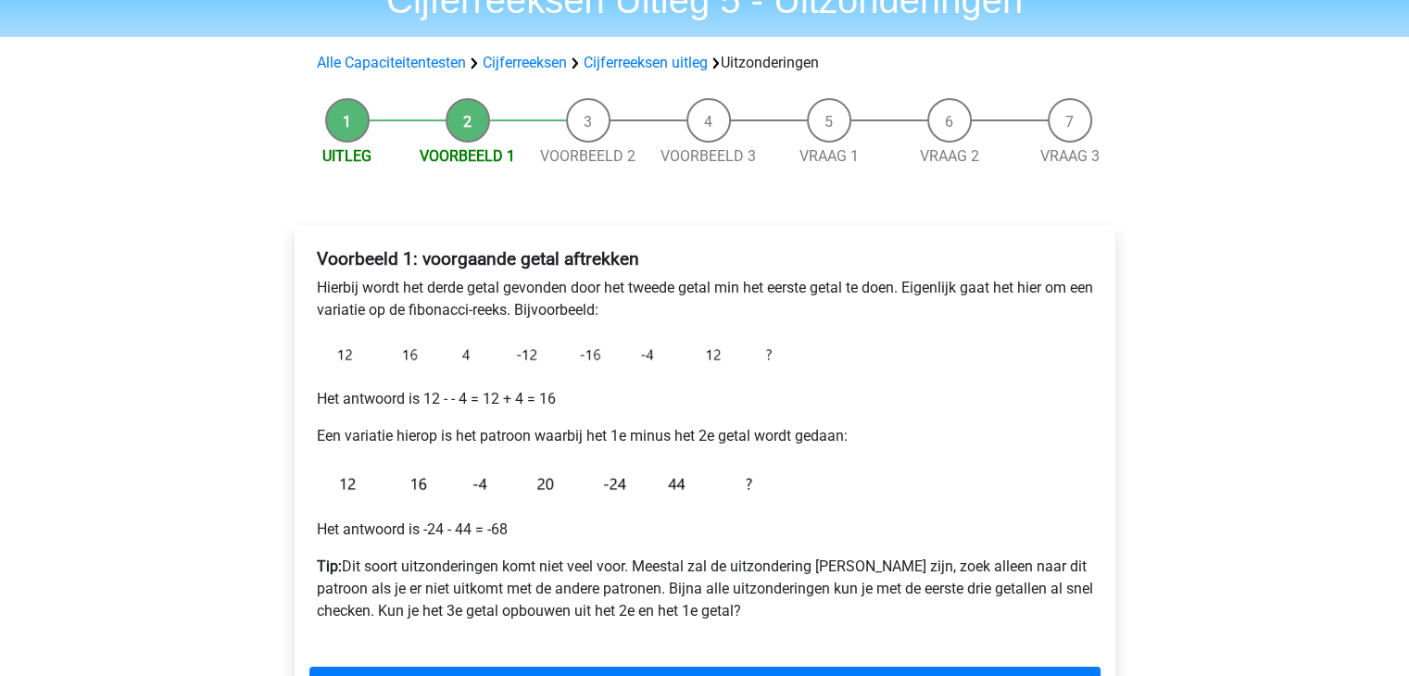
click at [648, 319] on p "Hierbij wordt het derde getal gevonden door het tweede getal min het eerste get…" at bounding box center [705, 299] width 776 height 44
click at [351, 145] on li "Uitleg" at bounding box center [347, 132] width 120 height 69
click at [345, 159] on link "Uitleg" at bounding box center [346, 156] width 49 height 18
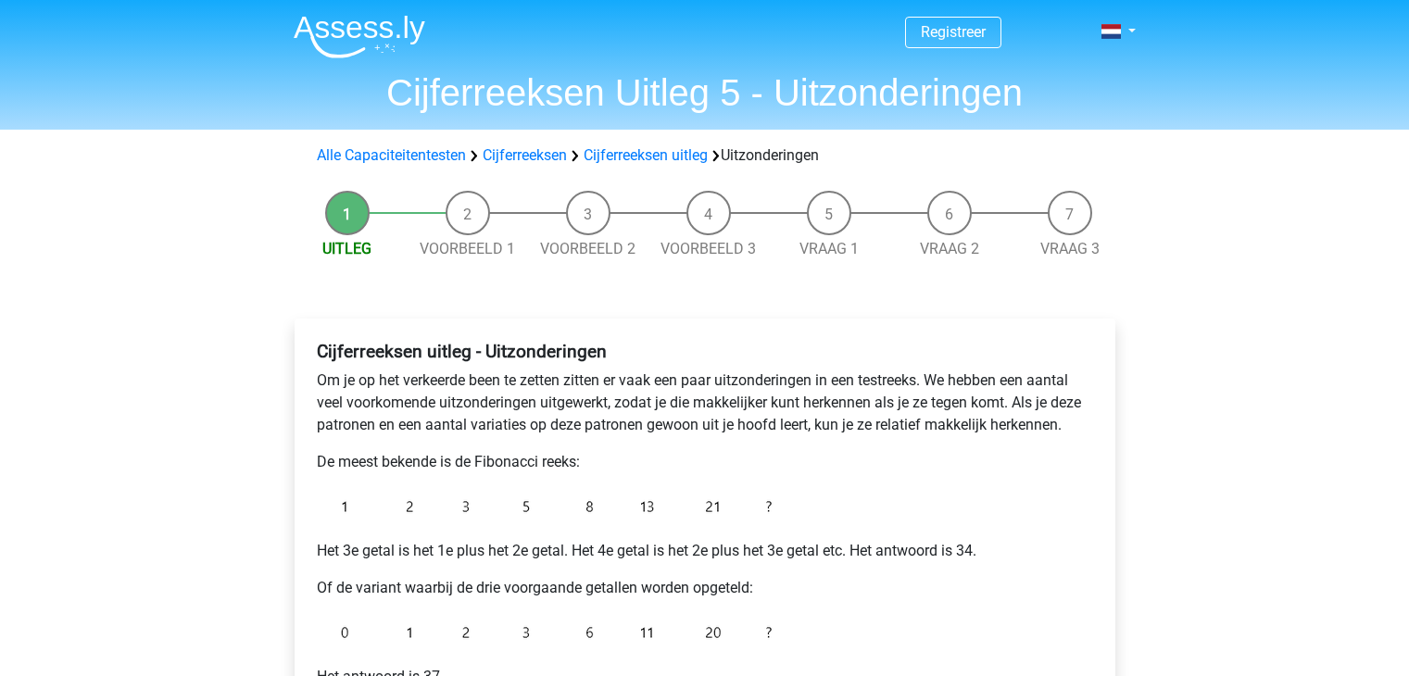
scroll to position [185, 0]
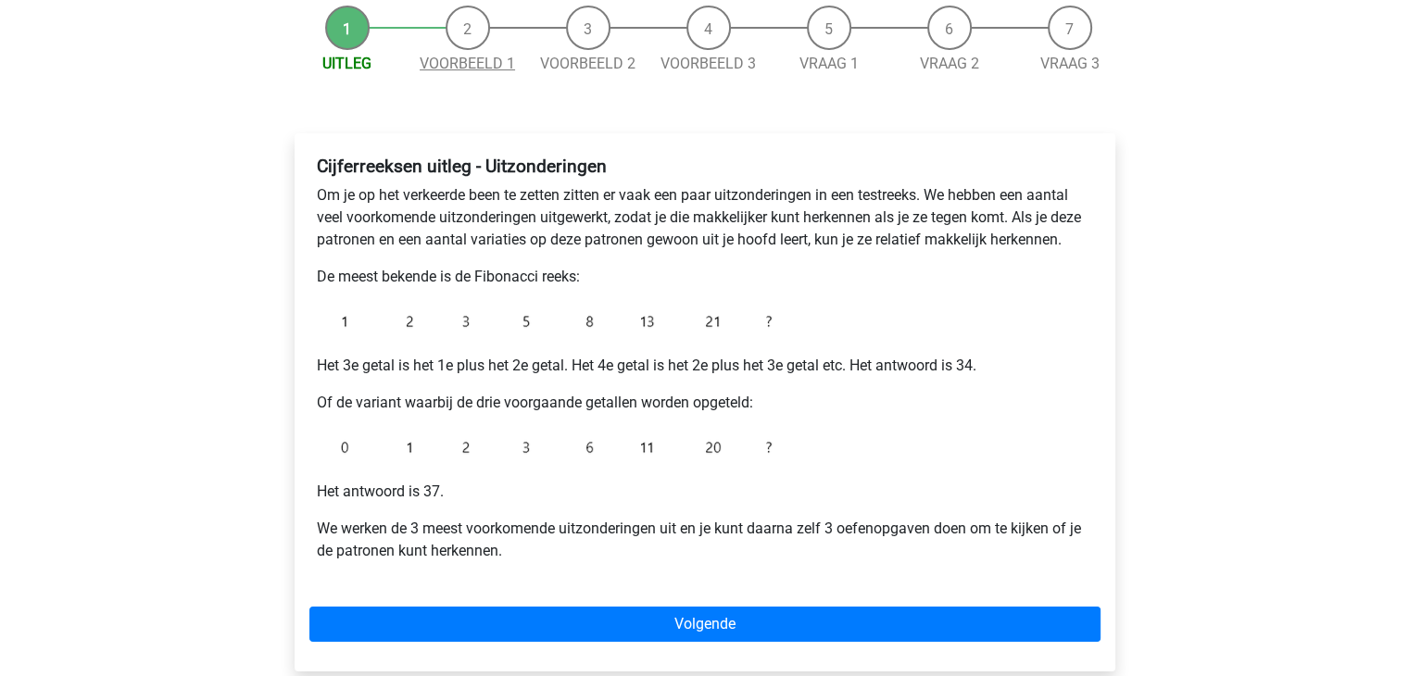
click at [460, 66] on link "Voorbeeld 1" at bounding box center [467, 64] width 95 height 18
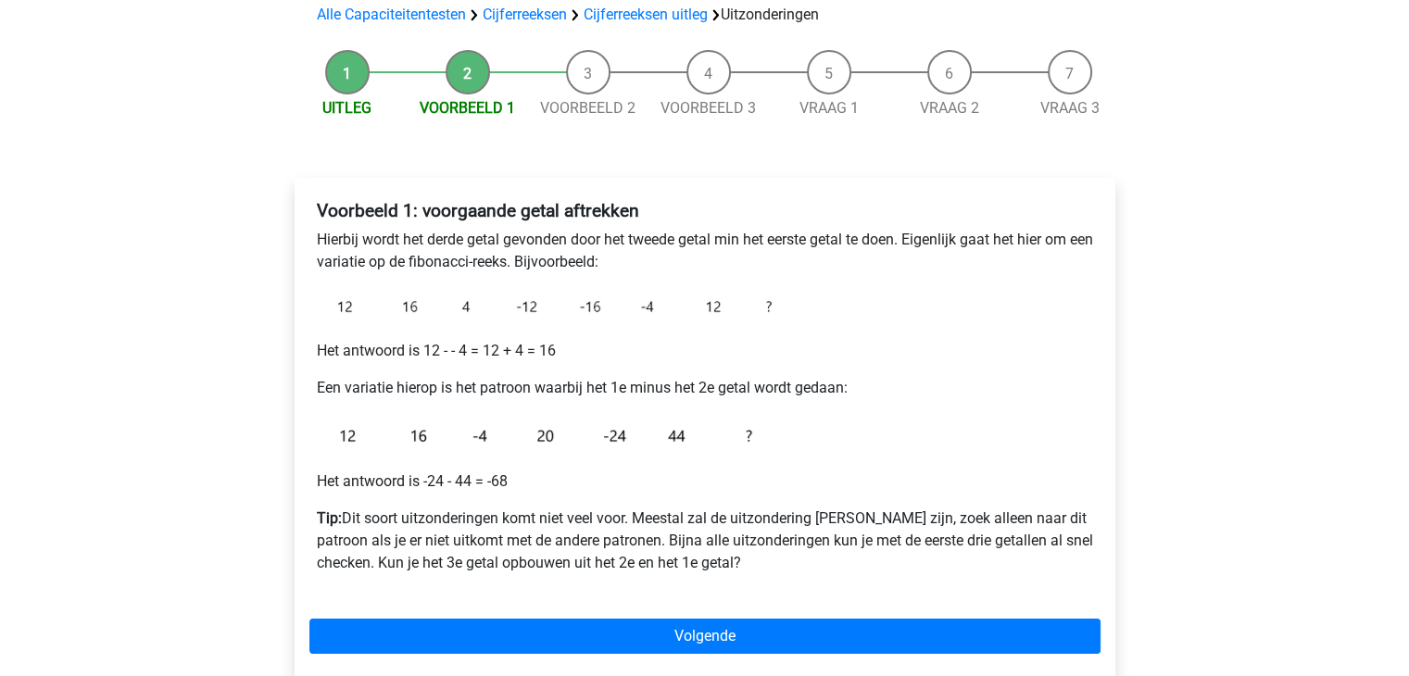
scroll to position [185, 0]
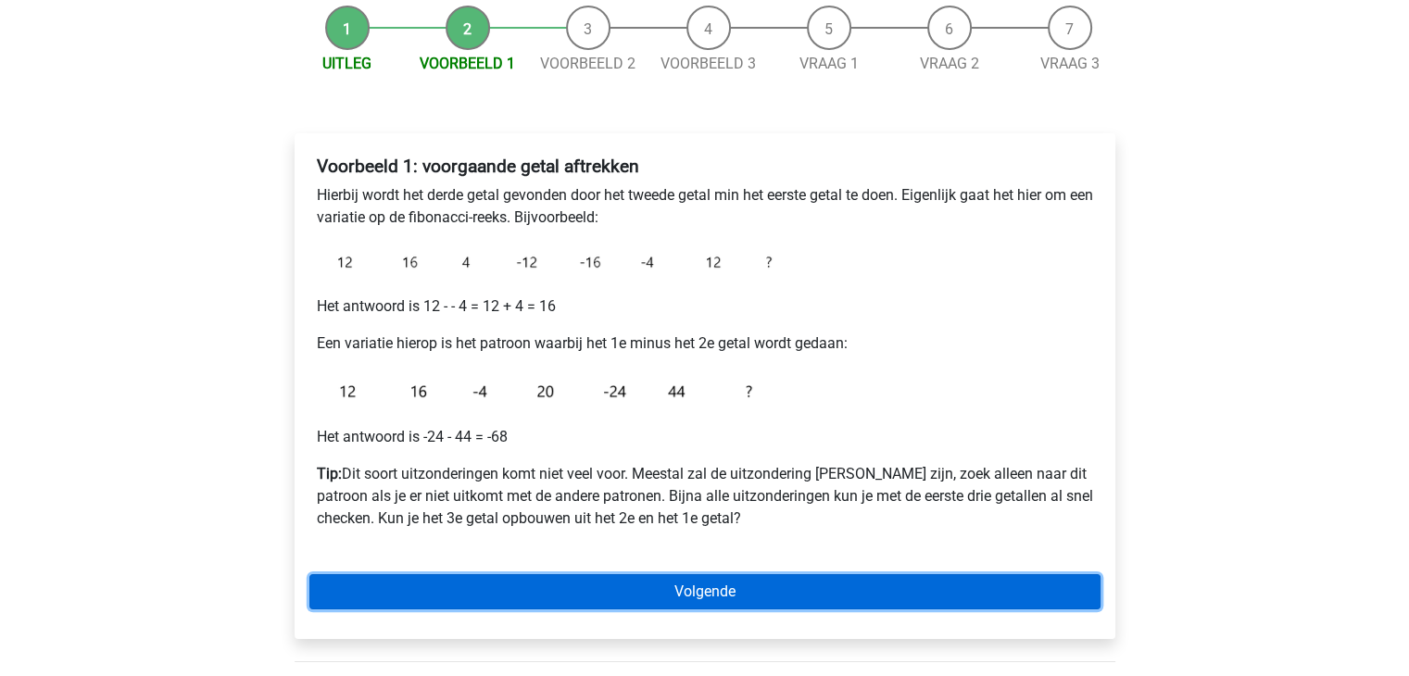
click at [635, 601] on link "Volgende" at bounding box center [704, 591] width 791 height 35
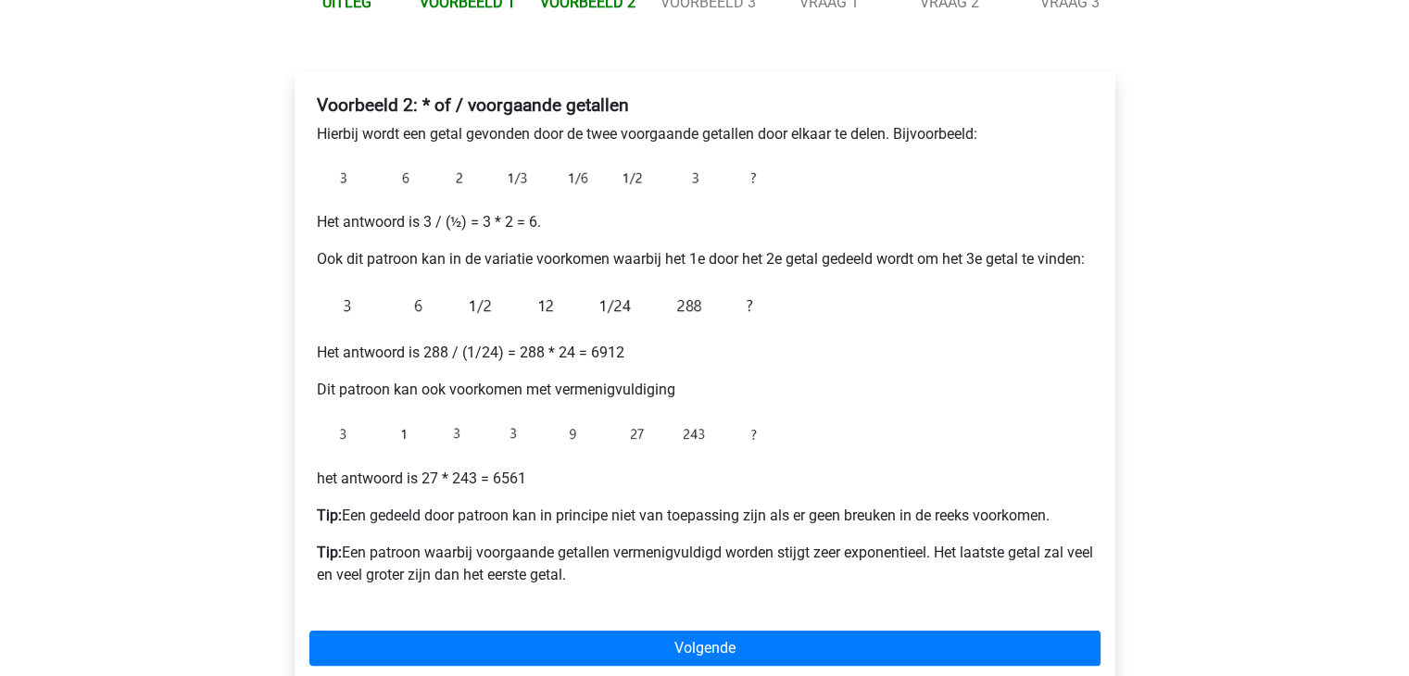
scroll to position [278, 0]
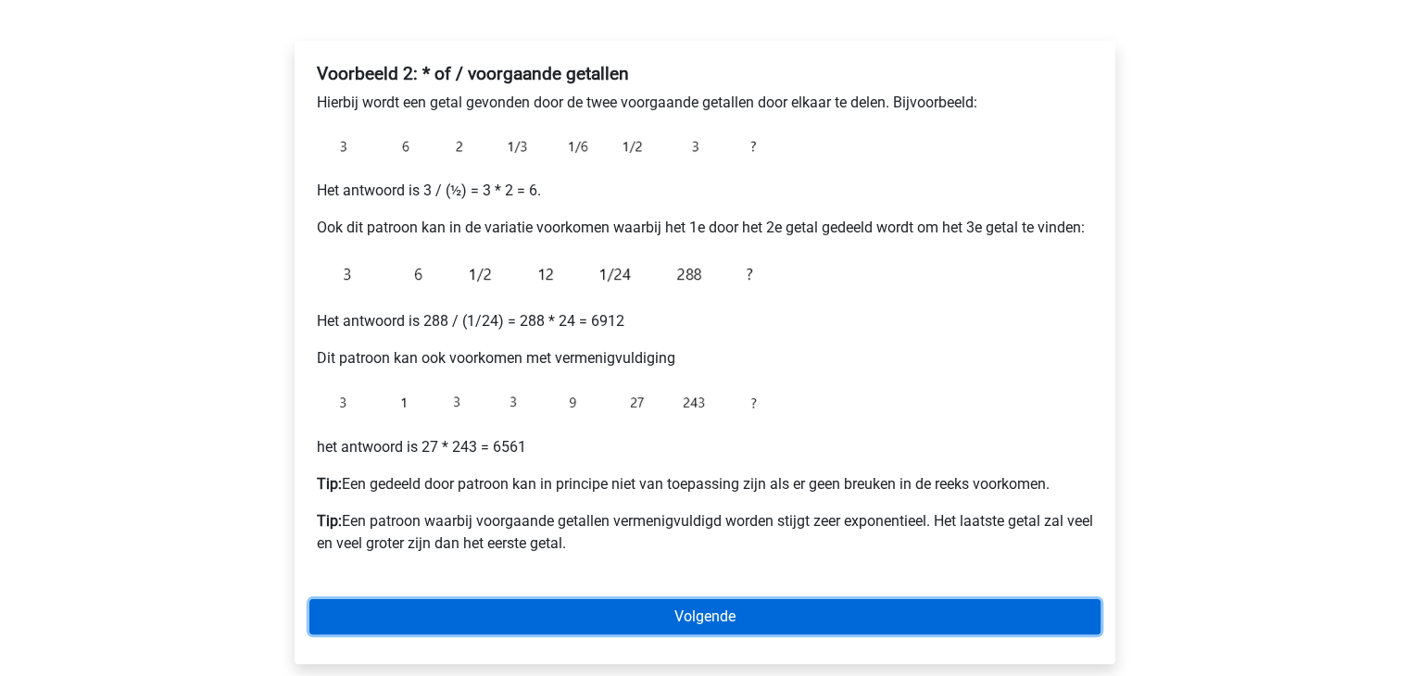
click at [712, 612] on link "Volgende" at bounding box center [704, 616] width 791 height 35
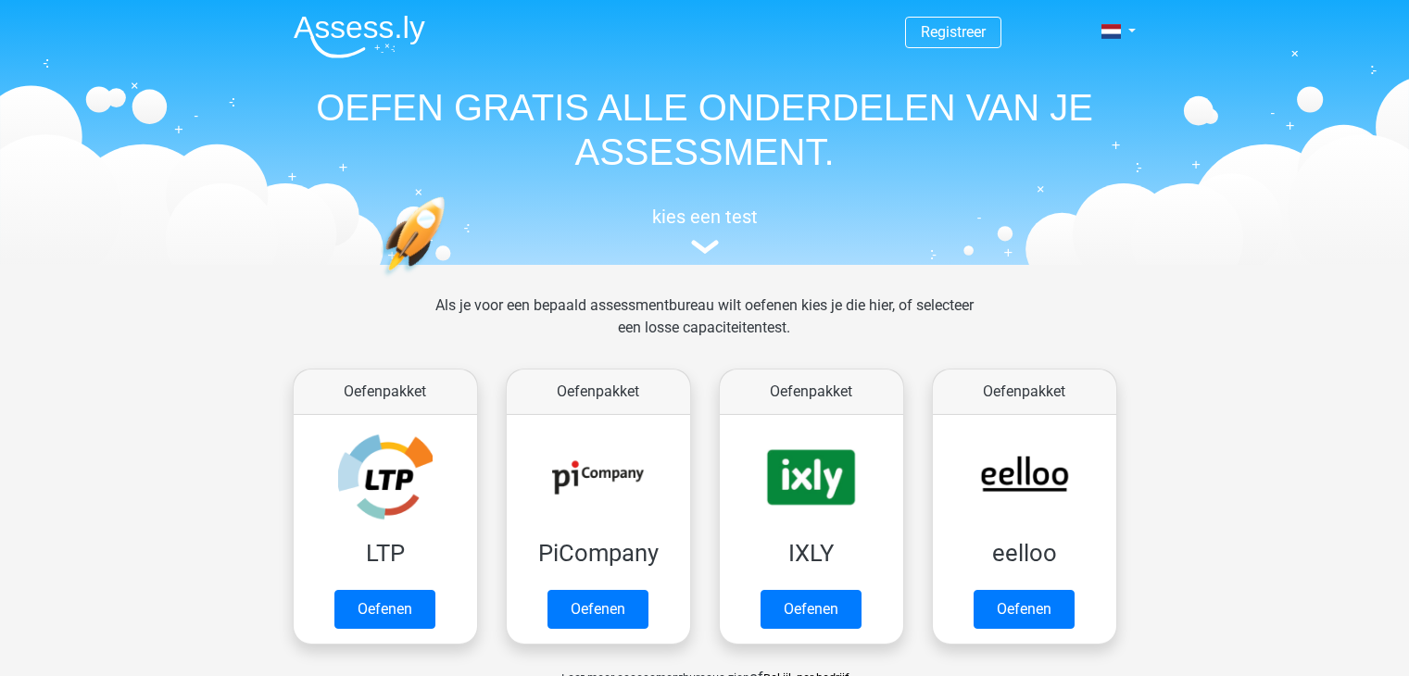
scroll to position [786, 0]
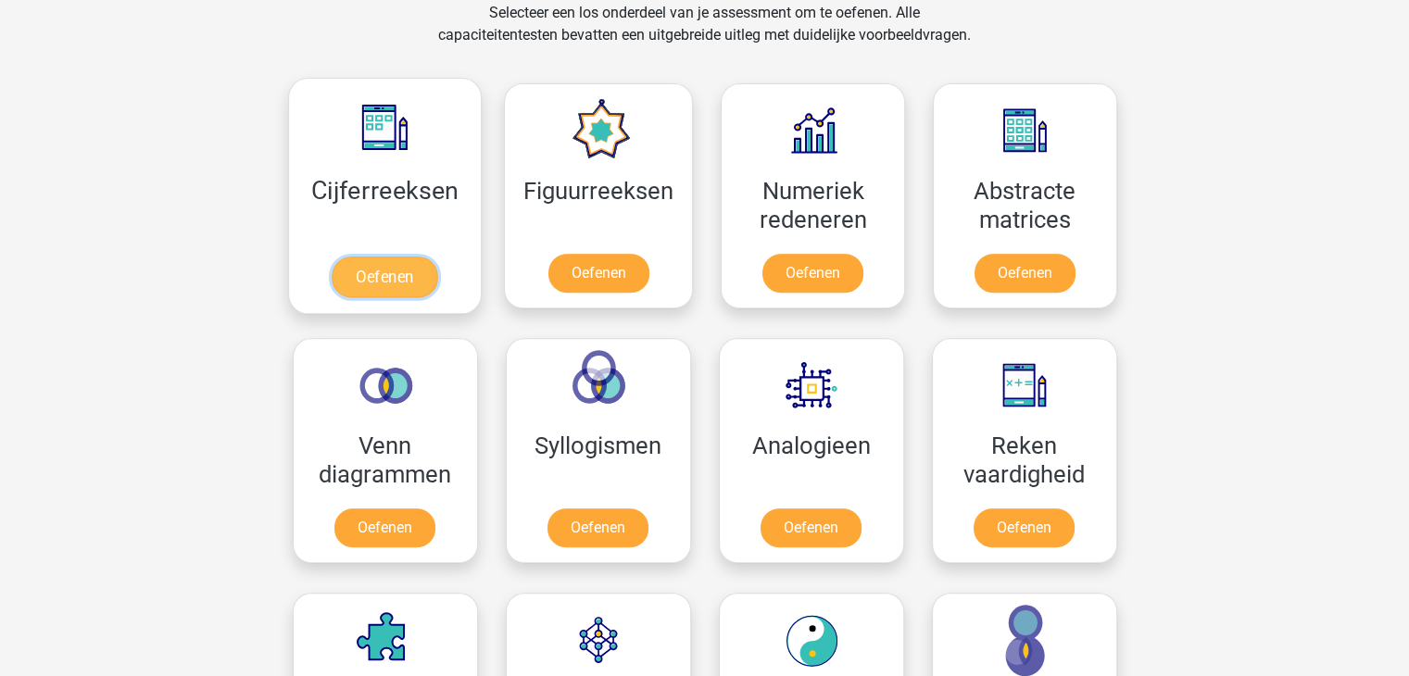
click at [388, 257] on link "Oefenen" at bounding box center [385, 277] width 106 height 41
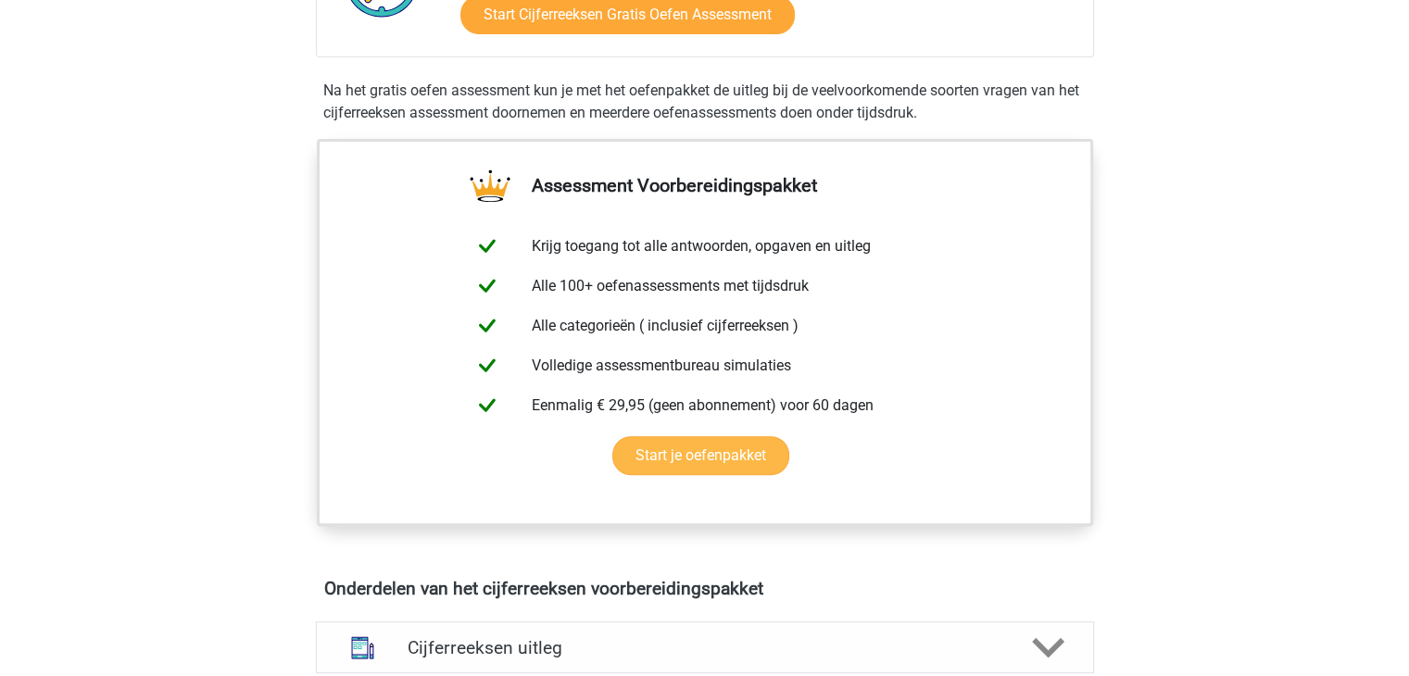
scroll to position [834, 0]
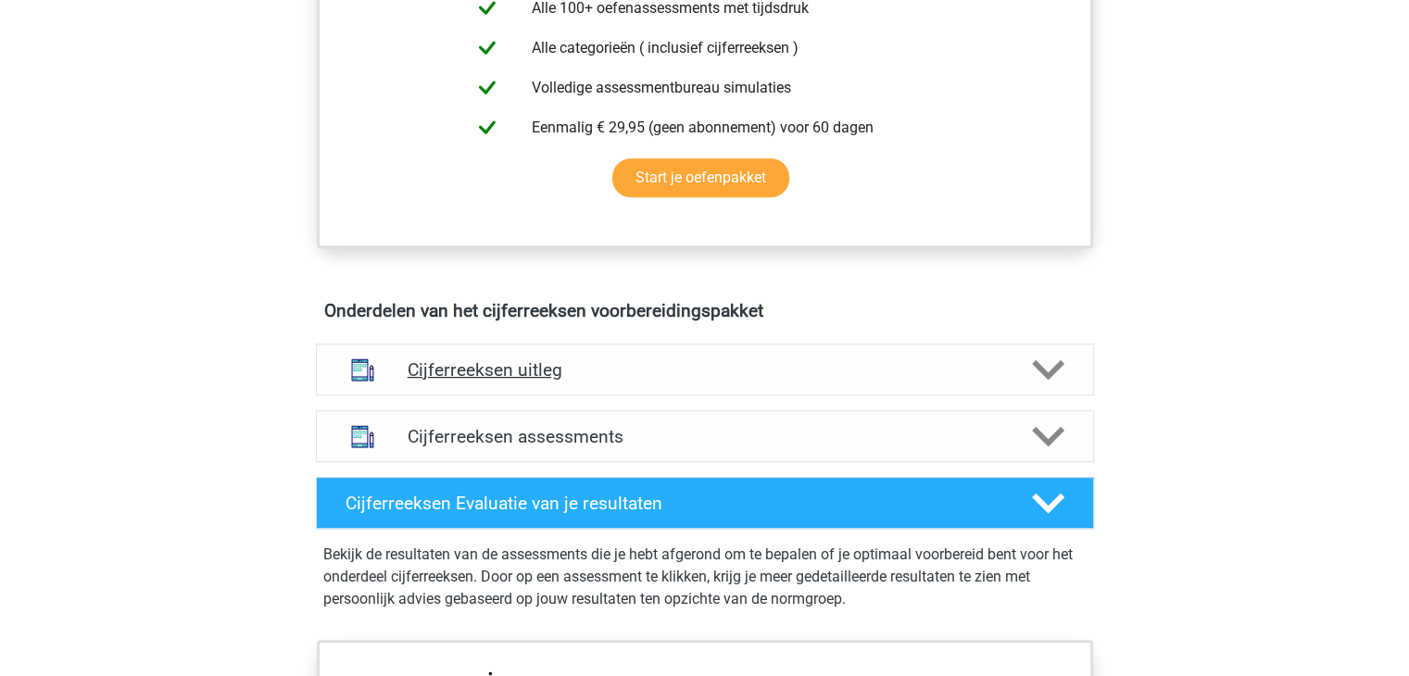
click at [576, 381] on h4 "Cijferreeksen uitleg" at bounding box center [705, 369] width 595 height 21
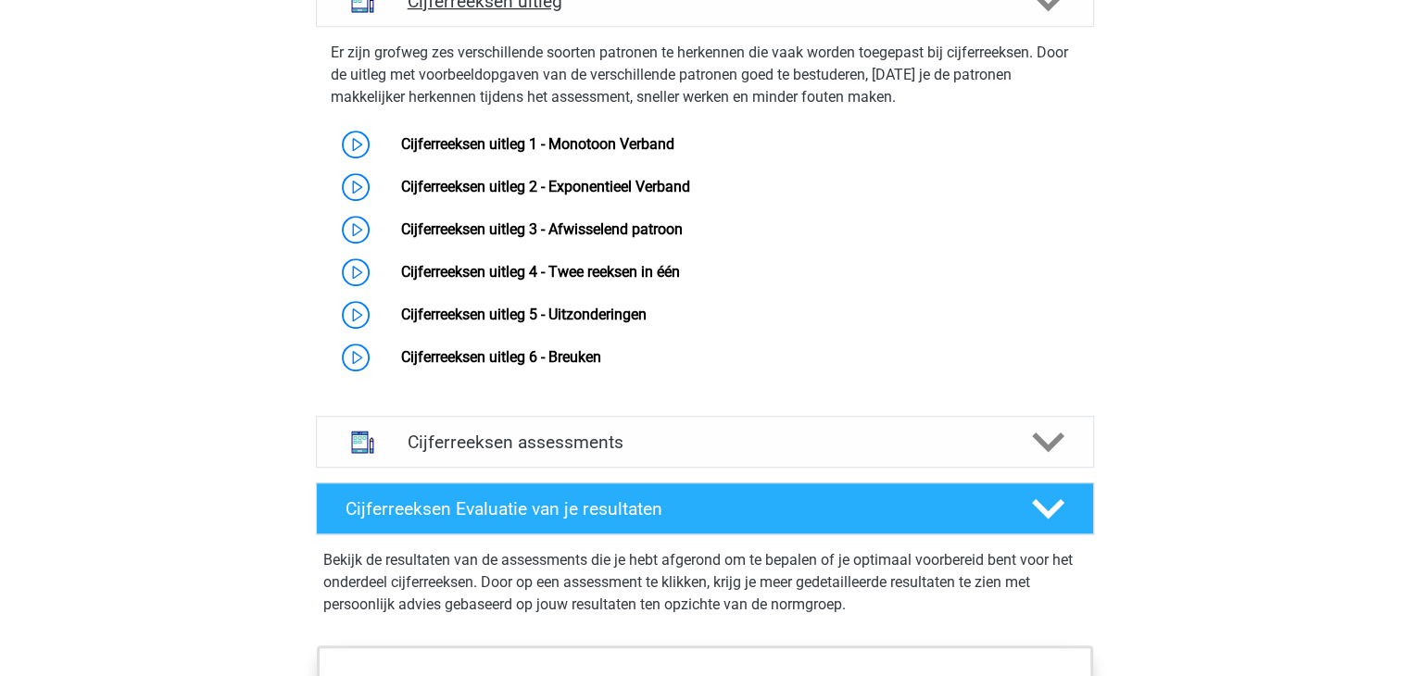
scroll to position [1204, 0]
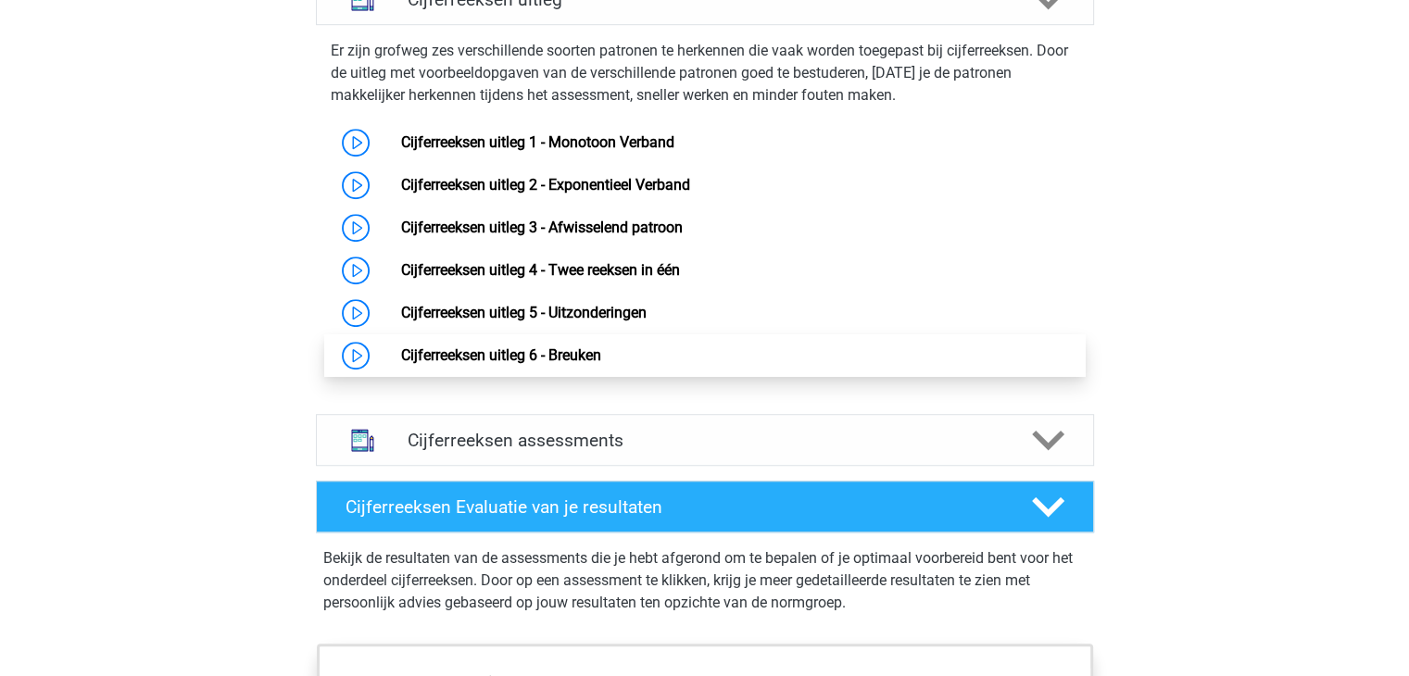
click at [573, 364] on link "Cijferreeksen uitleg 6 - Breuken" at bounding box center [501, 356] width 200 height 18
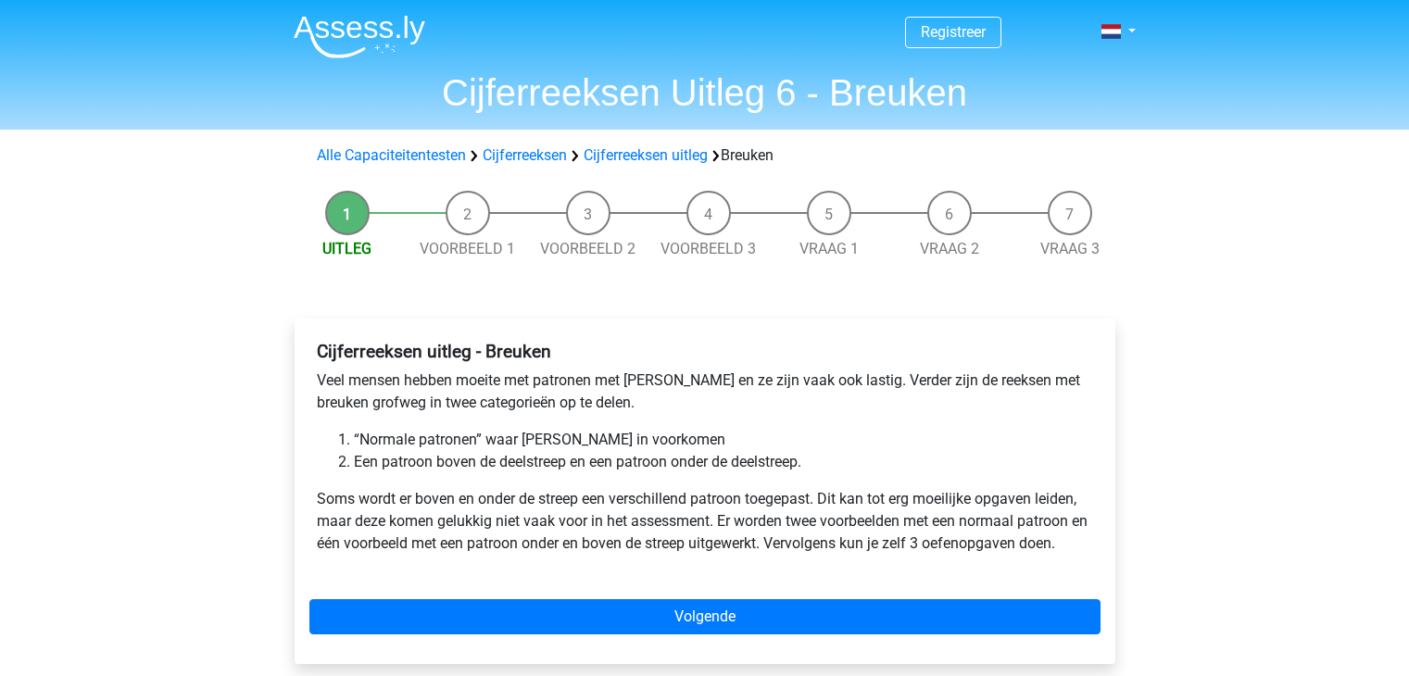
scroll to position [278, 0]
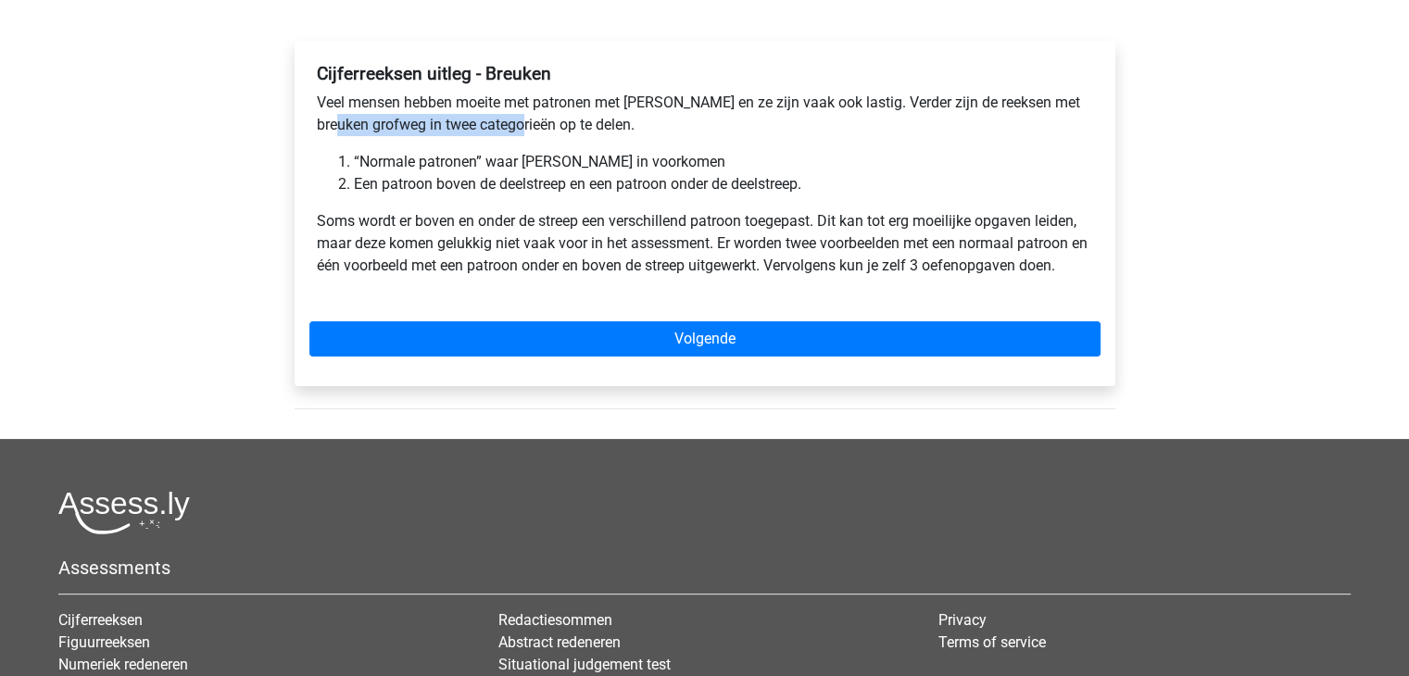
drag, startPoint x: 322, startPoint y: 127, endPoint x: 511, endPoint y: 132, distance: 190.0
click at [511, 132] on p "Veel mensen hebben moeite met patronen met [PERSON_NAME] en ze zijn vaak ook la…" at bounding box center [705, 114] width 776 height 44
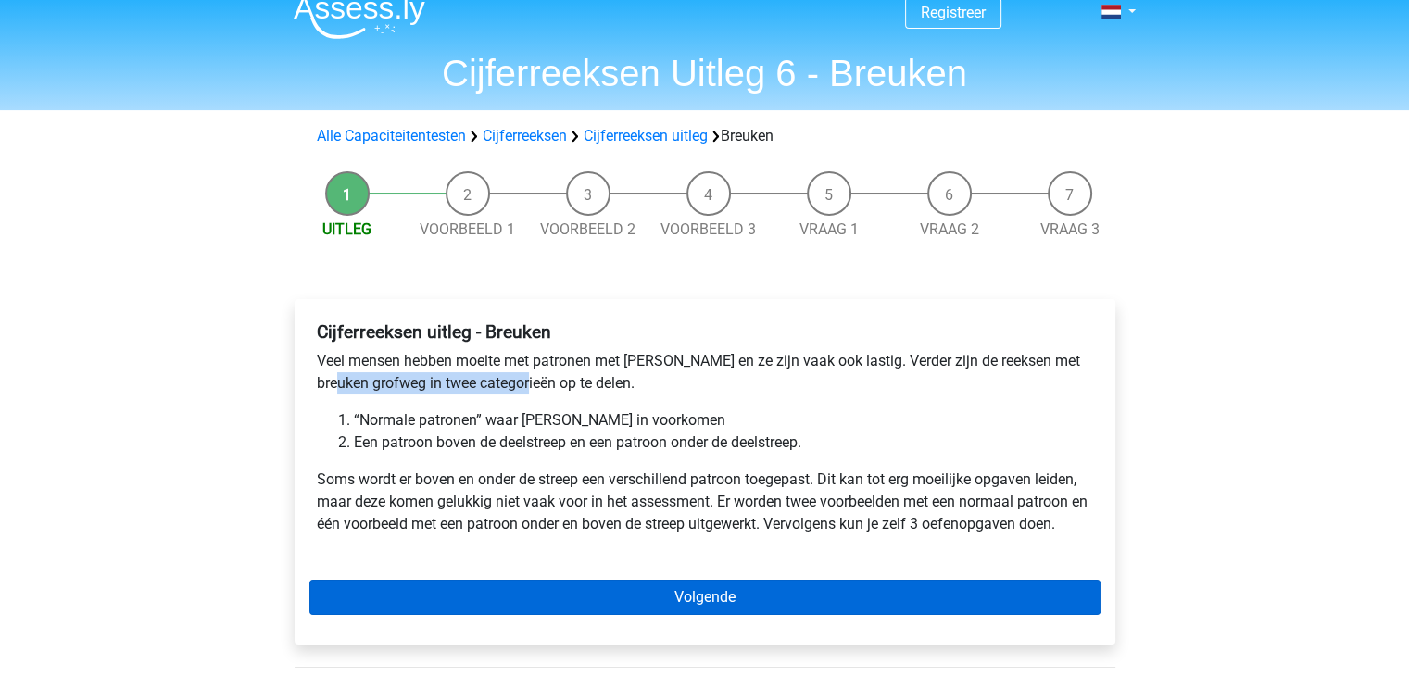
scroll to position [0, 0]
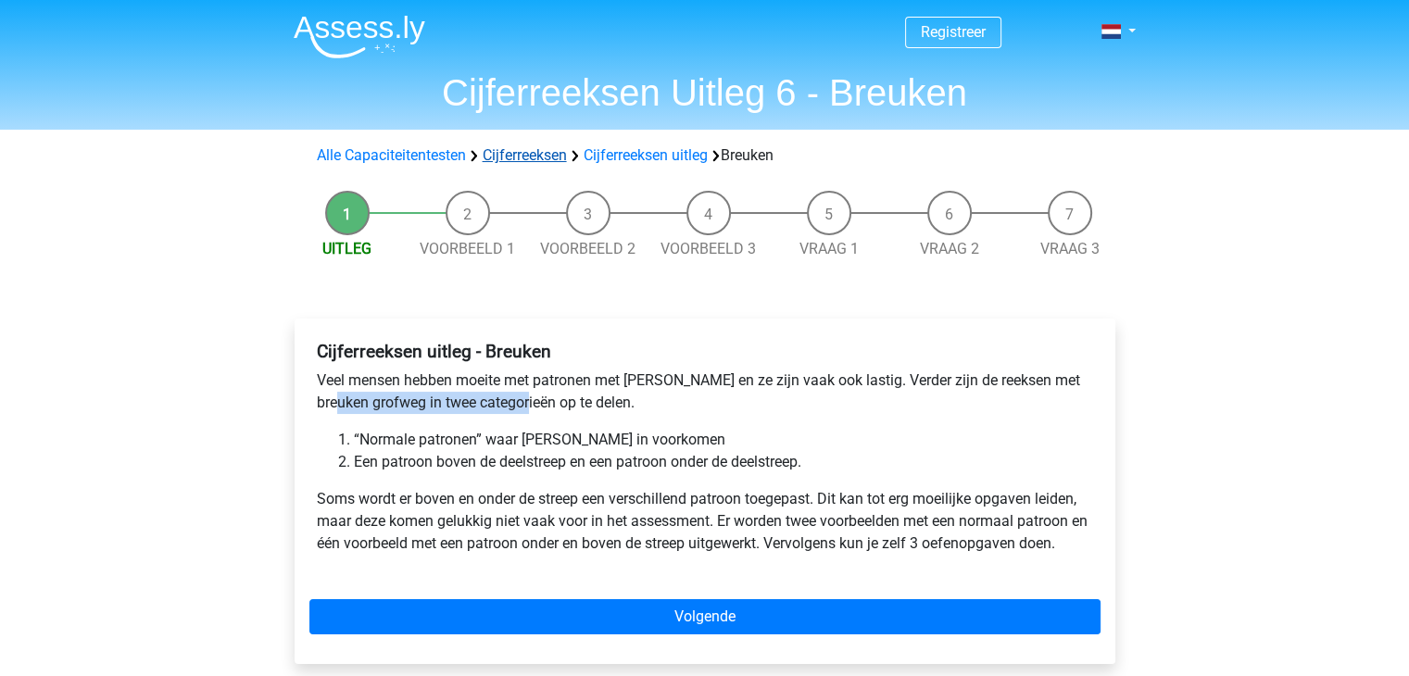
click at [488, 156] on link "Cijferreeksen" at bounding box center [525, 155] width 84 height 18
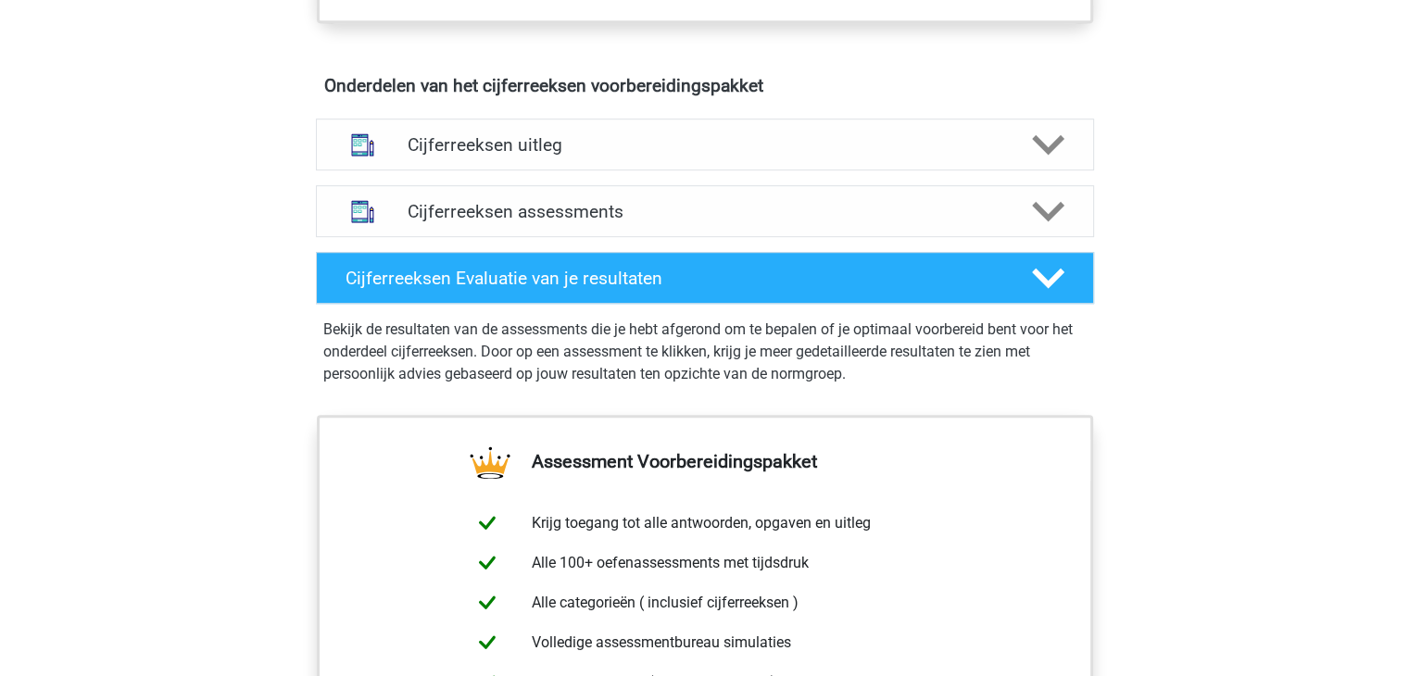
scroll to position [927, 0]
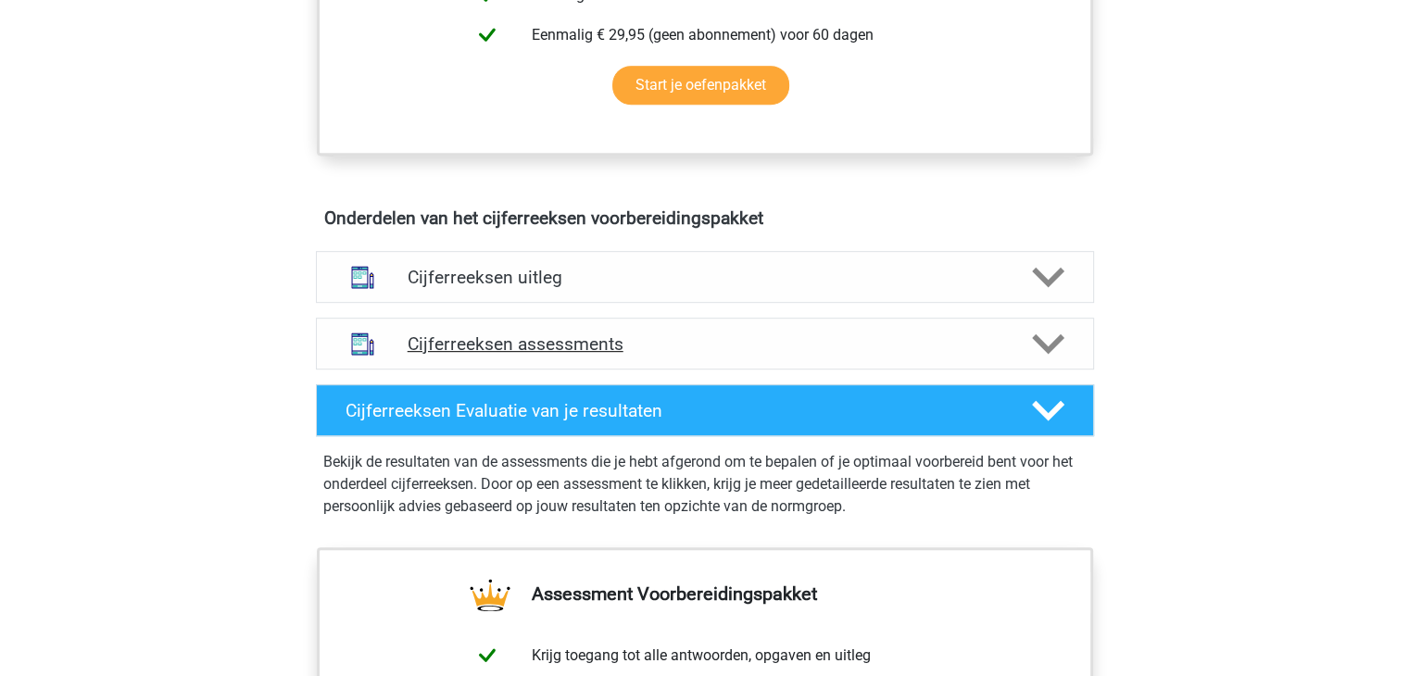
click at [541, 355] on h4 "Cijferreeksen assessments" at bounding box center [705, 344] width 595 height 21
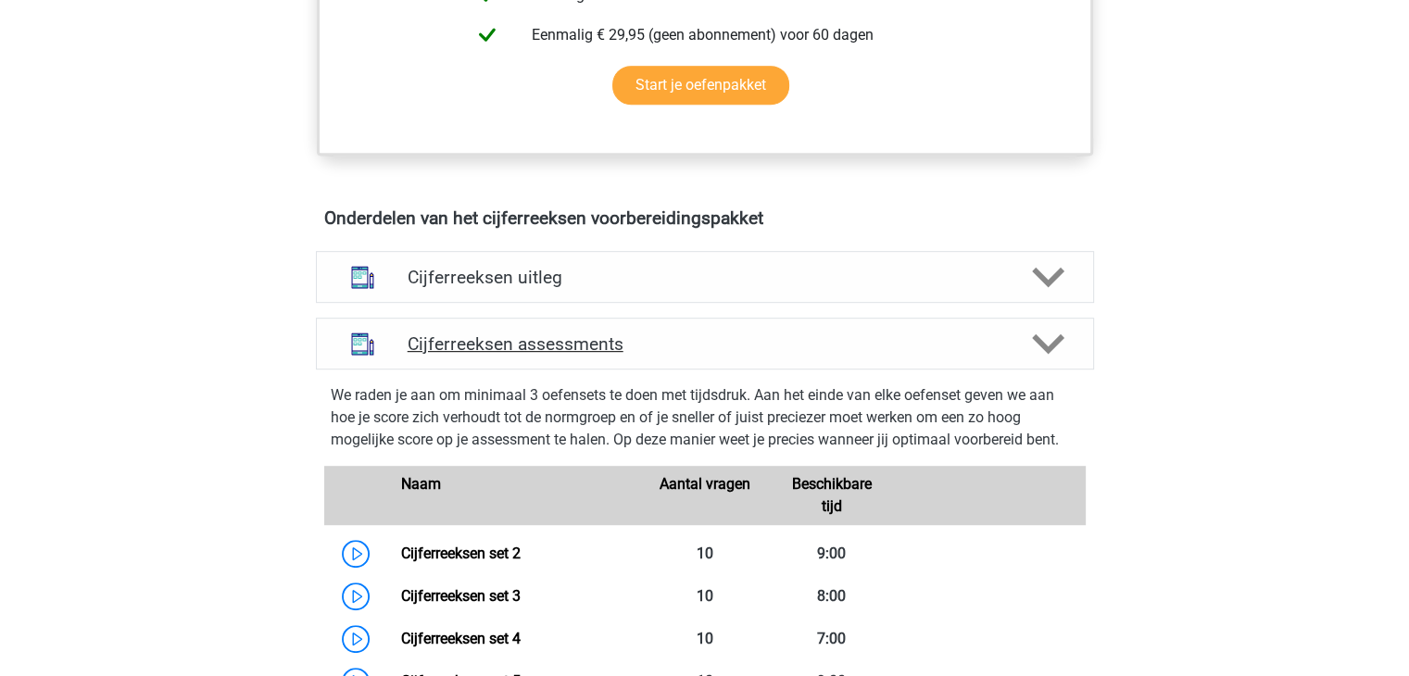
click at [541, 355] on h4 "Cijferreeksen assessments" at bounding box center [705, 344] width 595 height 21
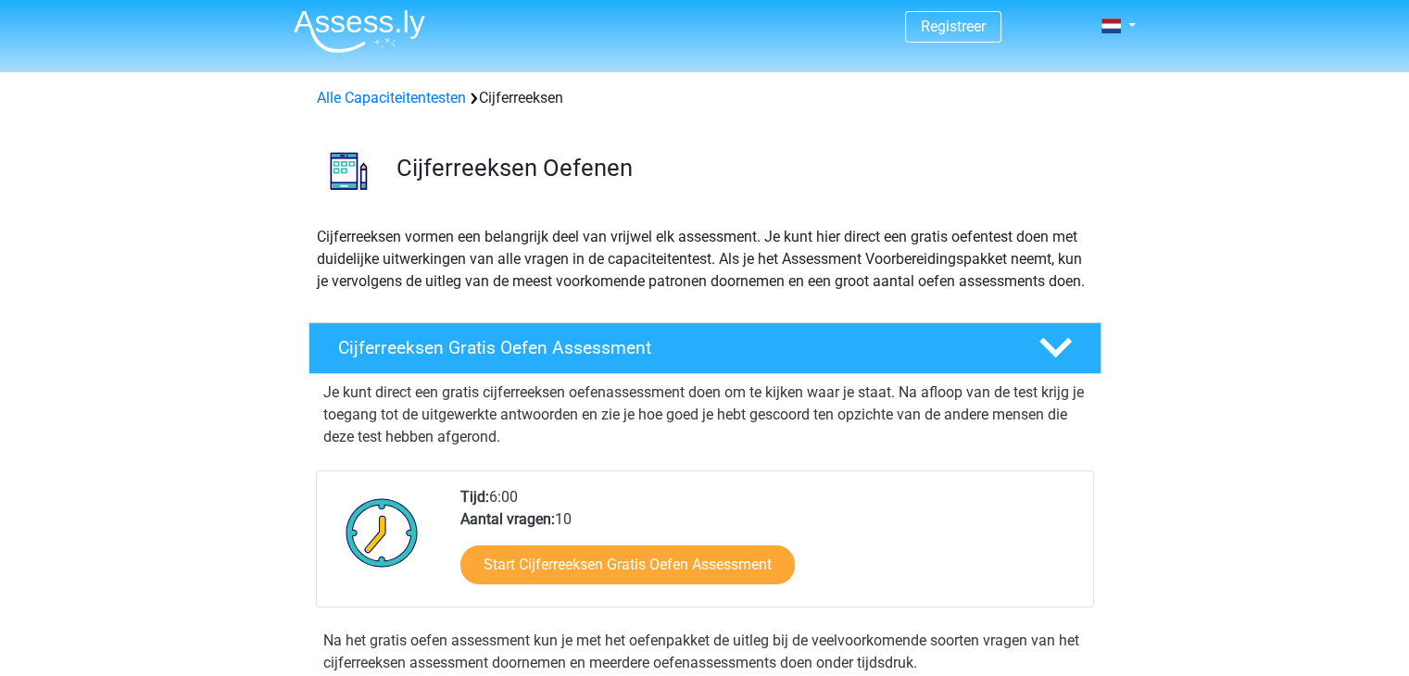
scroll to position [0, 0]
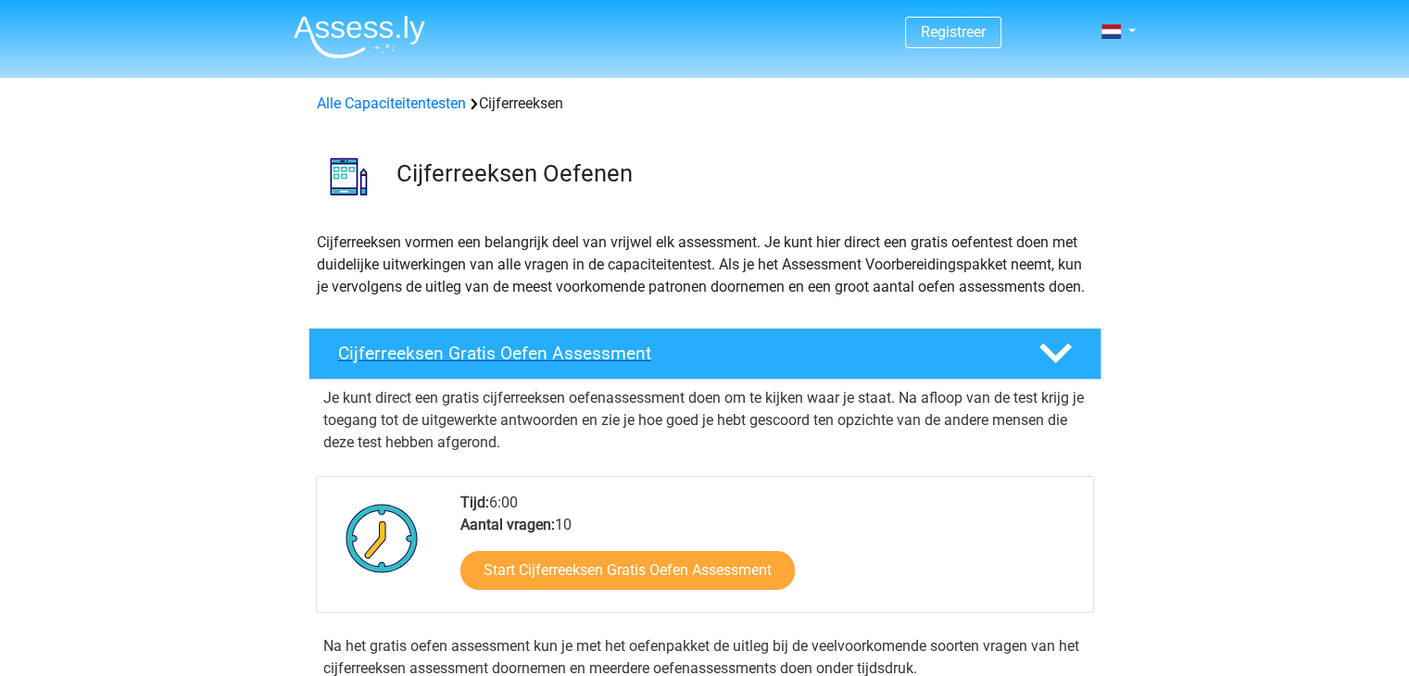
click at [544, 364] on h4 "Cijferreeksen Gratis Oefen Assessment" at bounding box center [673, 353] width 671 height 21
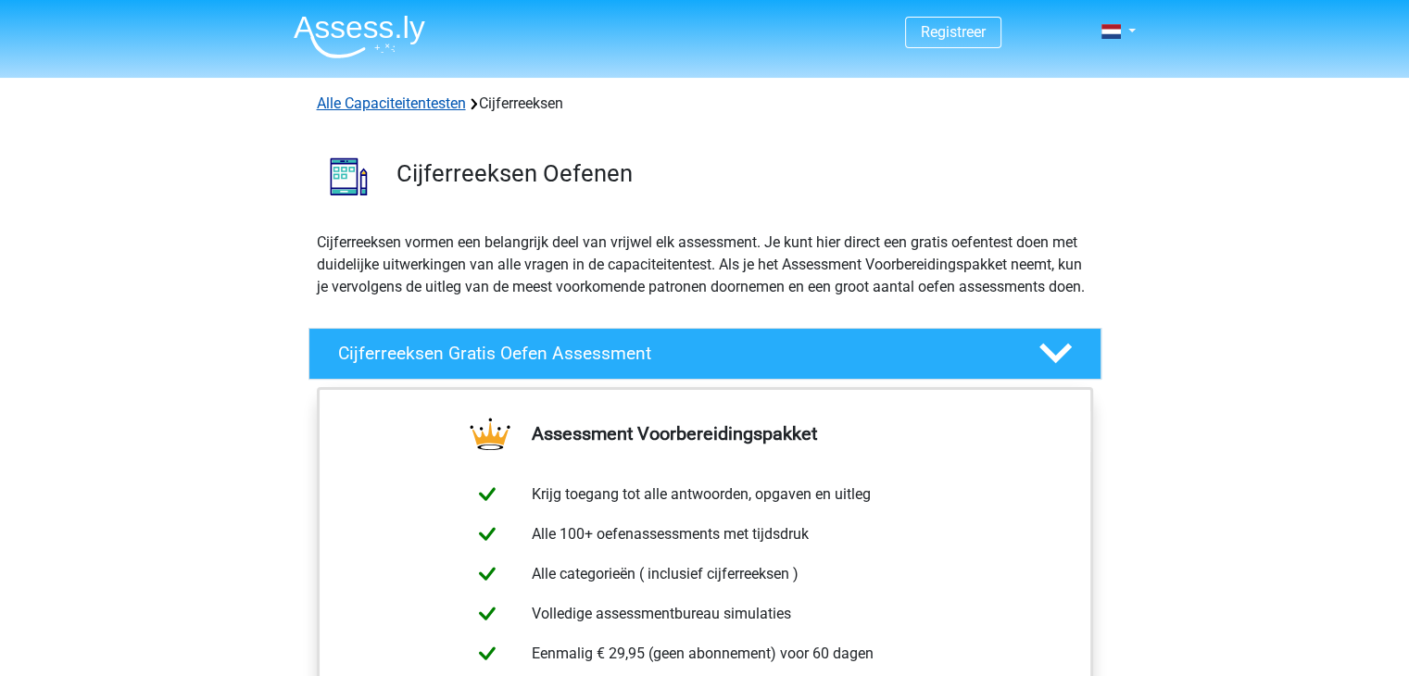
click at [391, 108] on link "Alle Capaciteitentesten" at bounding box center [391, 104] width 149 height 18
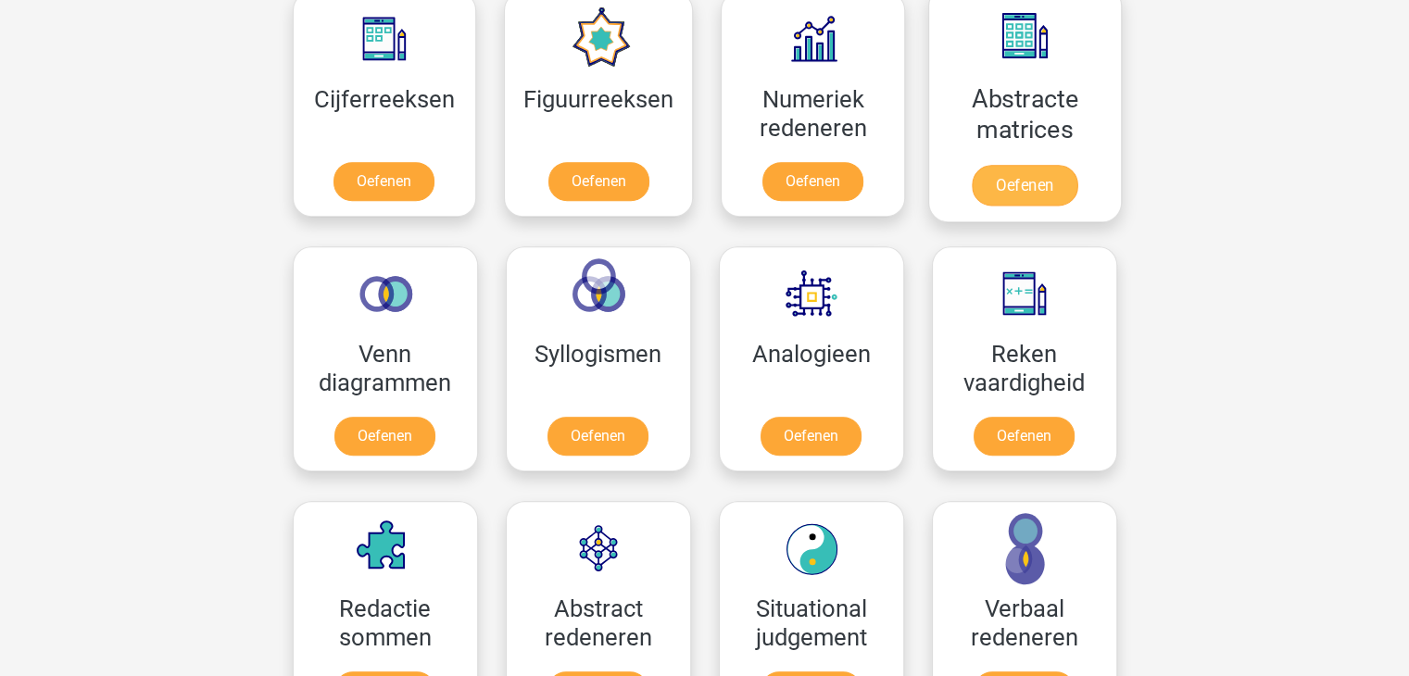
scroll to position [878, 0]
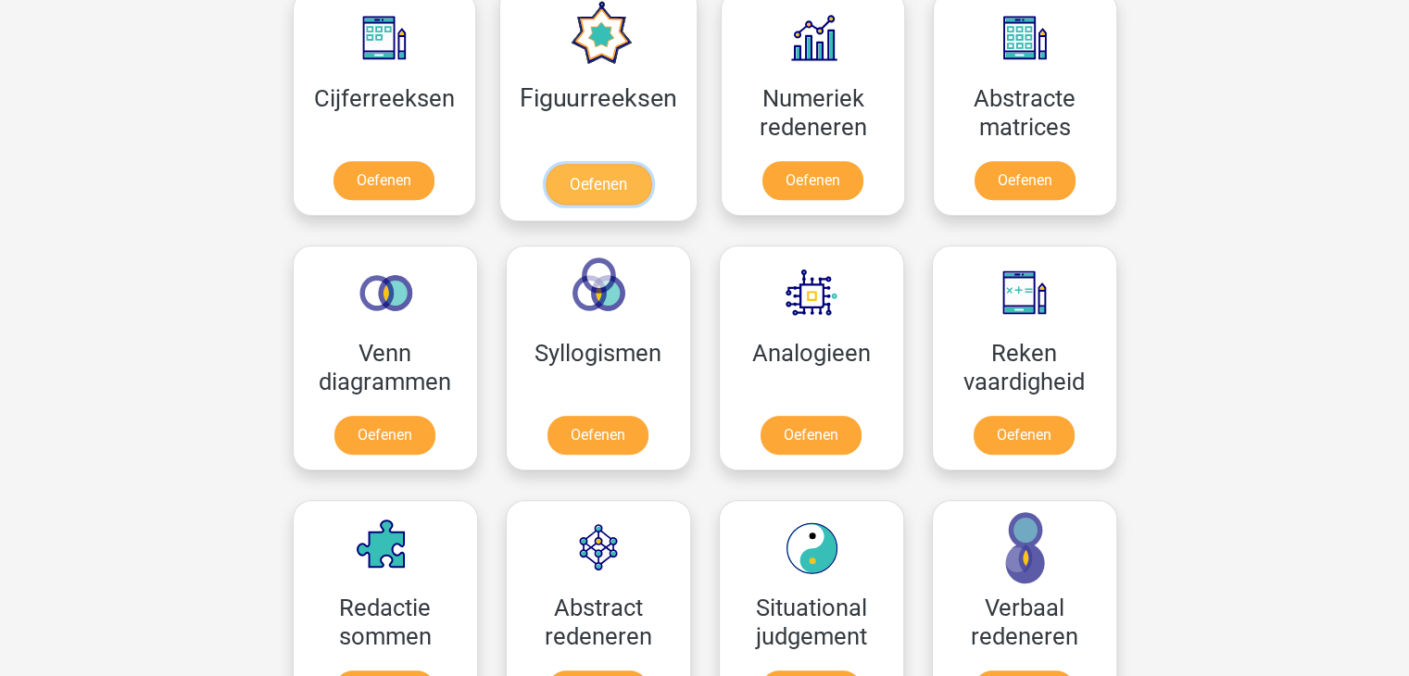
click at [630, 164] on link "Oefenen" at bounding box center [599, 184] width 106 height 41
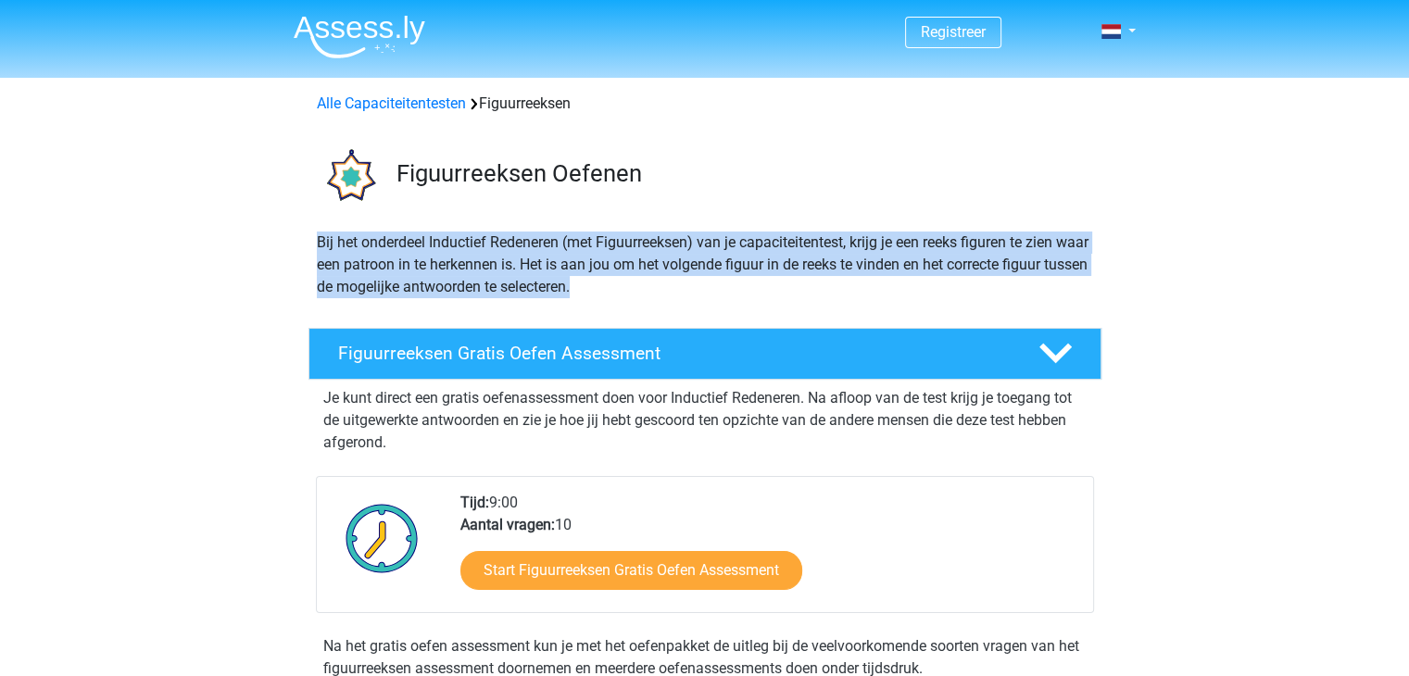
drag, startPoint x: 312, startPoint y: 242, endPoint x: 632, endPoint y: 286, distance: 322.7
click at [632, 286] on div "Bij het onderdeel Inductief Redeneren (met Figuurreeksen) van je capaciteitente…" at bounding box center [704, 273] width 791 height 82
click at [632, 286] on p "Bij het onderdeel Inductief Redeneren (met Figuurreeksen) van je capaciteitente…" at bounding box center [705, 265] width 776 height 67
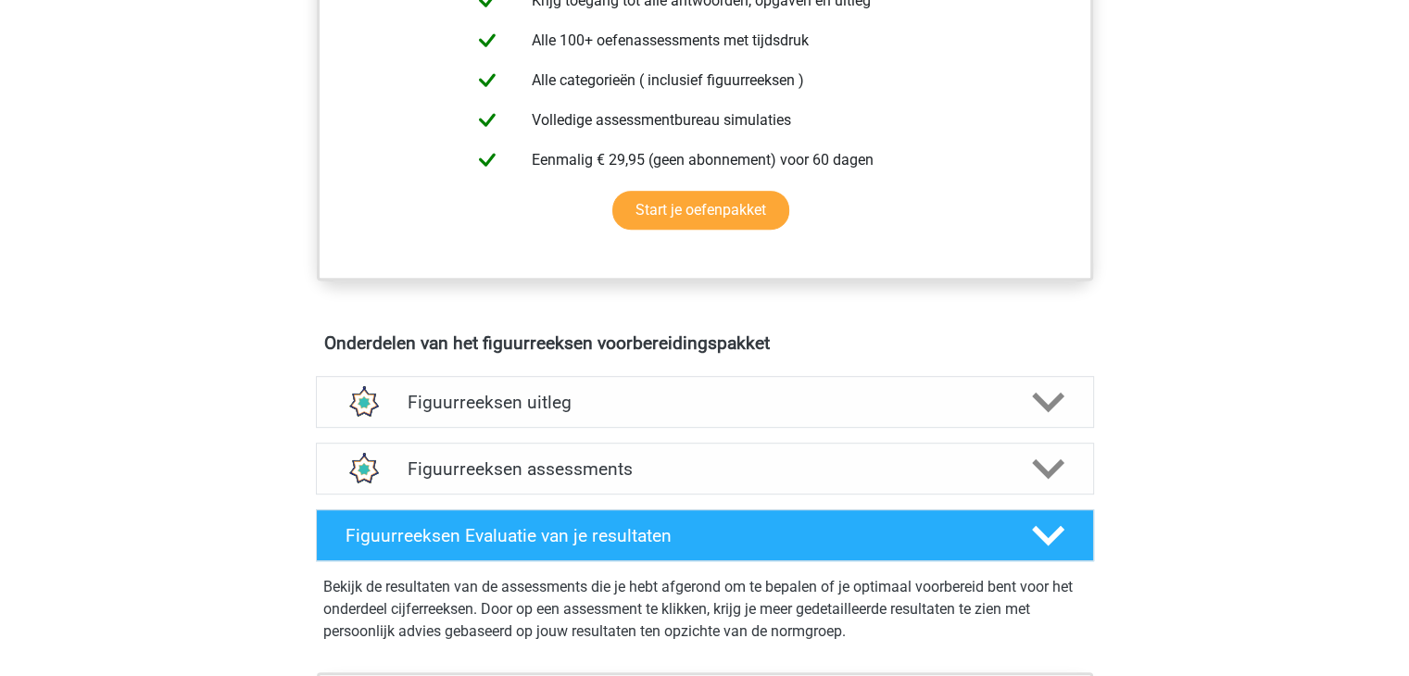
scroll to position [834, 0]
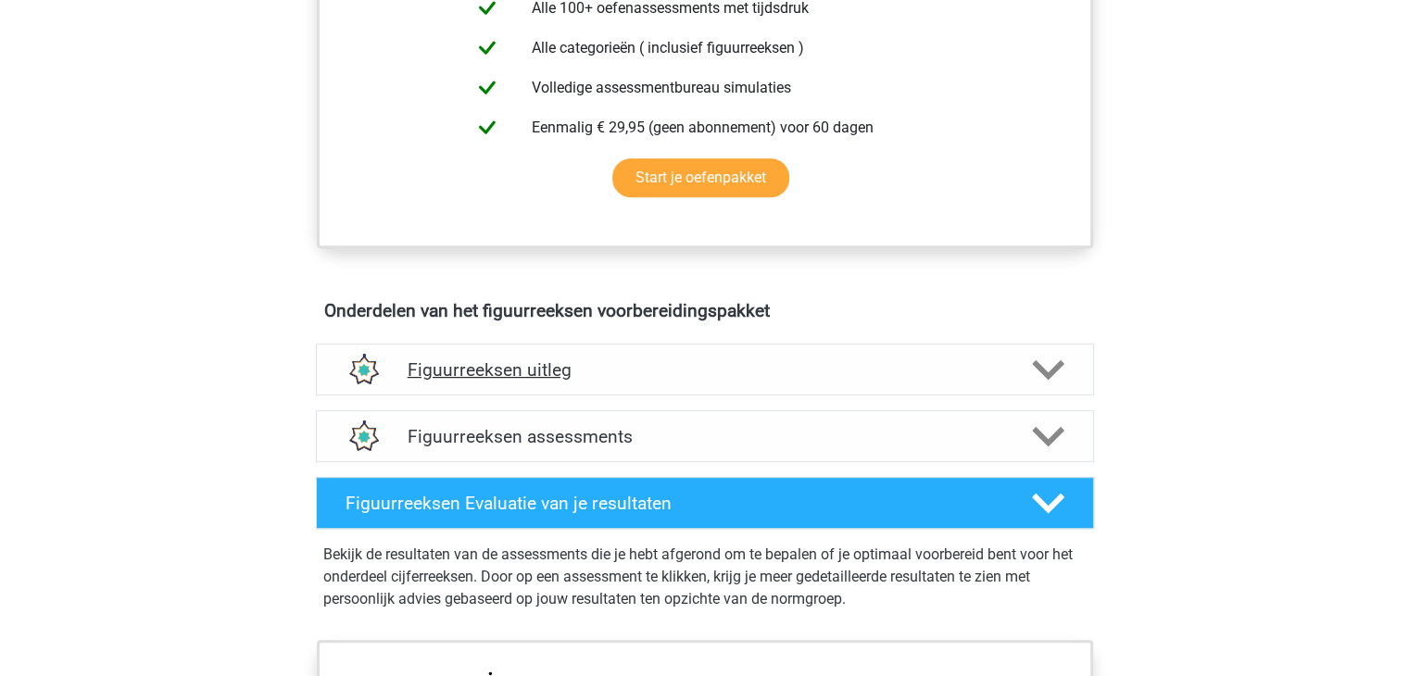
click at [630, 379] on div "Figuurreeksen uitleg" at bounding box center [705, 370] width 778 height 52
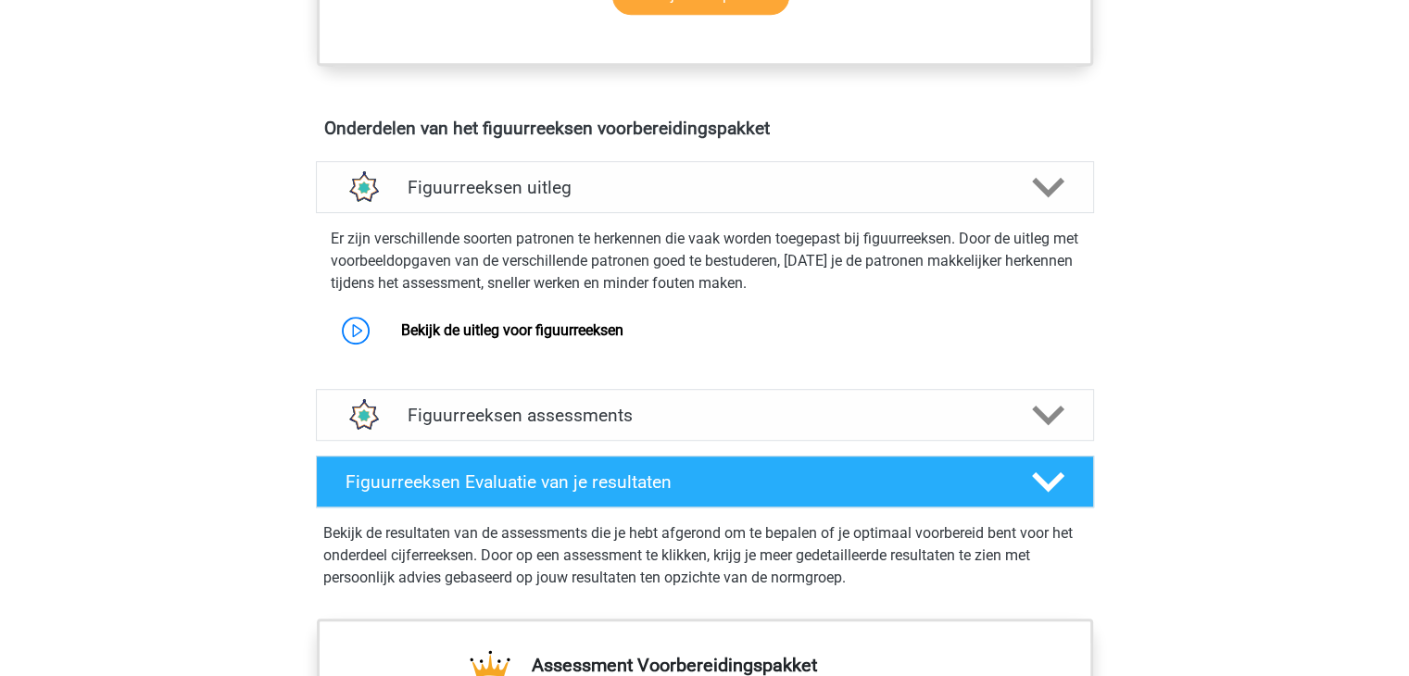
scroll to position [1019, 0]
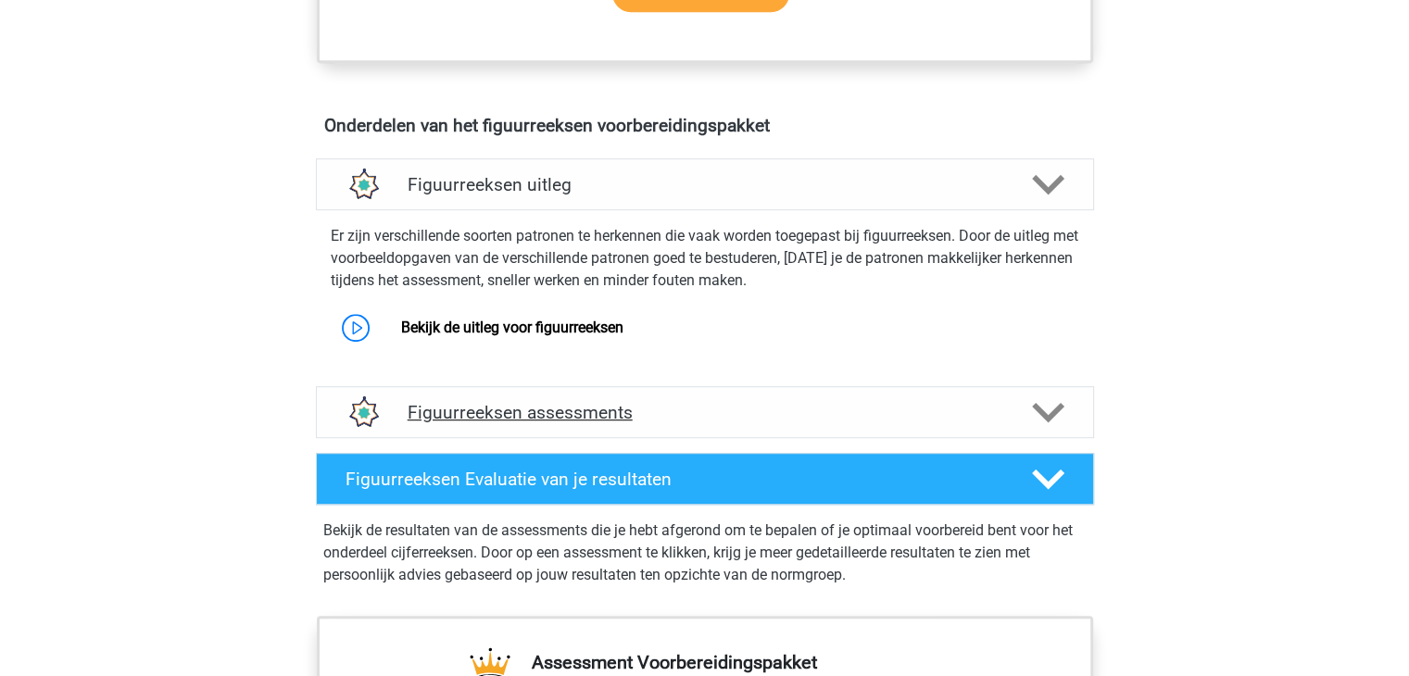
click at [488, 416] on h4 "Figuurreeksen assessments" at bounding box center [705, 412] width 595 height 21
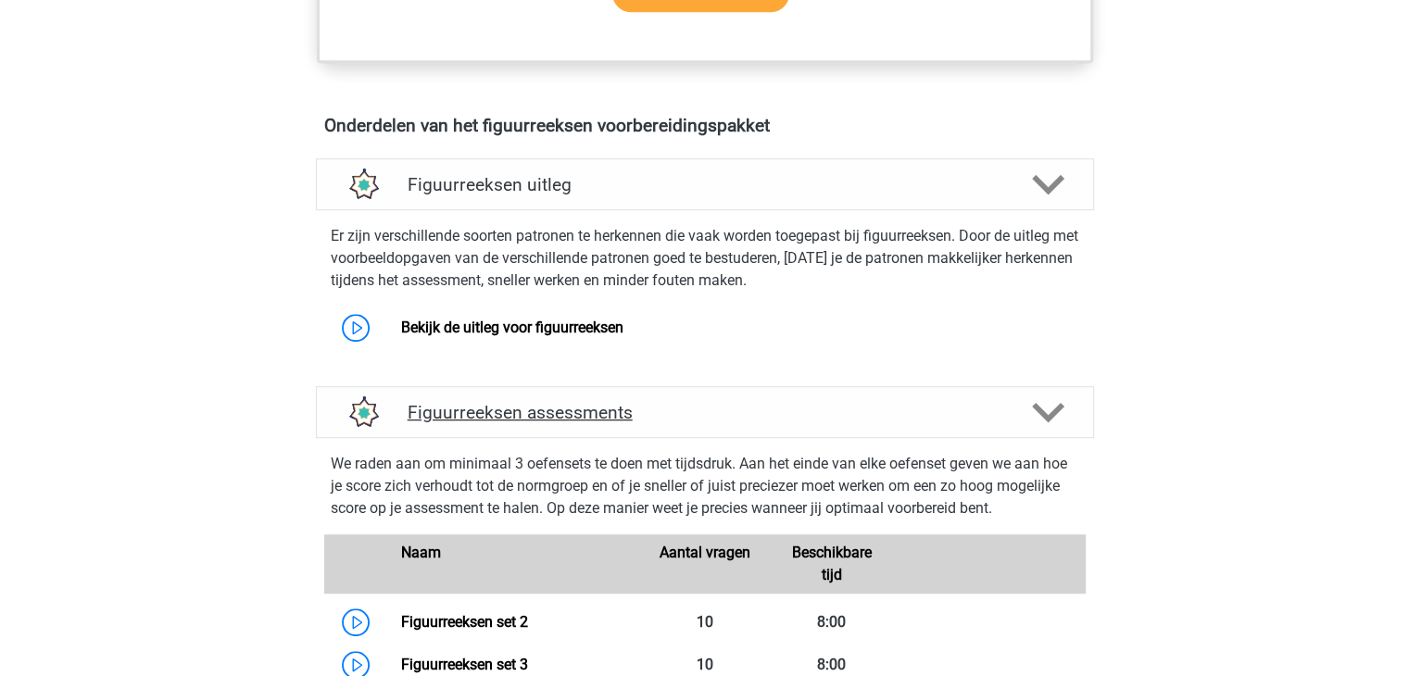
click at [486, 411] on h4 "Figuurreeksen assessments" at bounding box center [705, 412] width 595 height 21
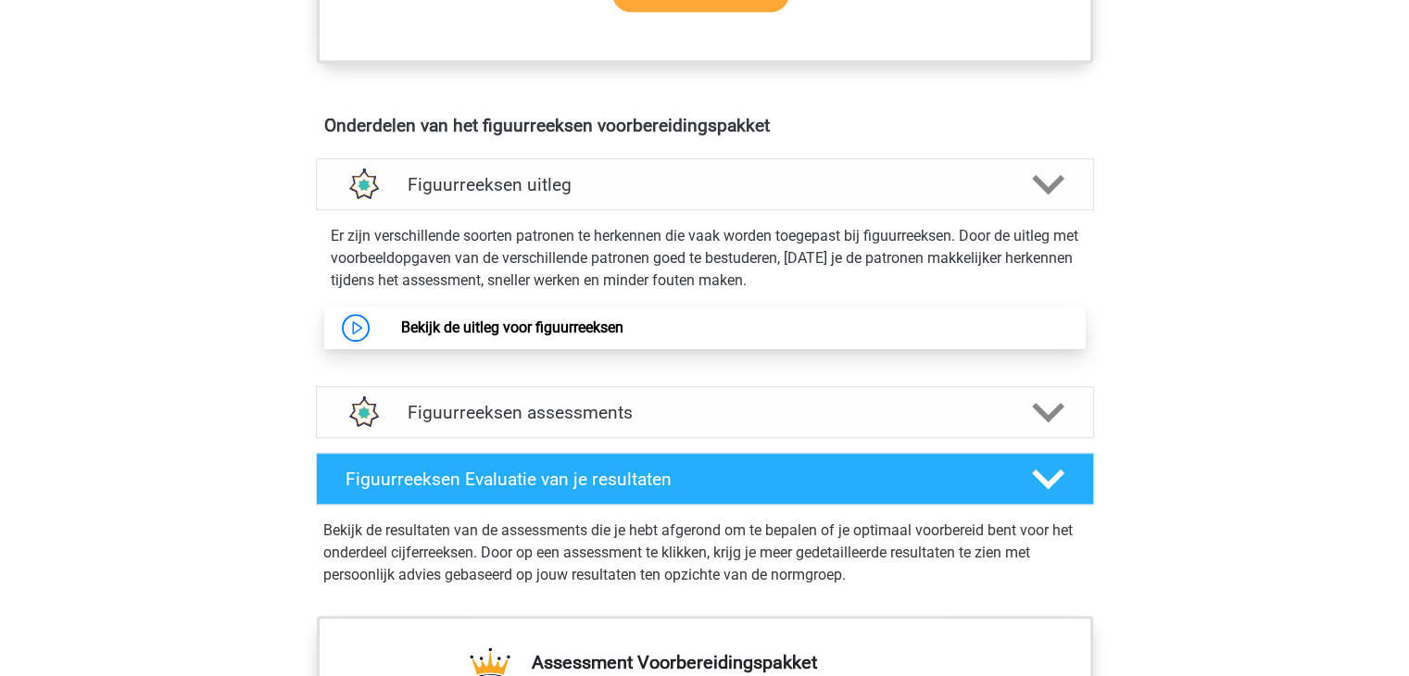
click at [469, 327] on link "Bekijk de uitleg voor figuurreeksen" at bounding box center [512, 328] width 222 height 18
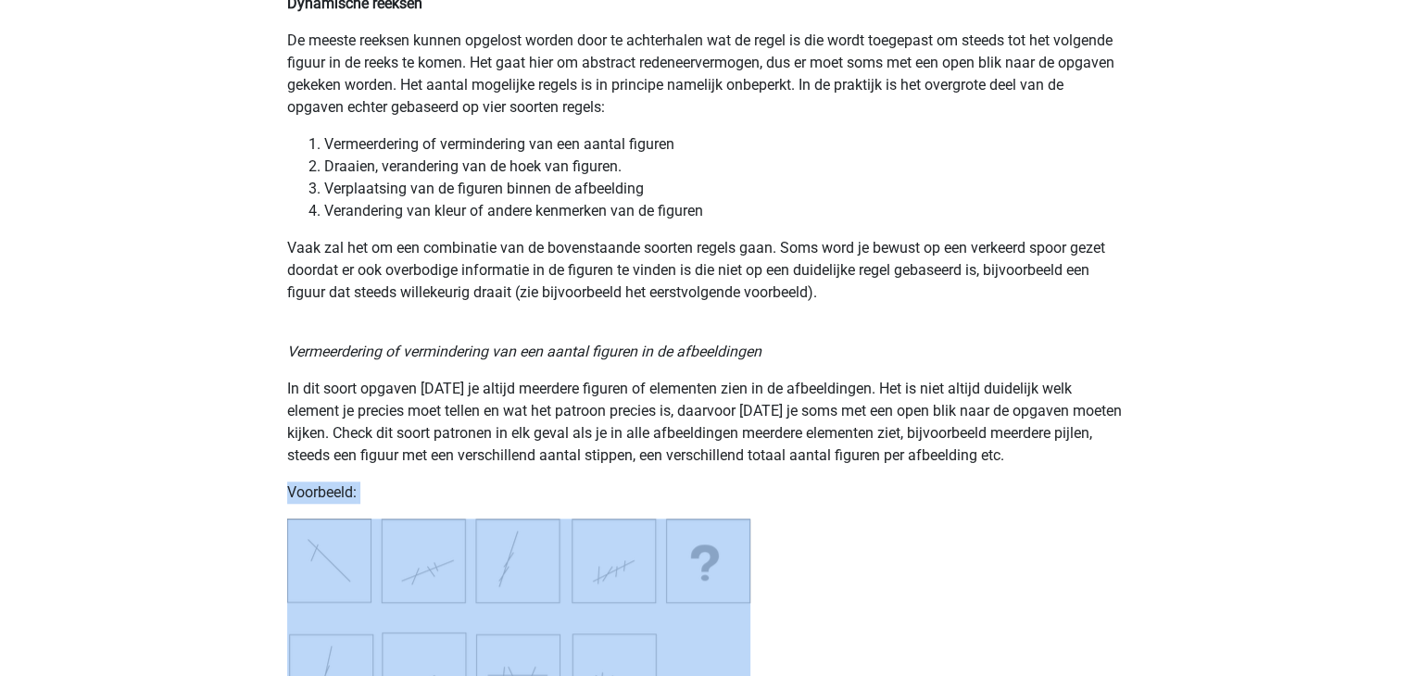
scroll to position [1507, 0]
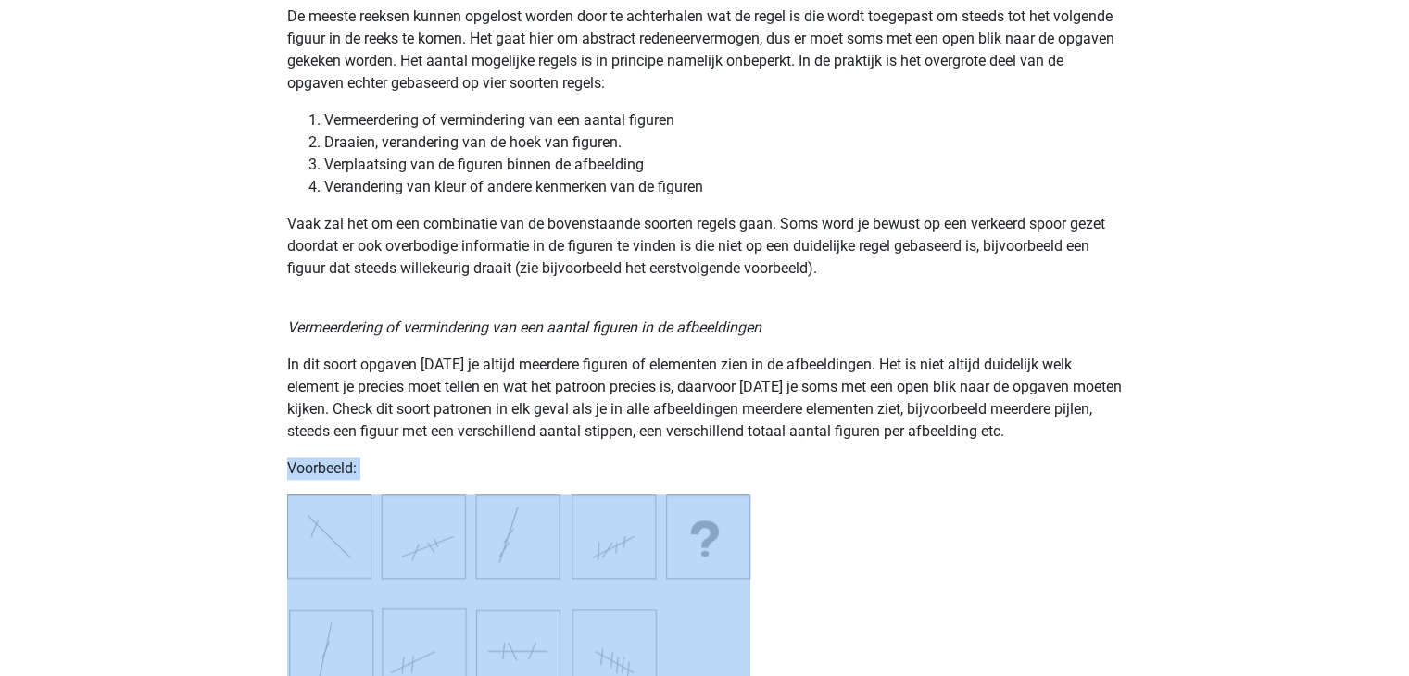
drag, startPoint x: 988, startPoint y: 604, endPoint x: 639, endPoint y: 680, distance: 356.6
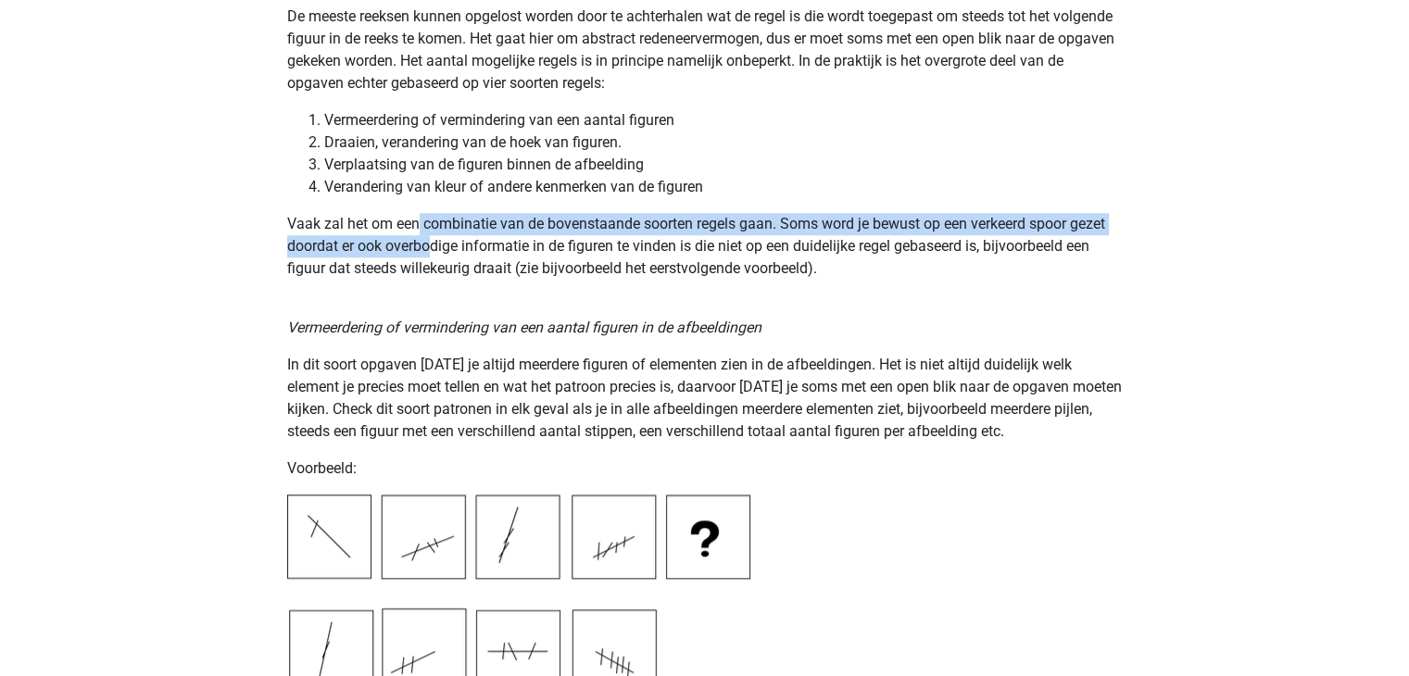
click at [431, 248] on p "Vaak zal het om een combinatie van de bovenstaande soorten regels gaan. Soms wo…" at bounding box center [705, 246] width 836 height 67
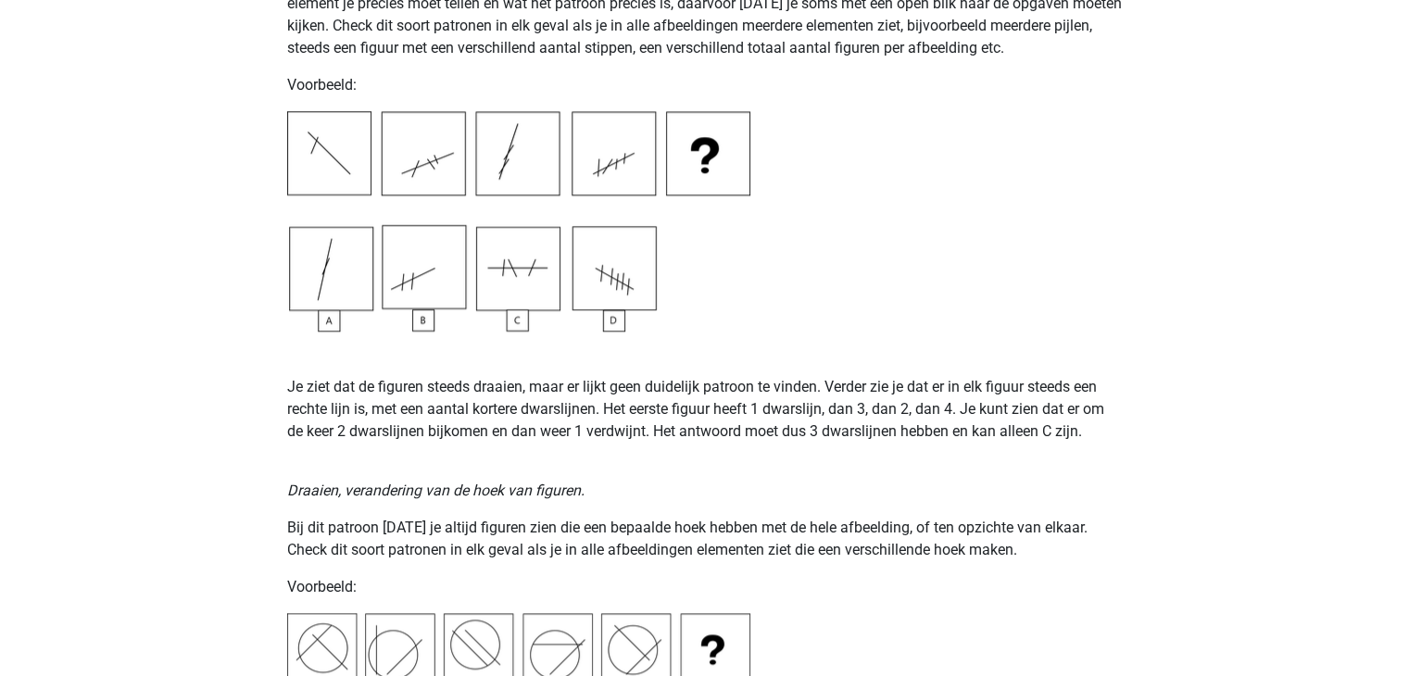
scroll to position [1692, 0]
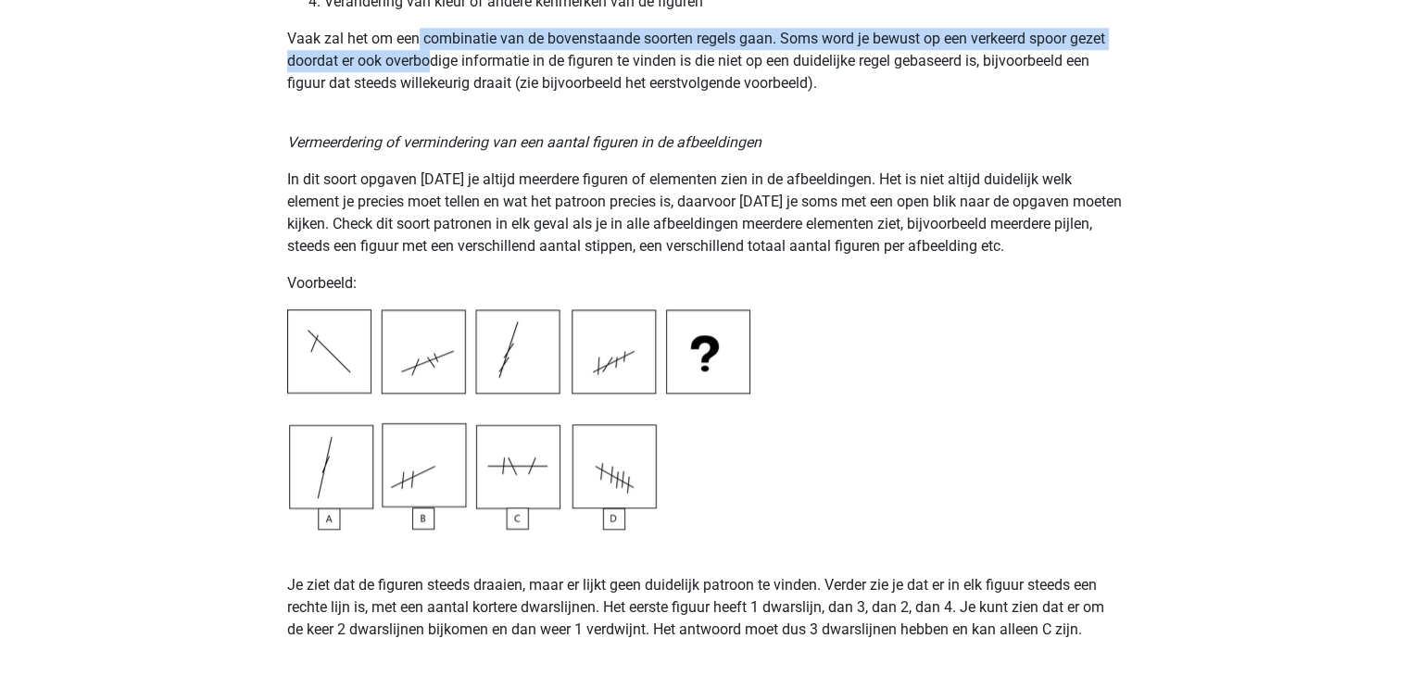
click at [586, 444] on img at bounding box center [518, 419] width 463 height 221
click at [607, 333] on img at bounding box center [518, 419] width 463 height 221
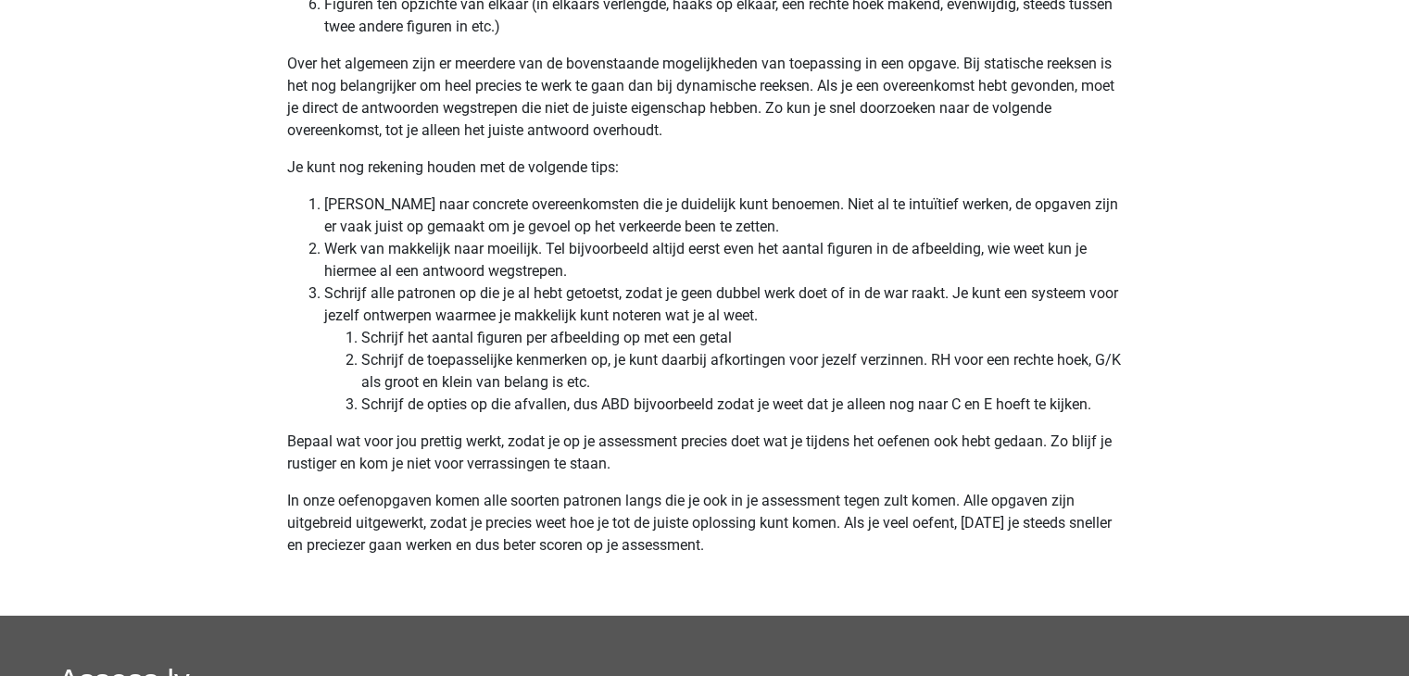
scroll to position [5491, 0]
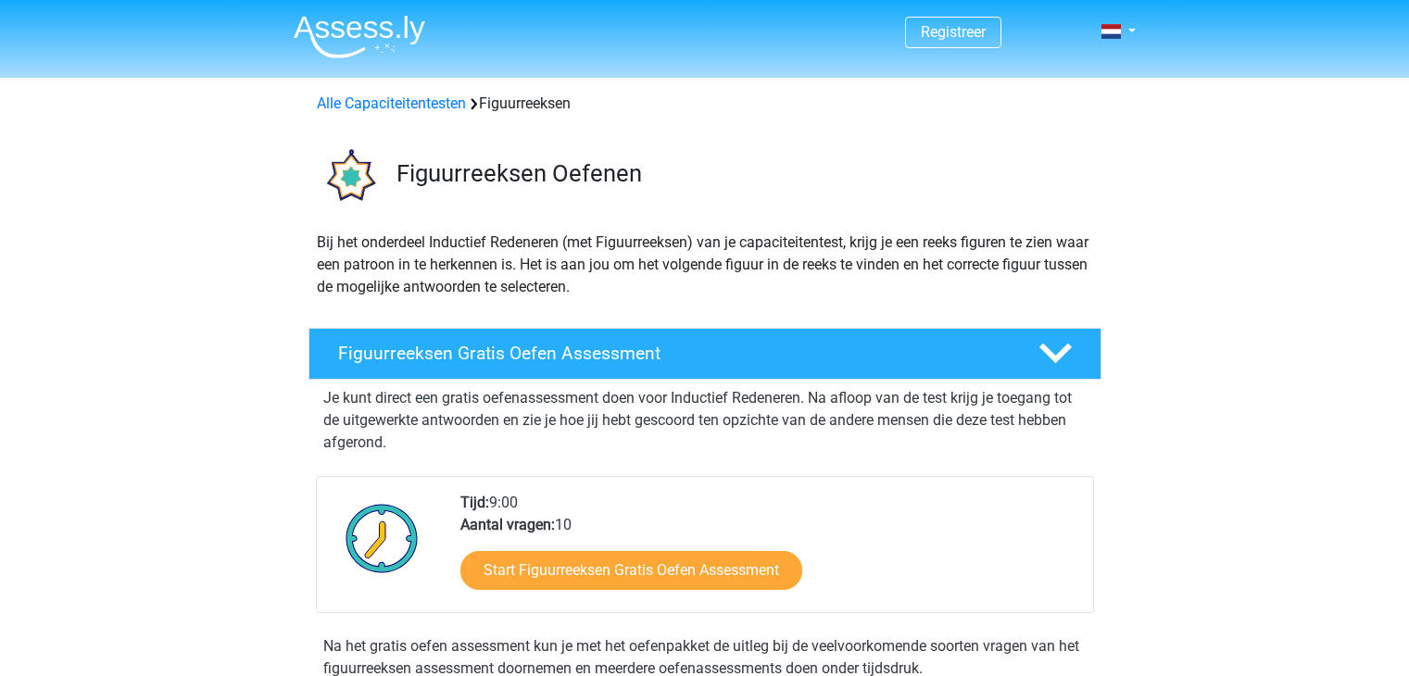
scroll to position [834, 0]
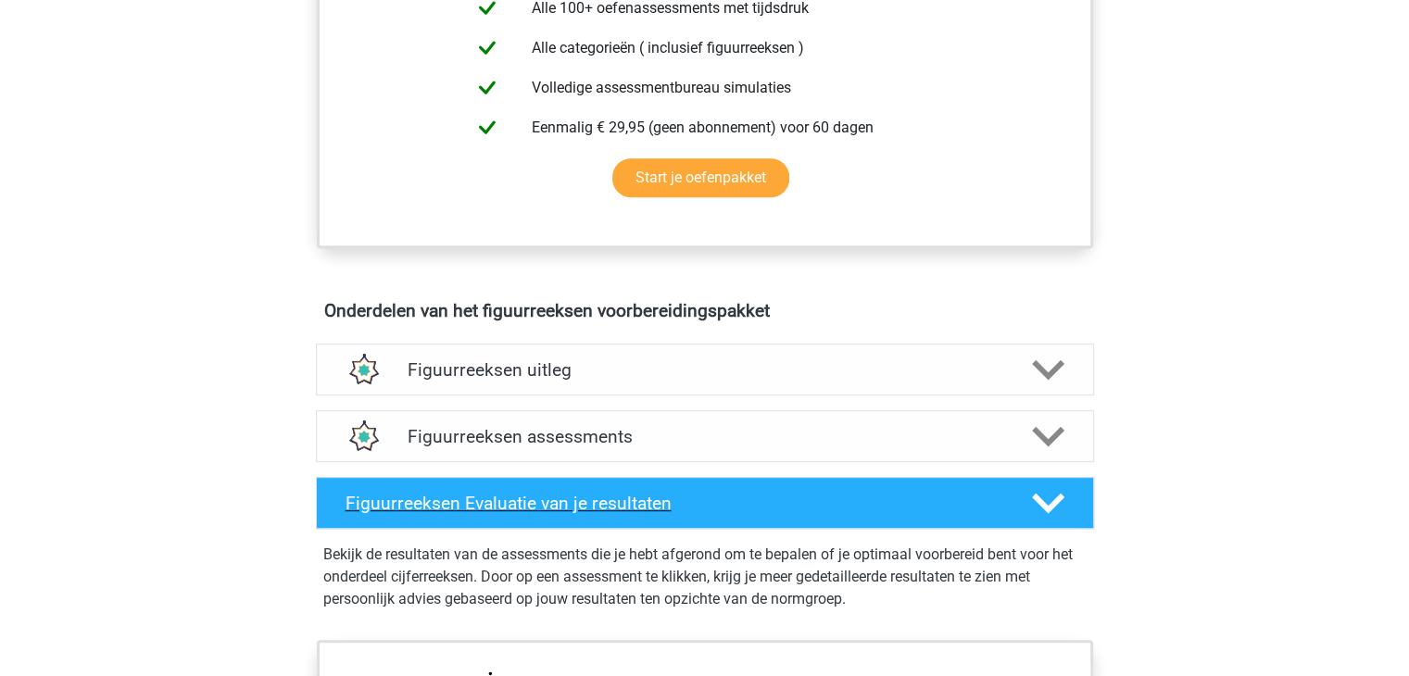
click at [763, 505] on h4 "Figuurreeksen Evaluatie van je resultaten" at bounding box center [674, 503] width 657 height 21
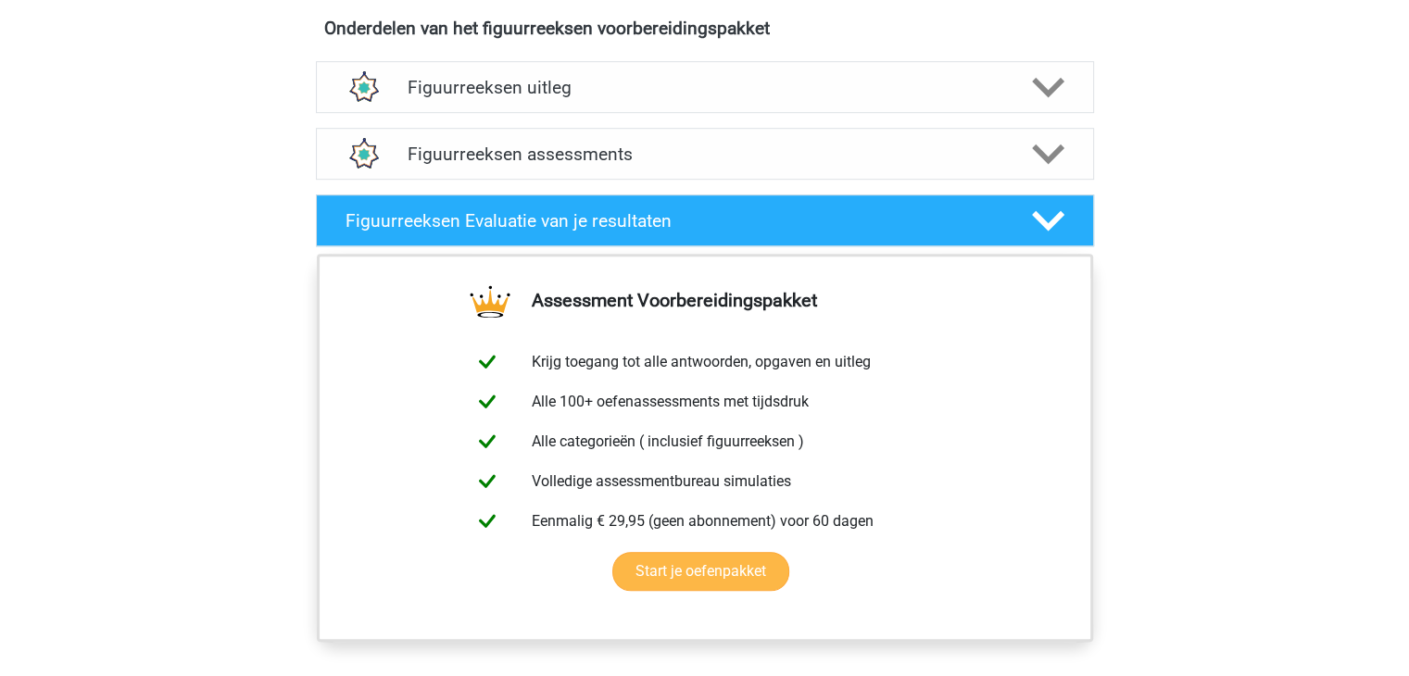
scroll to position [1297, 0]
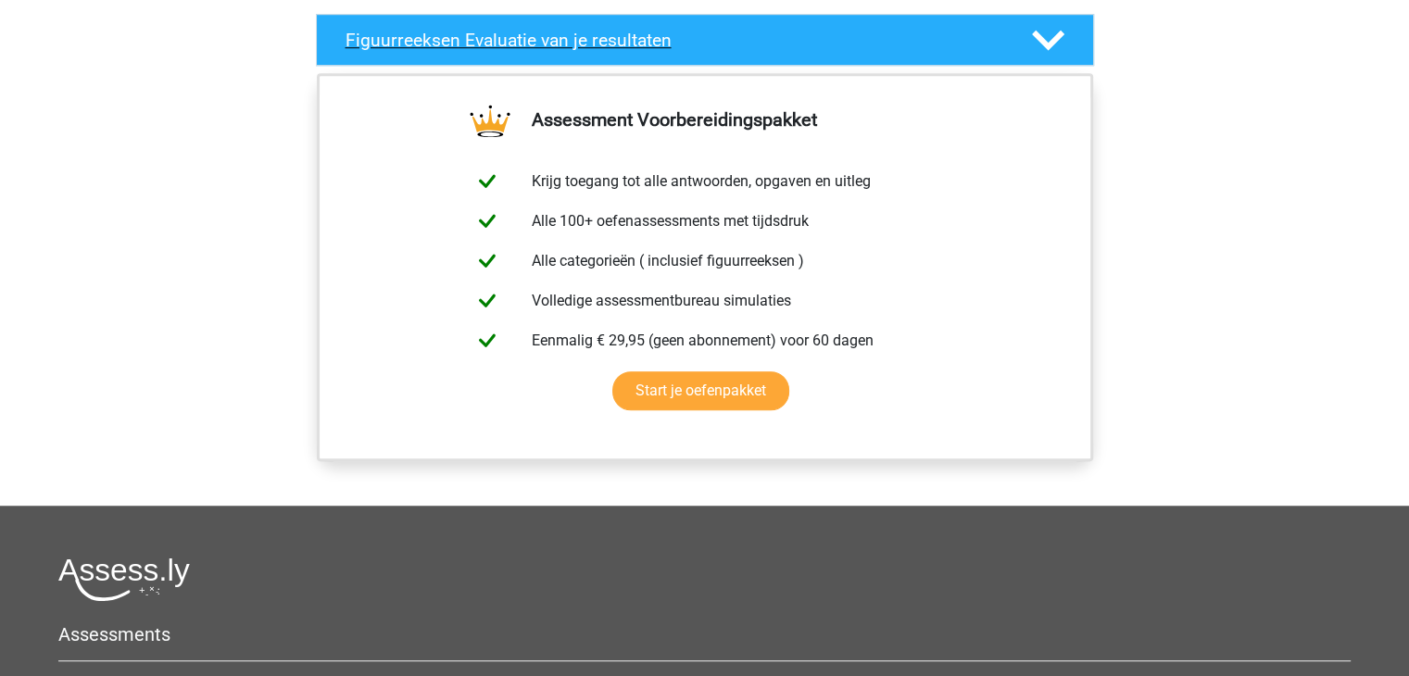
click at [763, 52] on div "Figuurreeksen Evaluatie van je resultaten" at bounding box center [705, 40] width 778 height 52
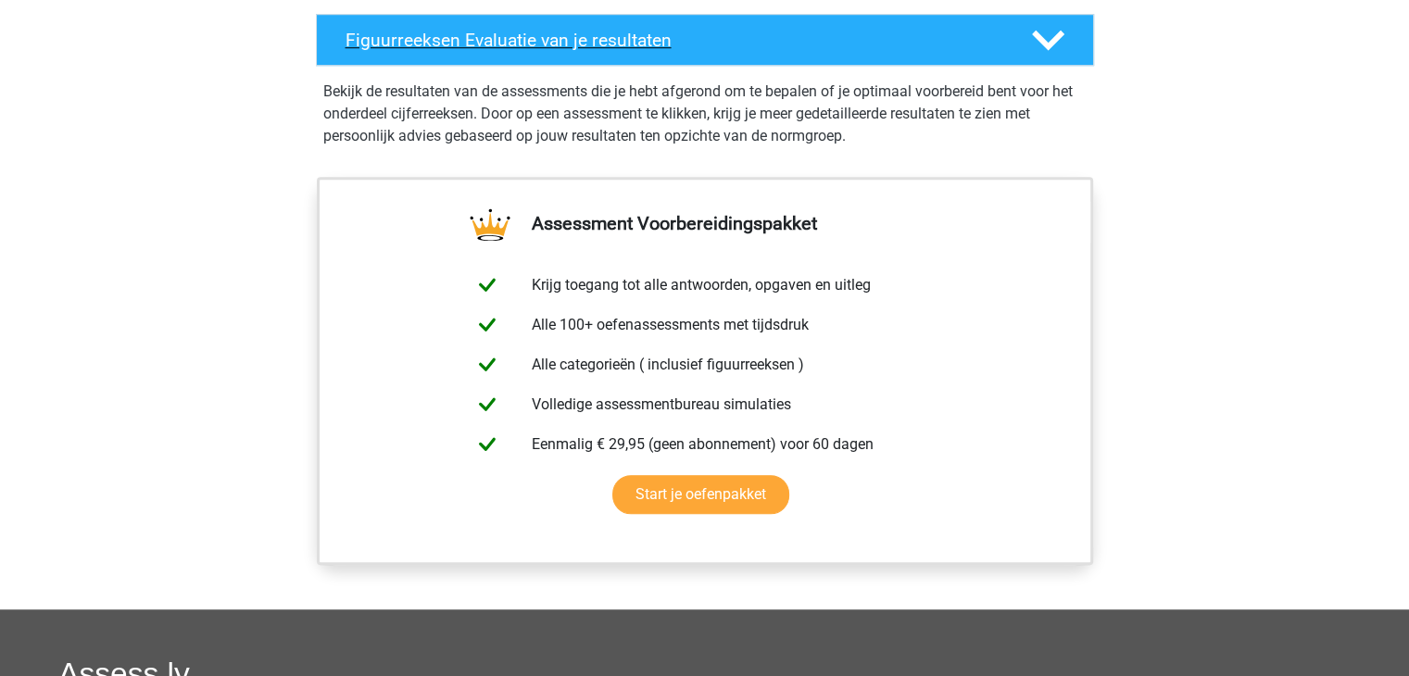
click at [762, 55] on div "Figuurreeksen Evaluatie van je resultaten" at bounding box center [705, 40] width 778 height 52
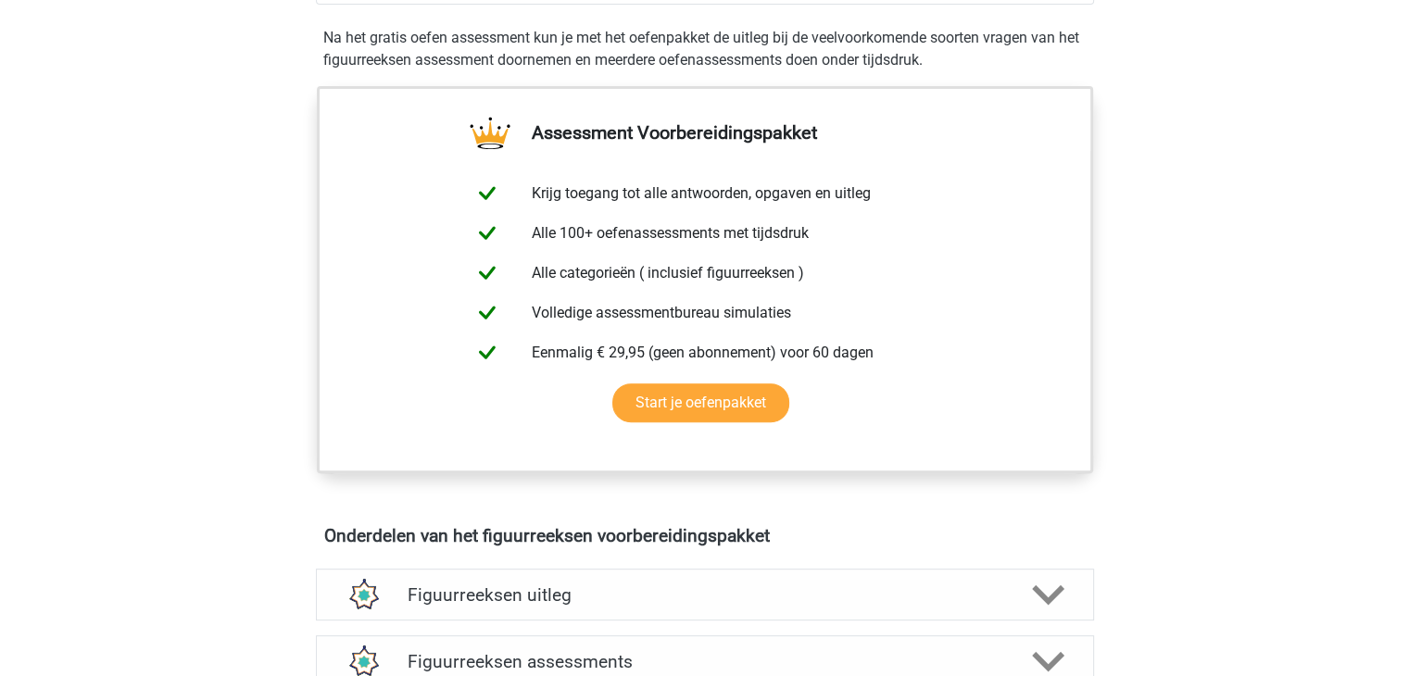
scroll to position [927, 0]
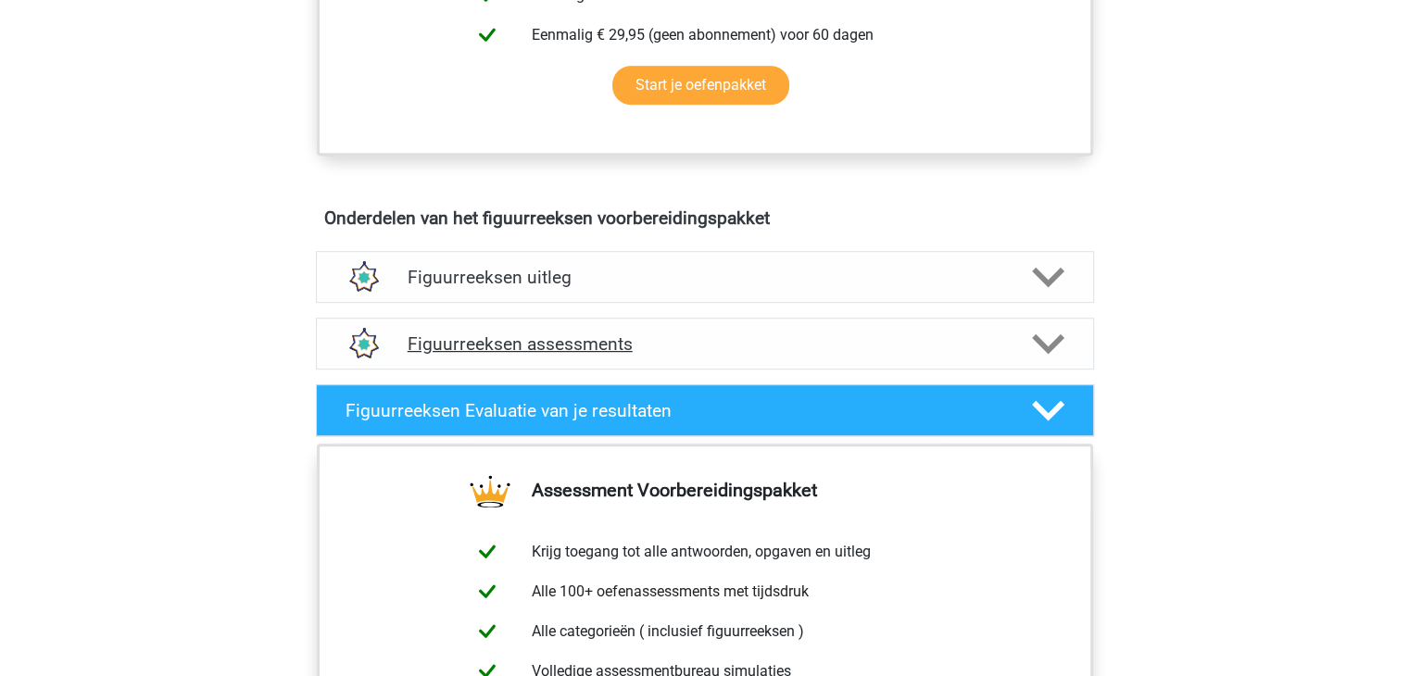
click at [585, 335] on h4 "Figuurreeksen assessments" at bounding box center [705, 344] width 595 height 21
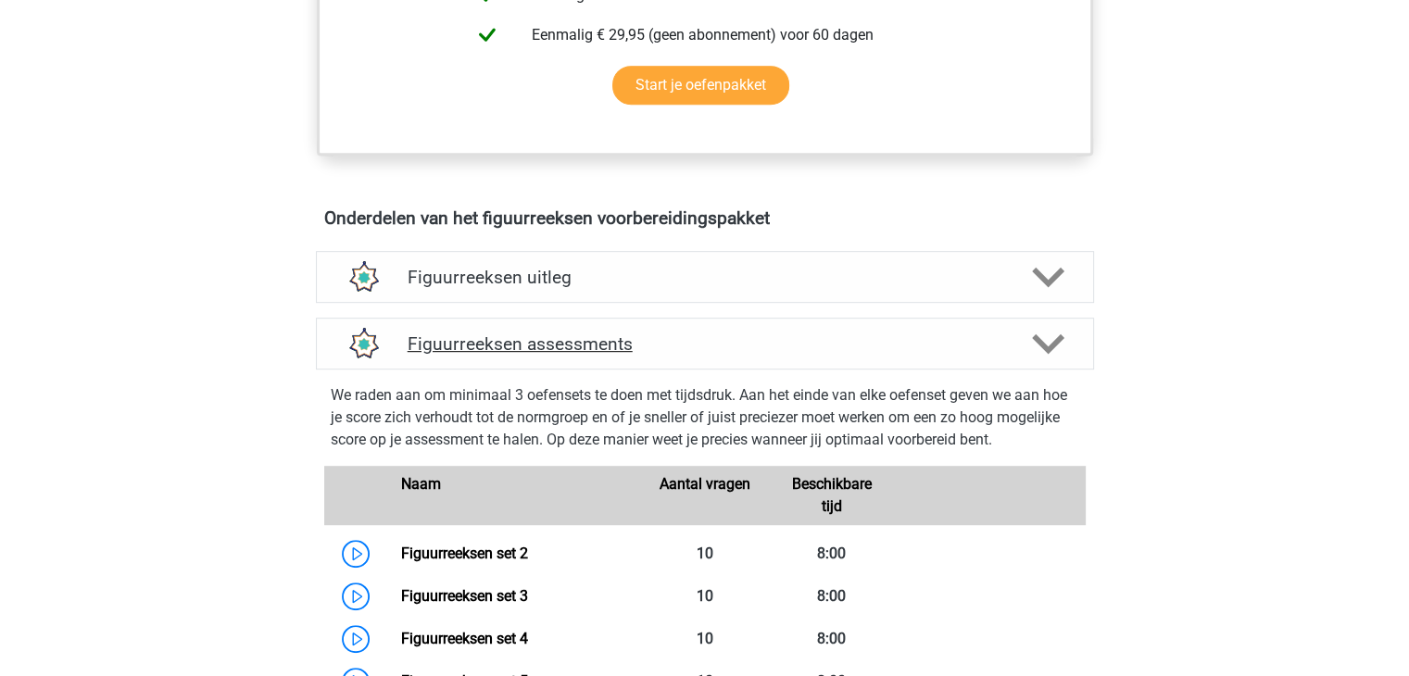
click at [585, 335] on h4 "Figuurreeksen assessments" at bounding box center [705, 344] width 595 height 21
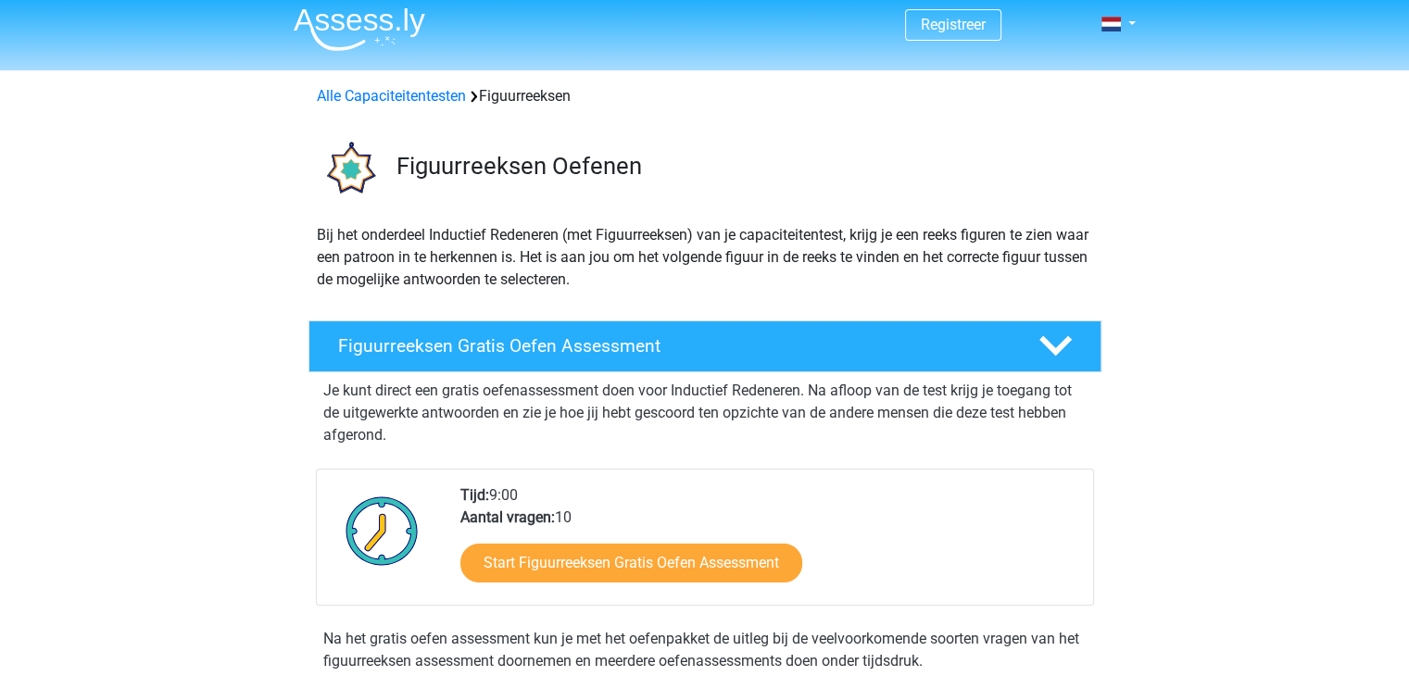
scroll to position [0, 0]
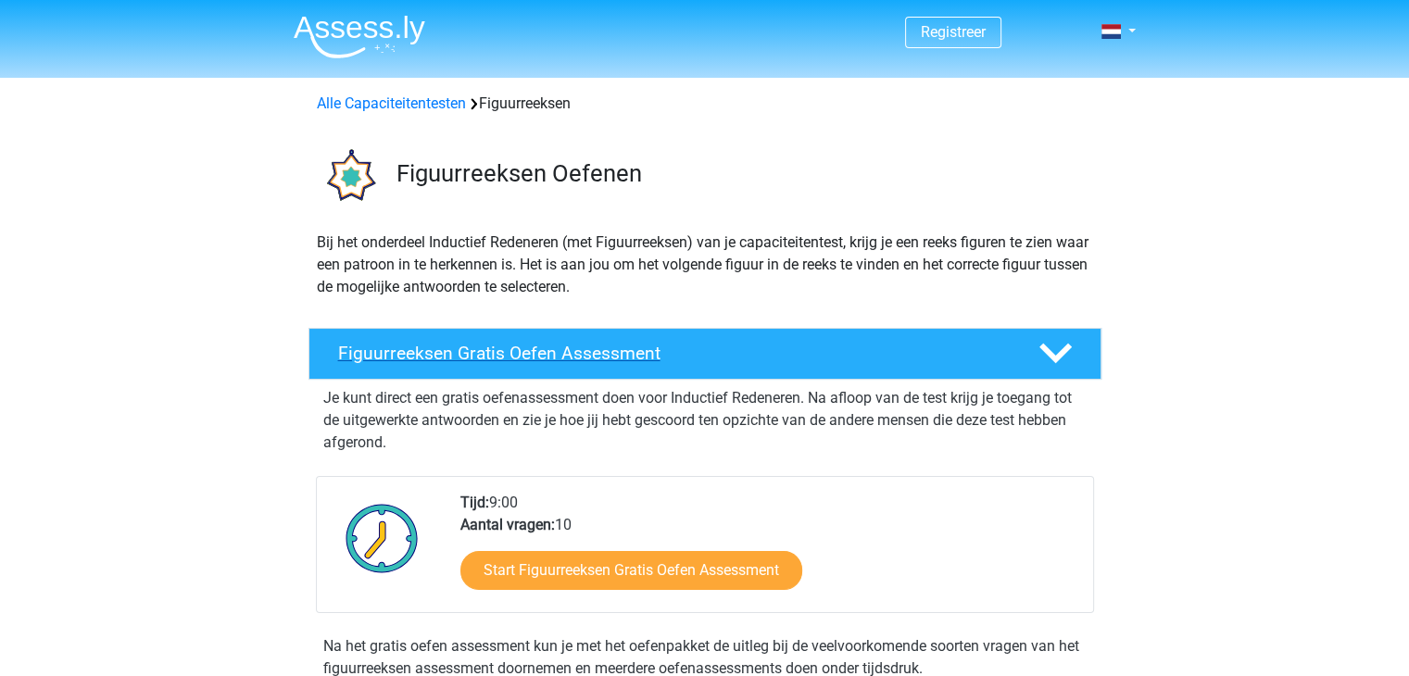
click at [567, 363] on h4 "Figuurreeksen Gratis Oefen Assessment" at bounding box center [673, 353] width 671 height 21
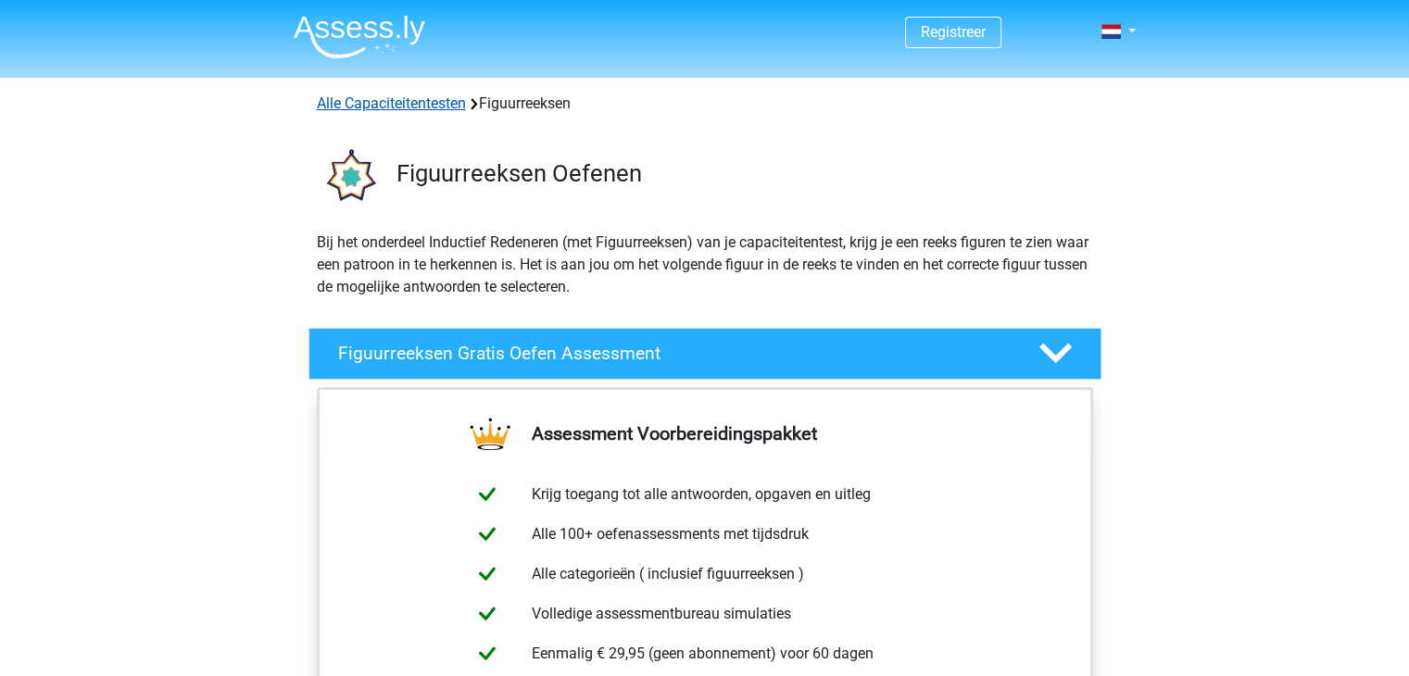
click at [418, 104] on link "Alle Capaciteitentesten" at bounding box center [391, 104] width 149 height 18
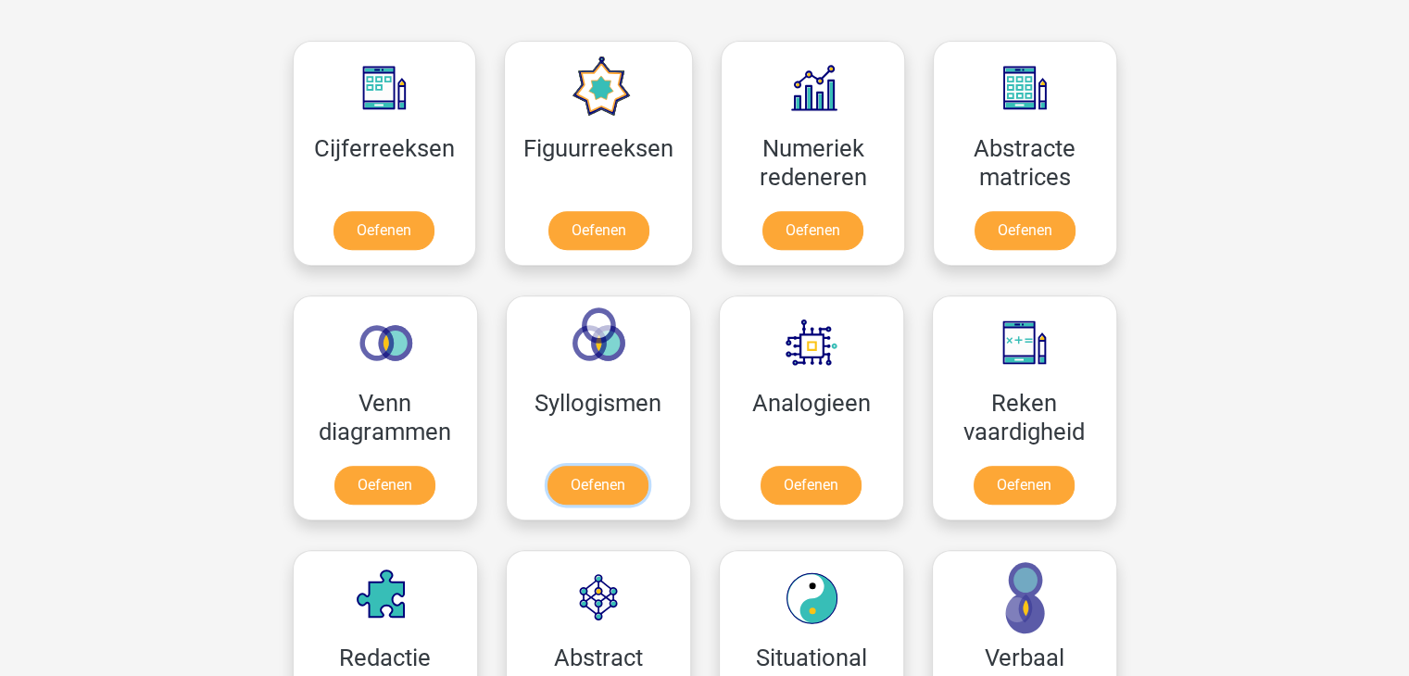
scroll to position [786, 0]
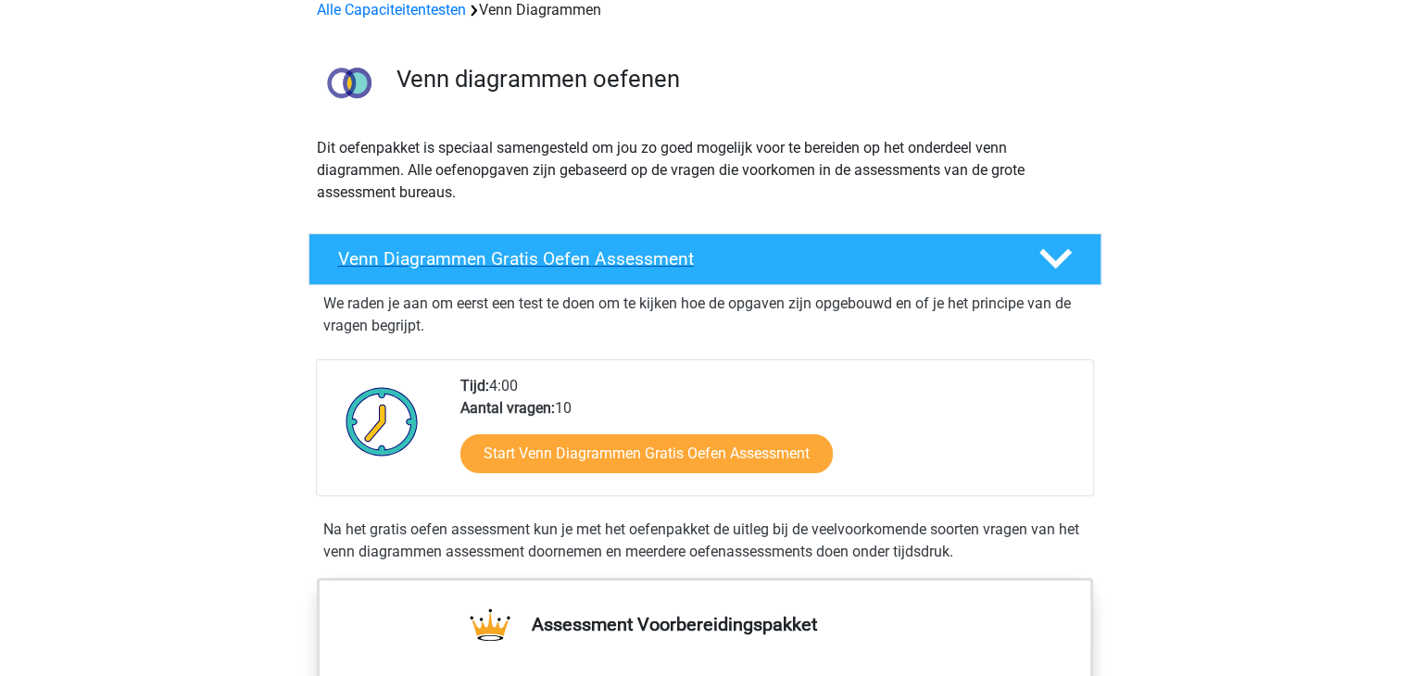
scroll to position [93, 0]
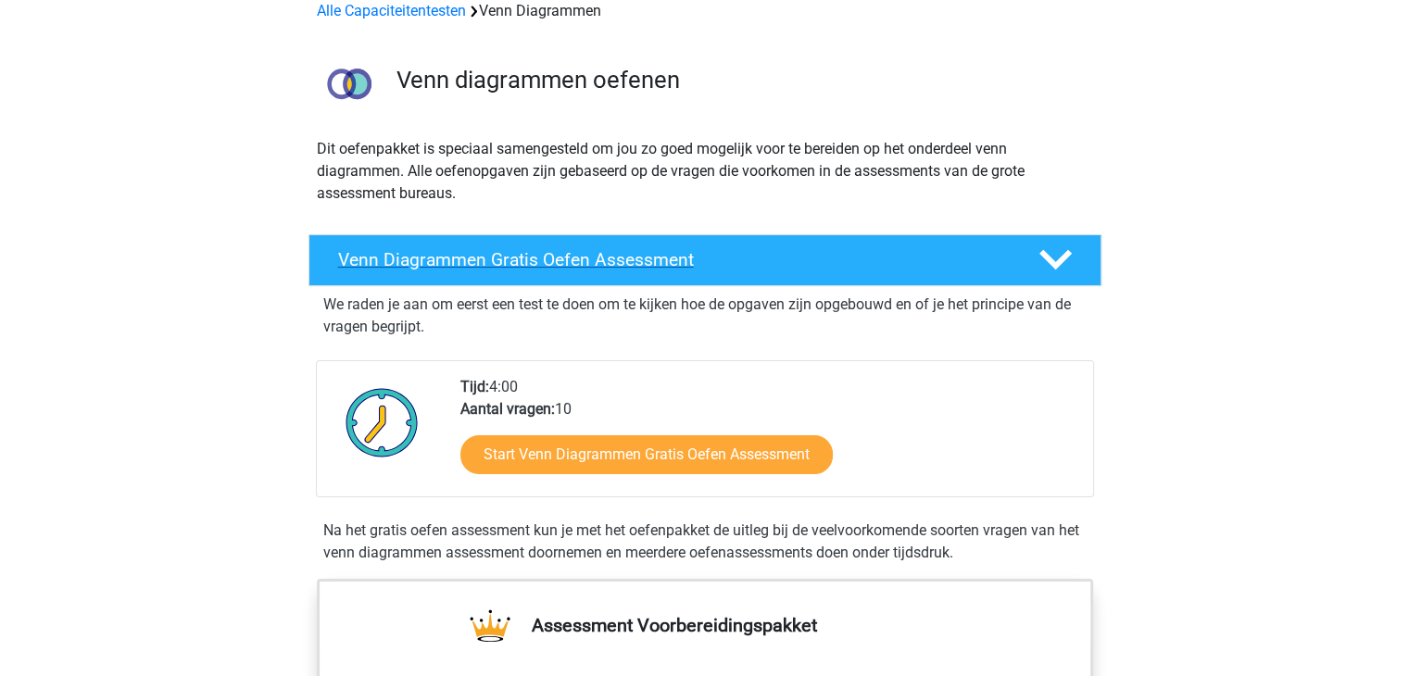
click at [473, 266] on h4 "Venn Diagrammen Gratis Oefen Assessment" at bounding box center [673, 259] width 671 height 21
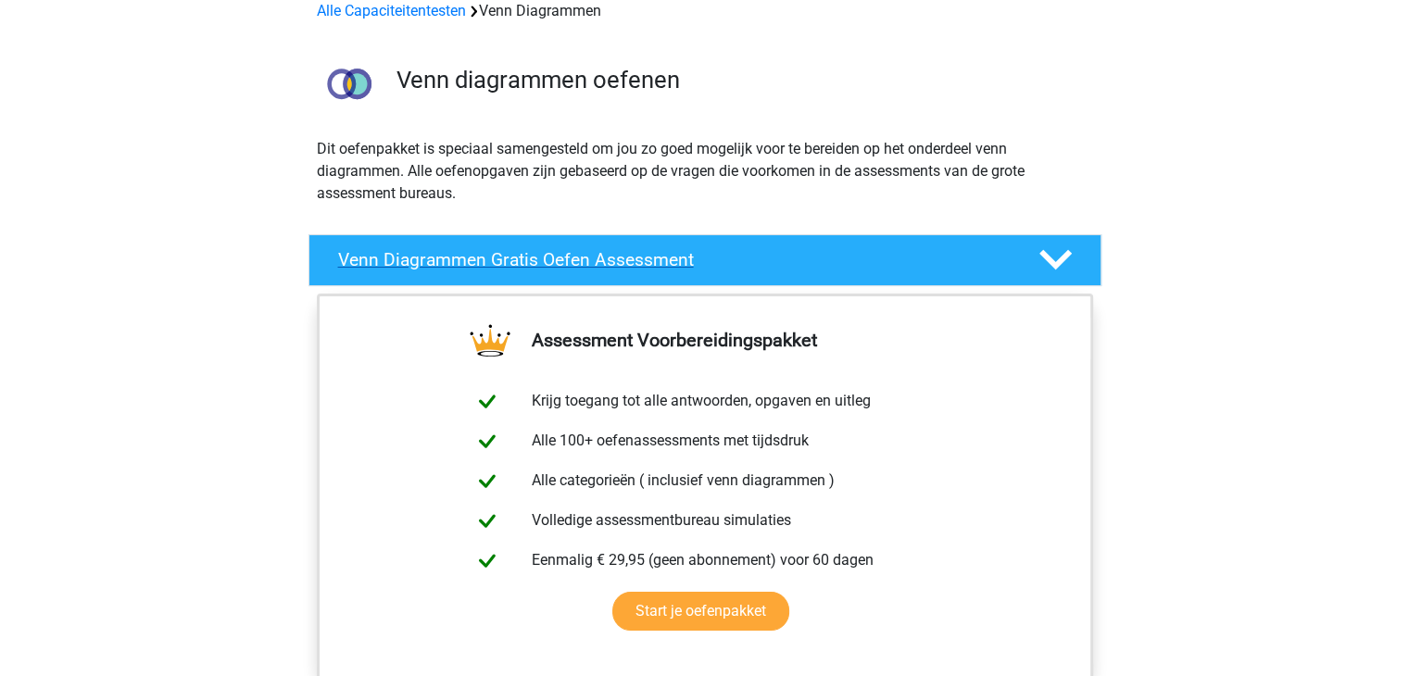
click at [473, 266] on h4 "Venn Diagrammen Gratis Oefen Assessment" at bounding box center [673, 259] width 671 height 21
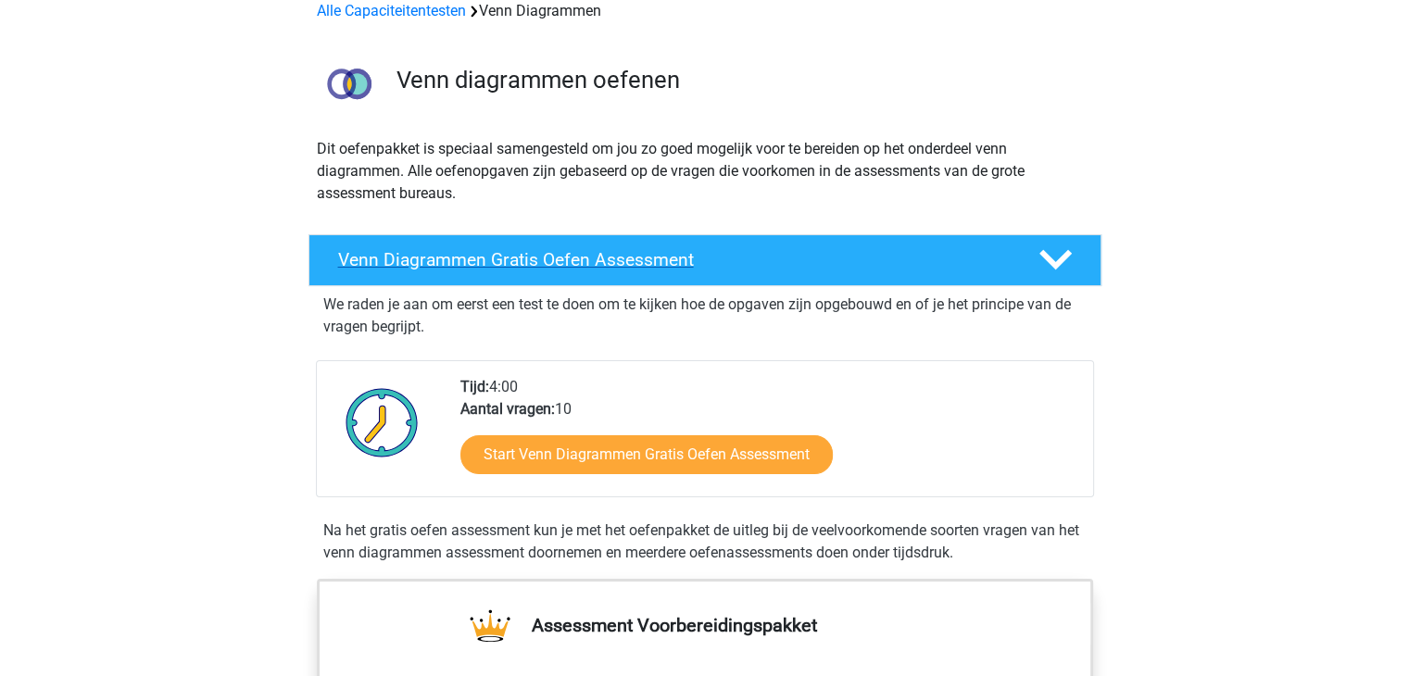
click at [473, 266] on h4 "Venn Diagrammen Gratis Oefen Assessment" at bounding box center [673, 259] width 671 height 21
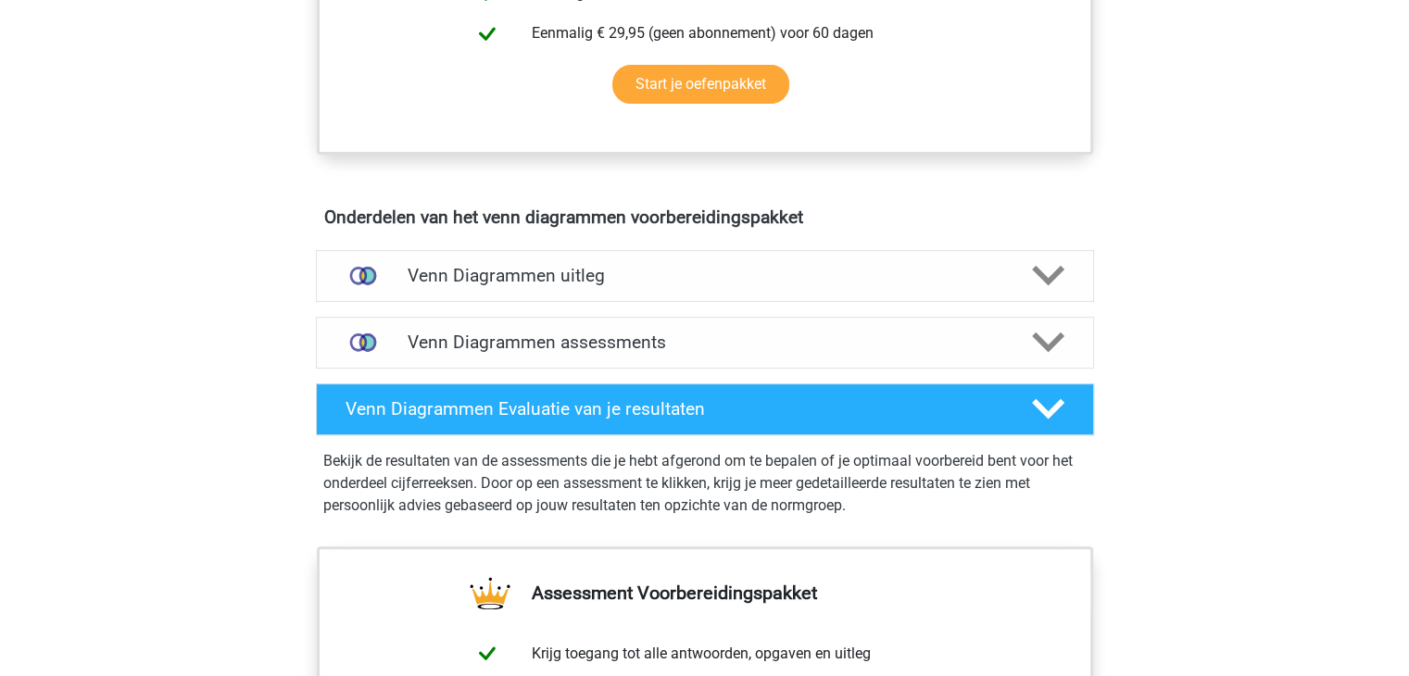
scroll to position [741, 0]
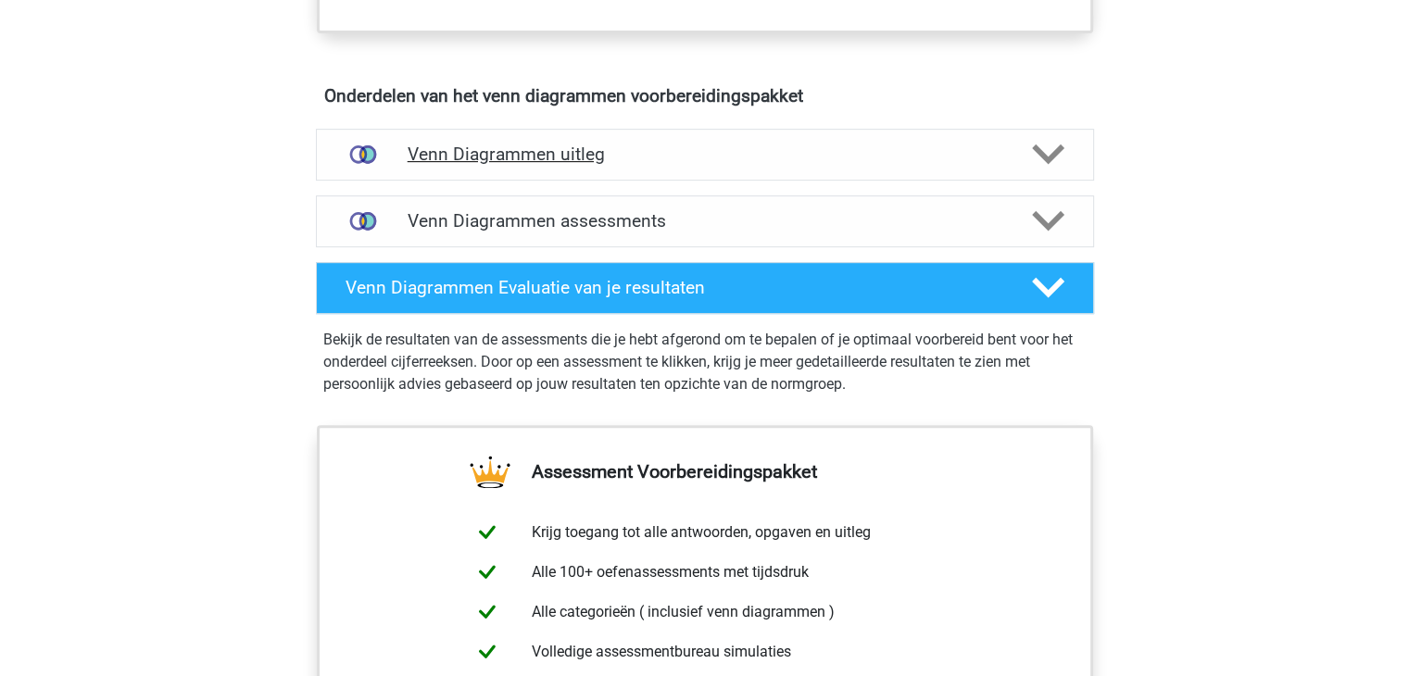
click at [473, 157] on h4 "Venn Diagrammen uitleg" at bounding box center [705, 154] width 595 height 21
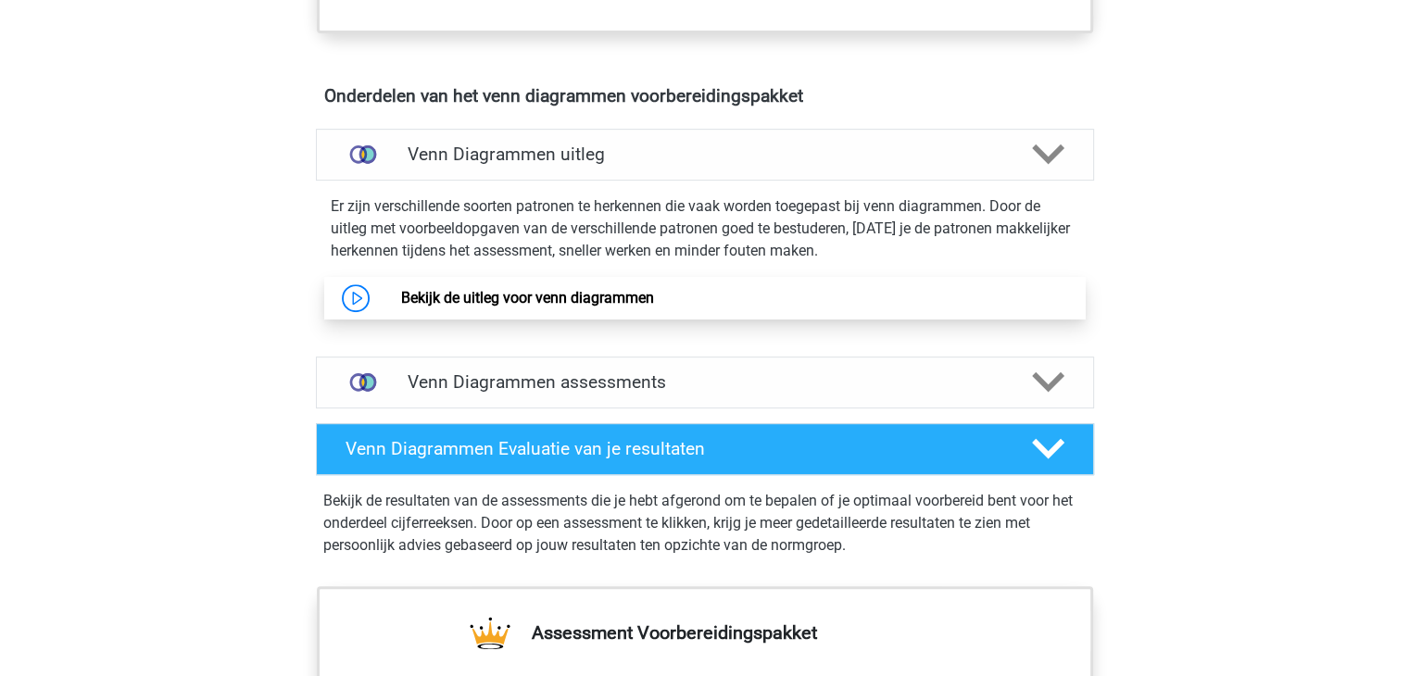
click at [471, 289] on link "Bekijk de uitleg voor venn diagrammen" at bounding box center [527, 298] width 253 height 18
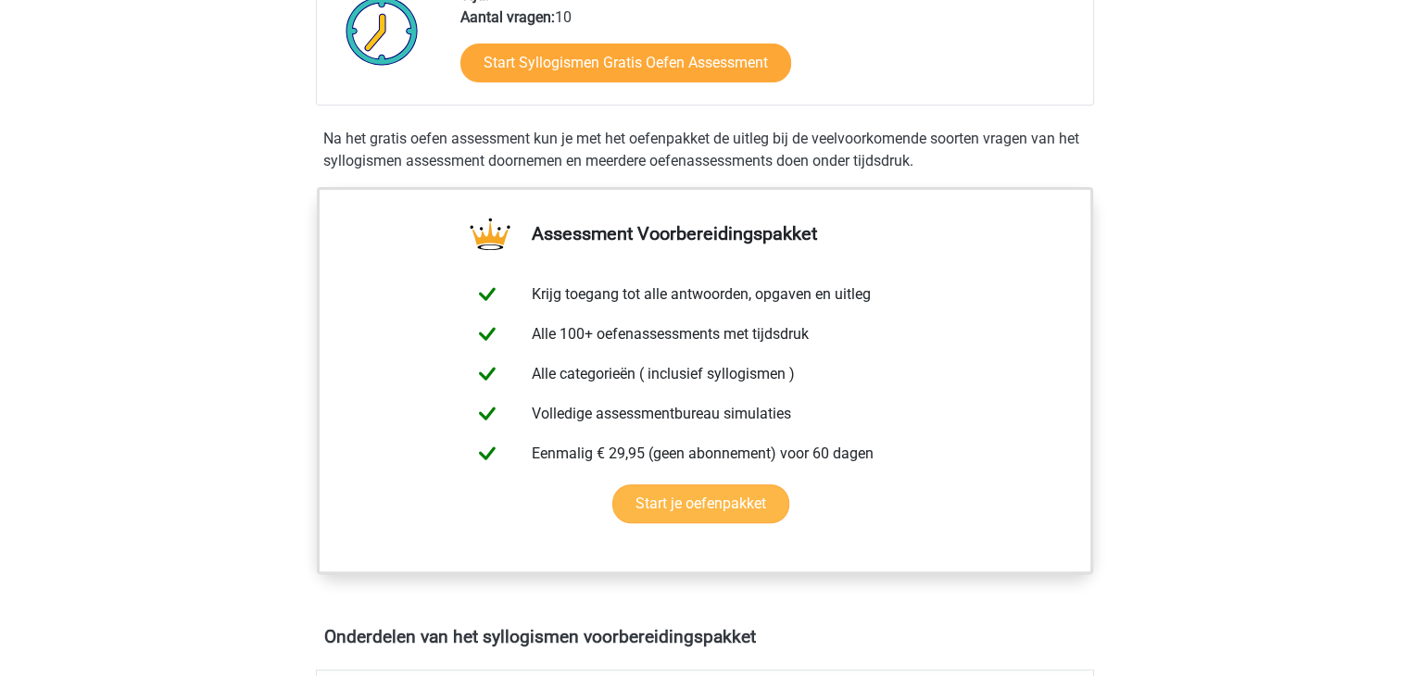
scroll to position [927, 0]
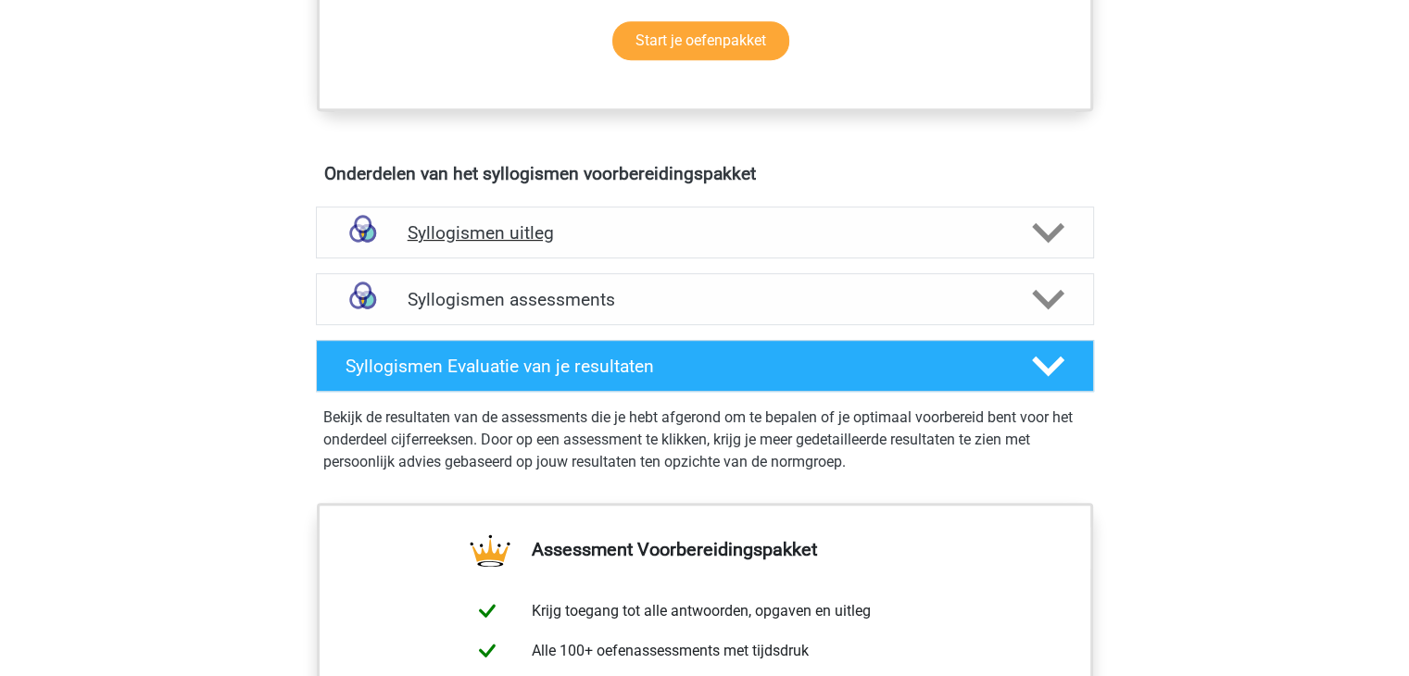
click at [460, 231] on h4 "Syllogismen uitleg" at bounding box center [705, 232] width 595 height 21
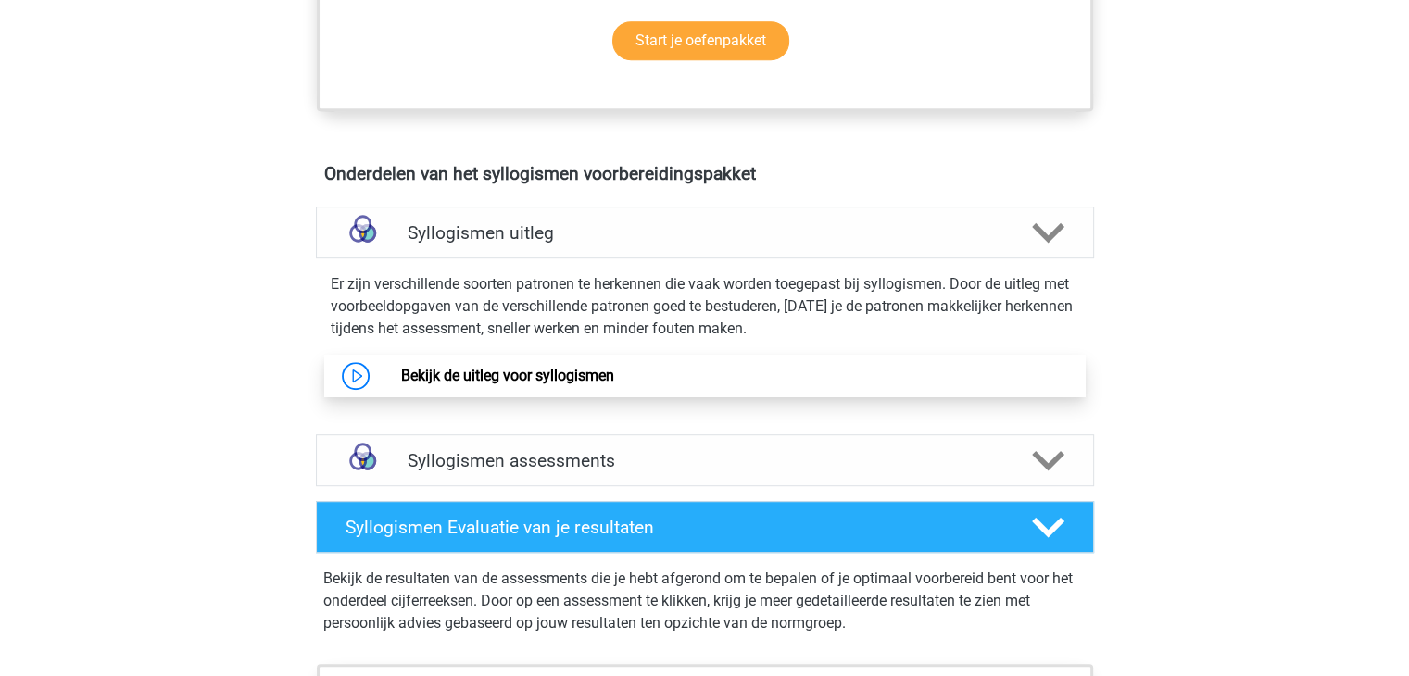
click at [448, 367] on link "Bekijk de uitleg voor syllogismen" at bounding box center [507, 376] width 213 height 18
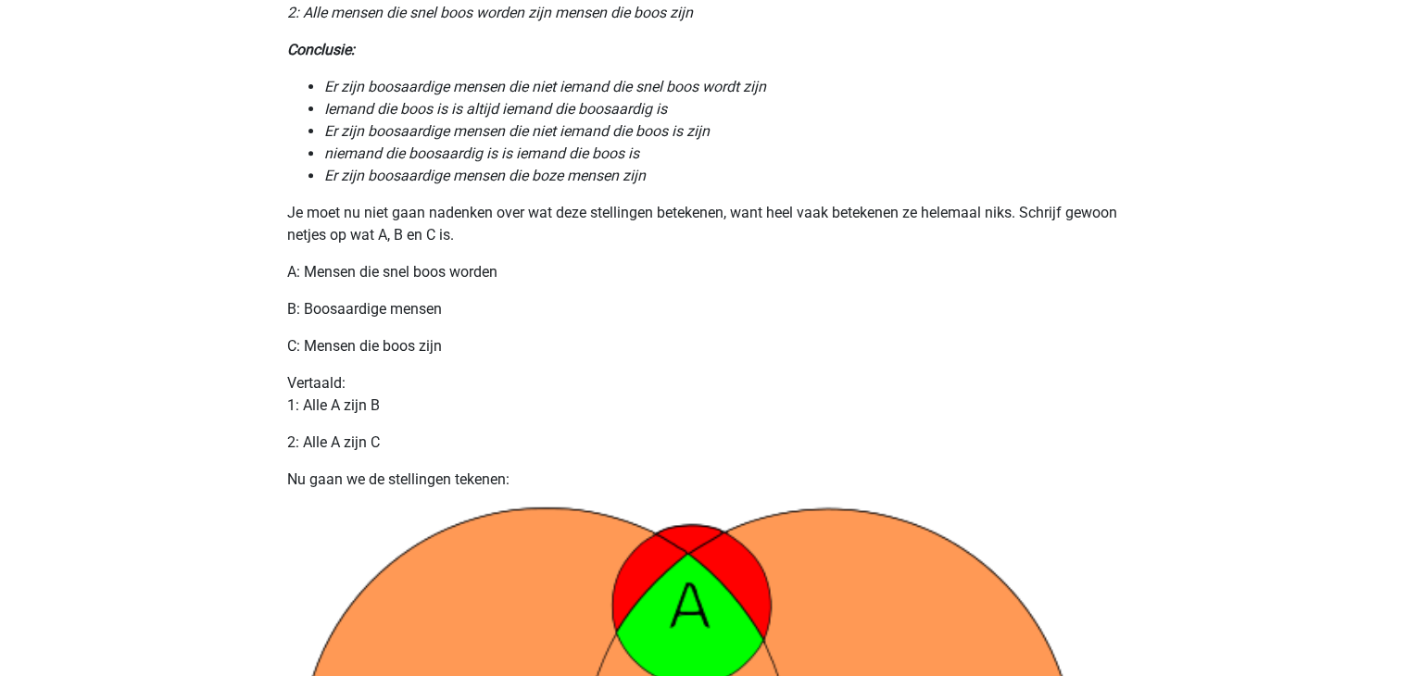
scroll to position [756, 0]
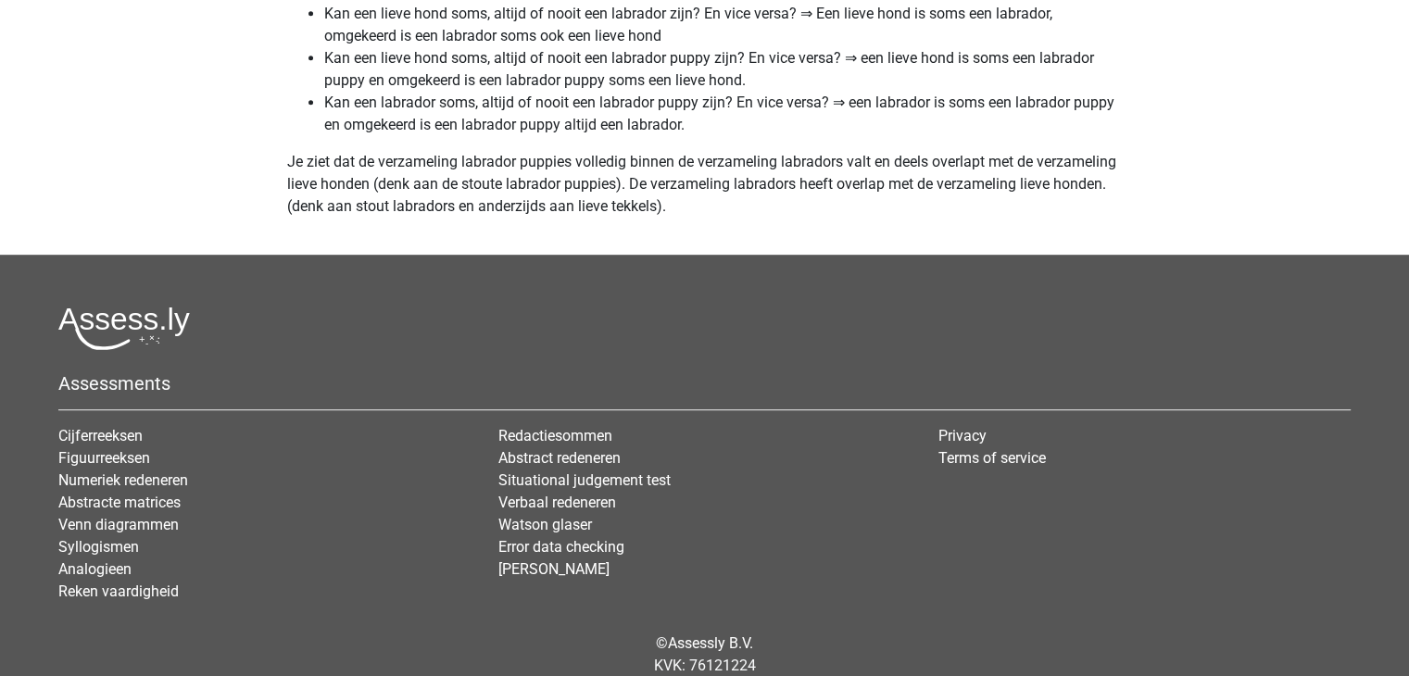
scroll to position [8121, 0]
